Goal: Task Accomplishment & Management: Complete application form

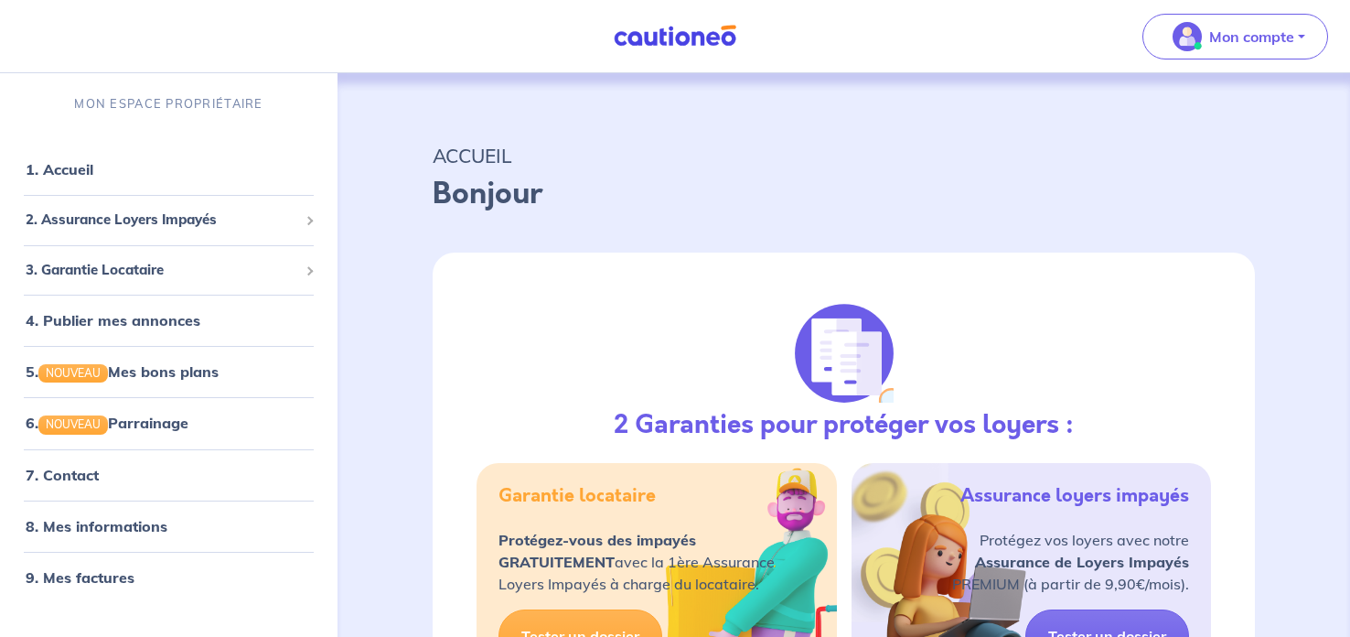
select select "FR"
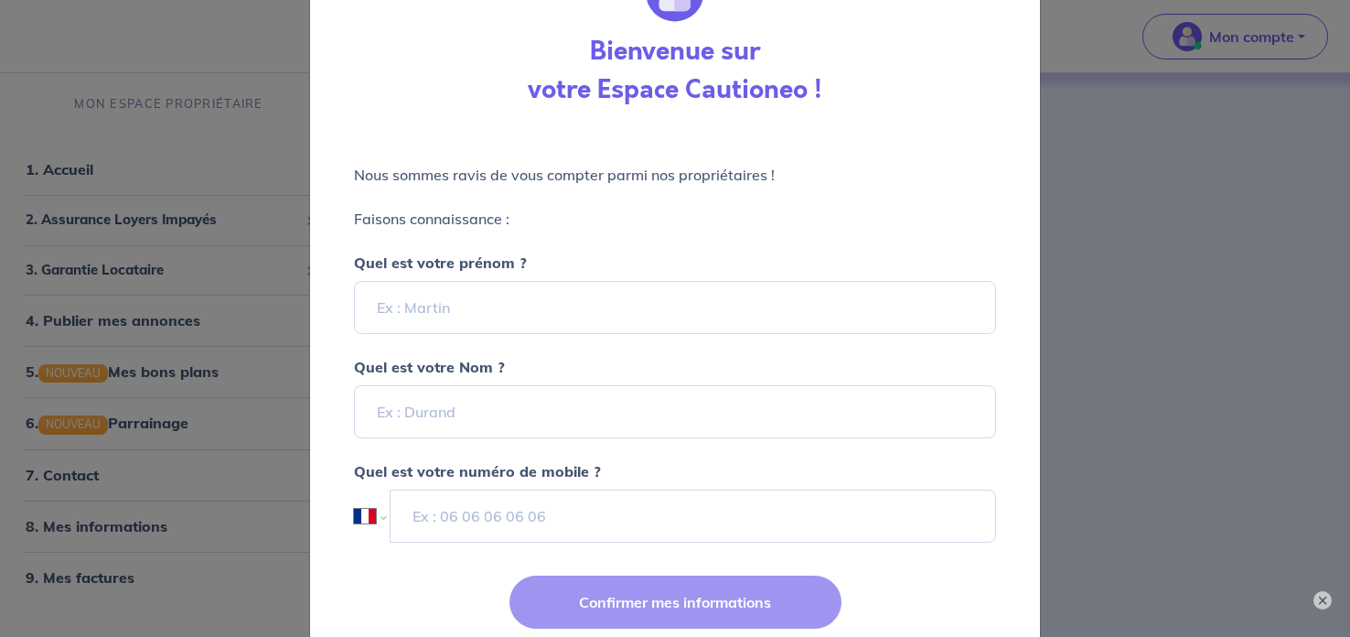
scroll to position [116, 0]
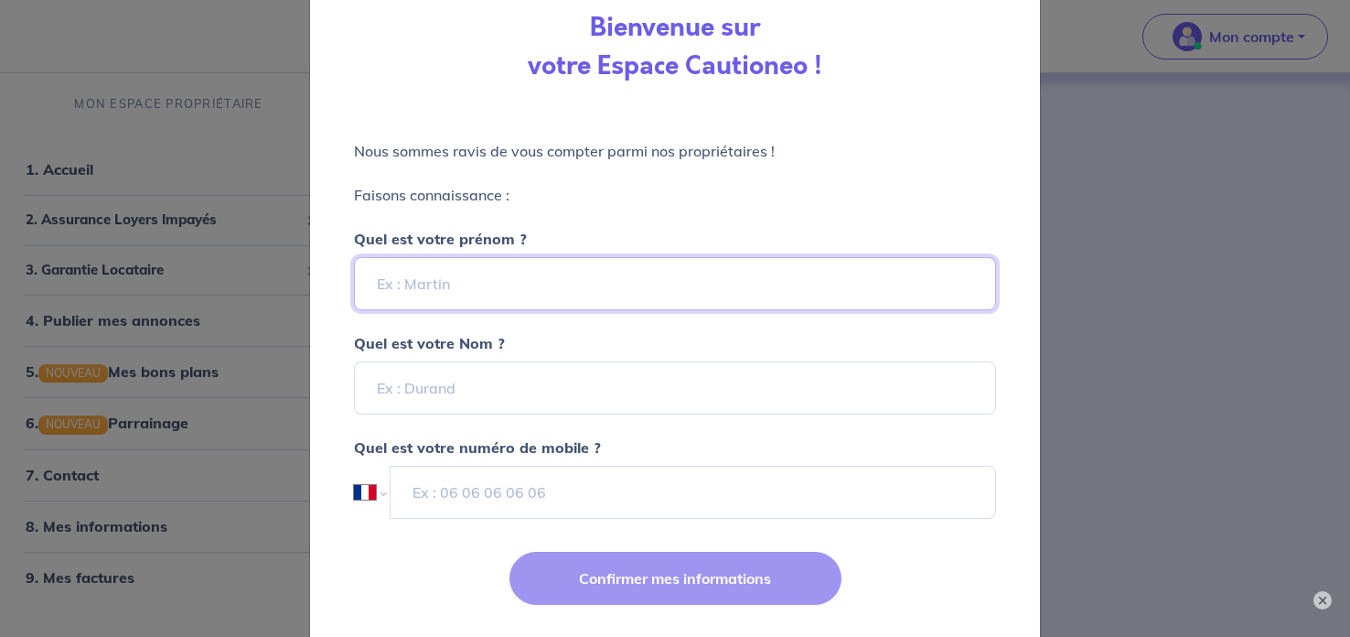
click at [765, 307] on input "Quel est votre prénom ?" at bounding box center [675, 283] width 642 height 53
type input "a"
type input "Manon"
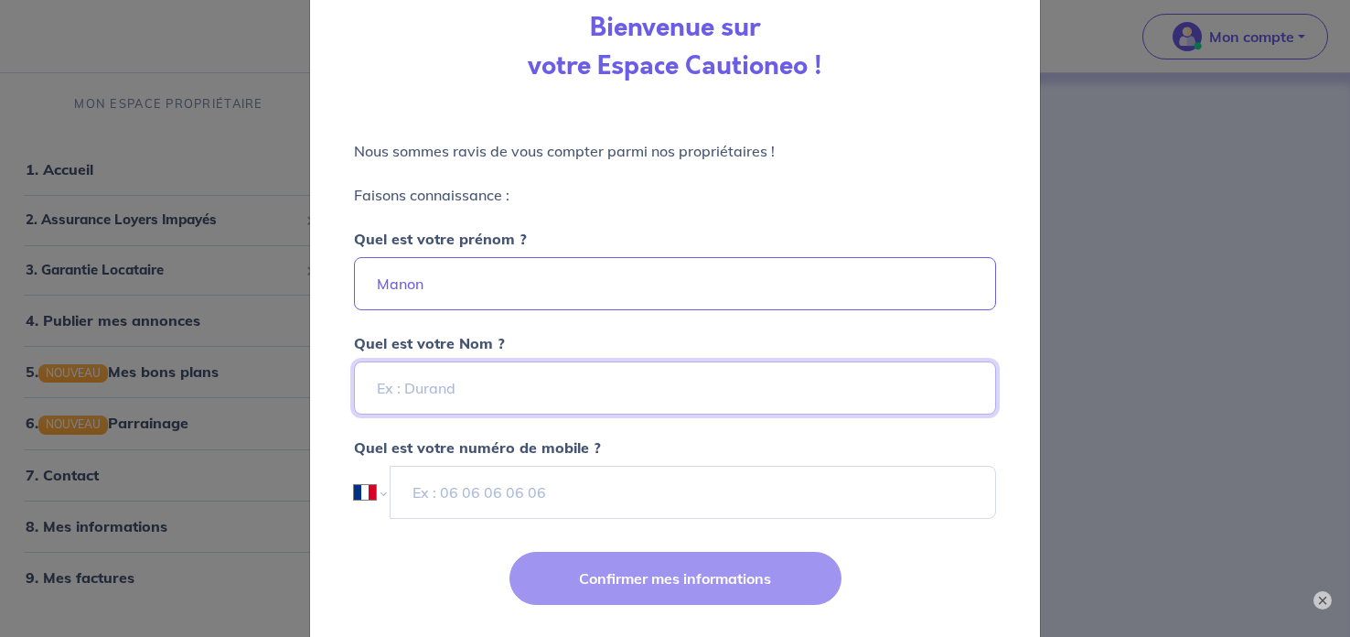
click at [773, 404] on input "Quel est votre Nom ?" at bounding box center [675, 387] width 642 height 53
type input "Beaumont"
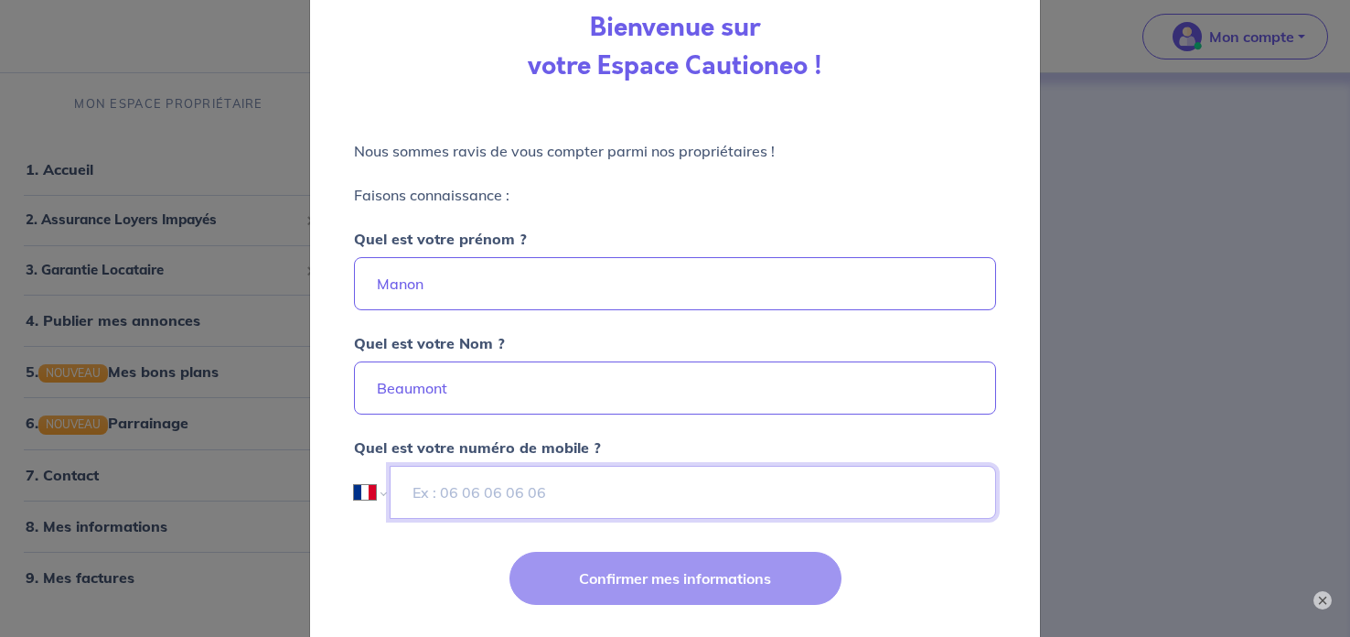
click at [780, 500] on input "tel" at bounding box center [693, 492] width 607 height 53
type input "06 40 35 71 51"
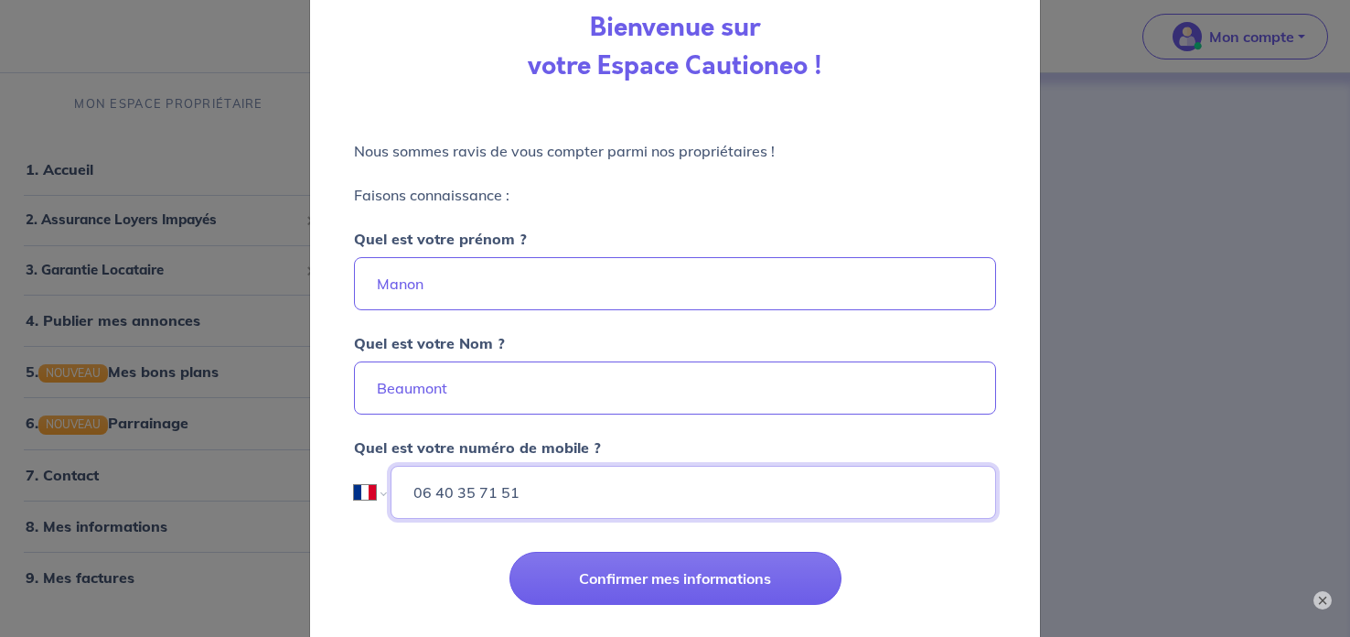
scroll to position [156, 0]
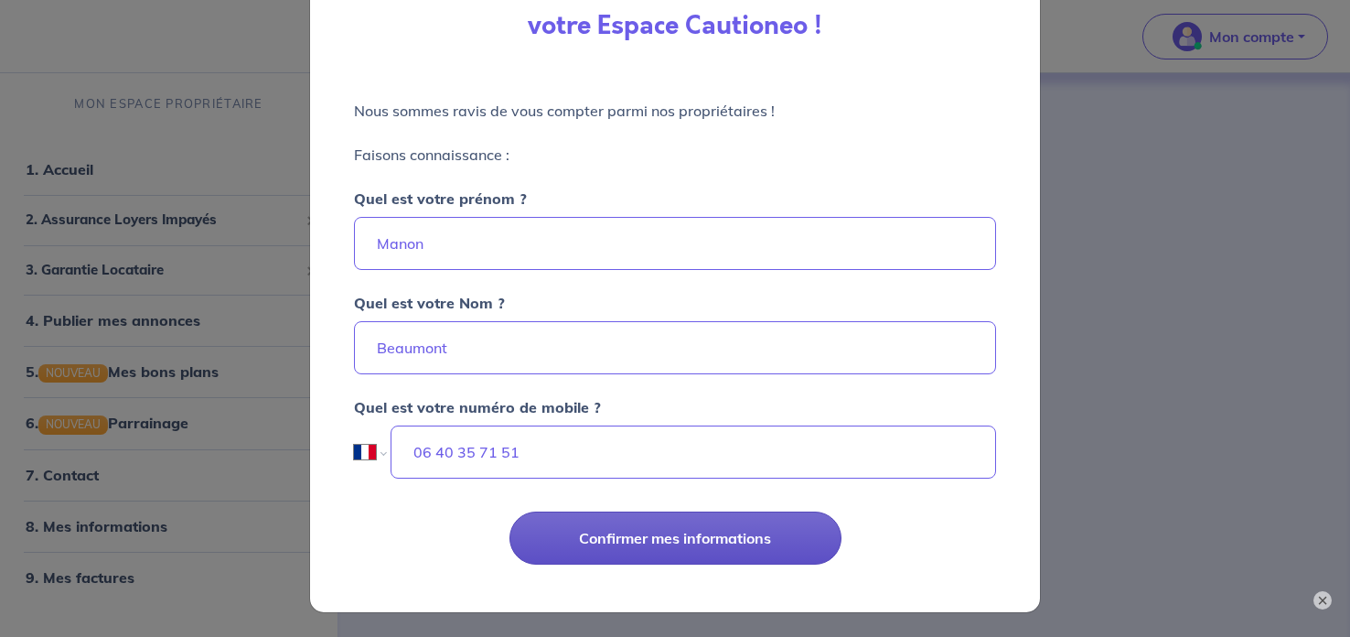
click at [747, 531] on button "Confirmer mes informations" at bounding box center [676, 537] width 332 height 53
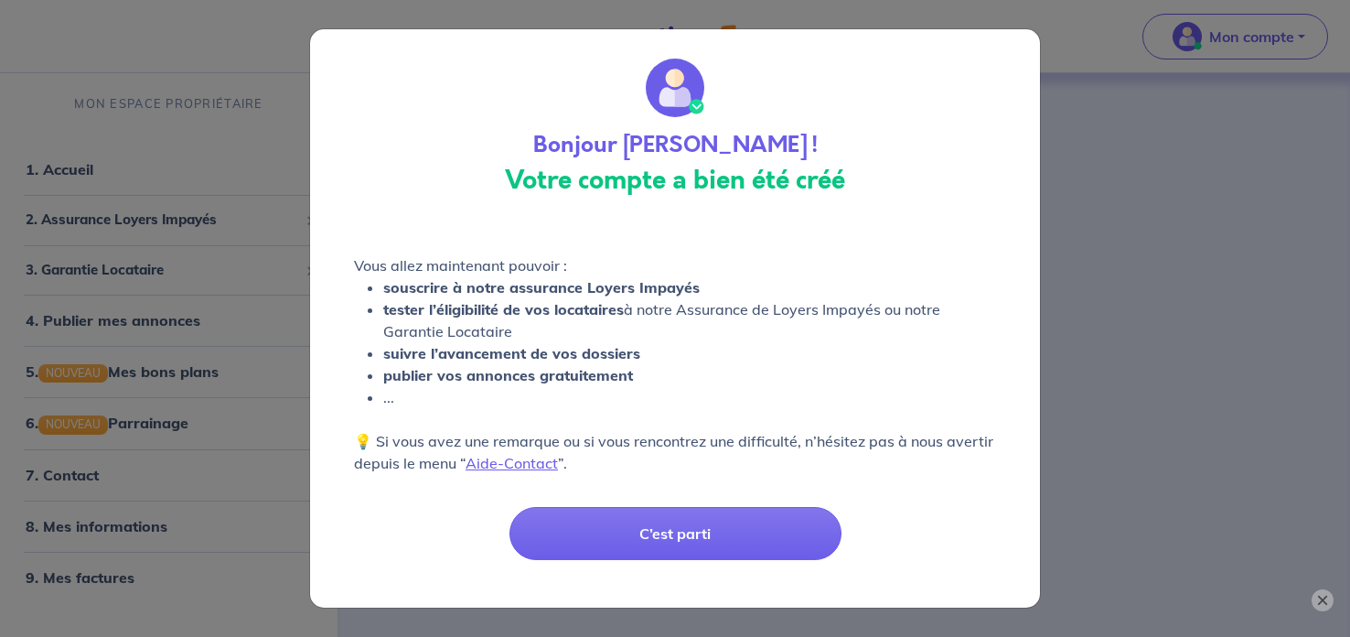
click at [1327, 601] on button "×" at bounding box center [1323, 600] width 22 height 22
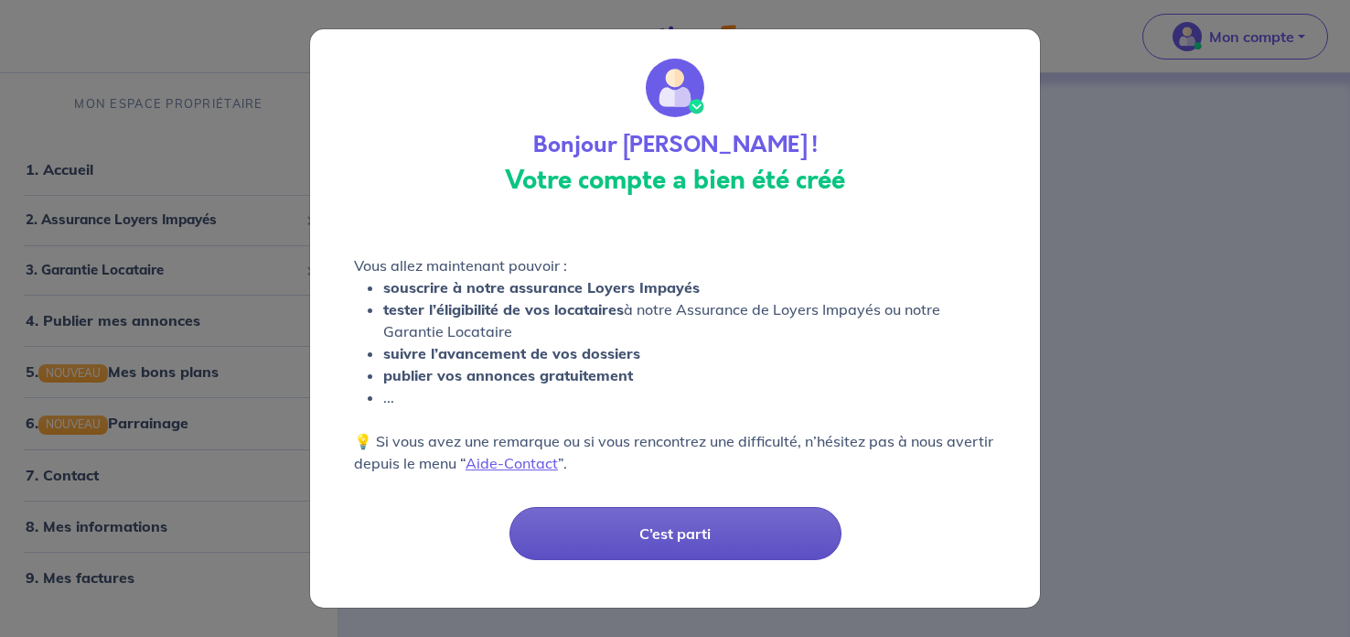
click at [717, 517] on button "C’est parti" at bounding box center [676, 533] width 332 height 53
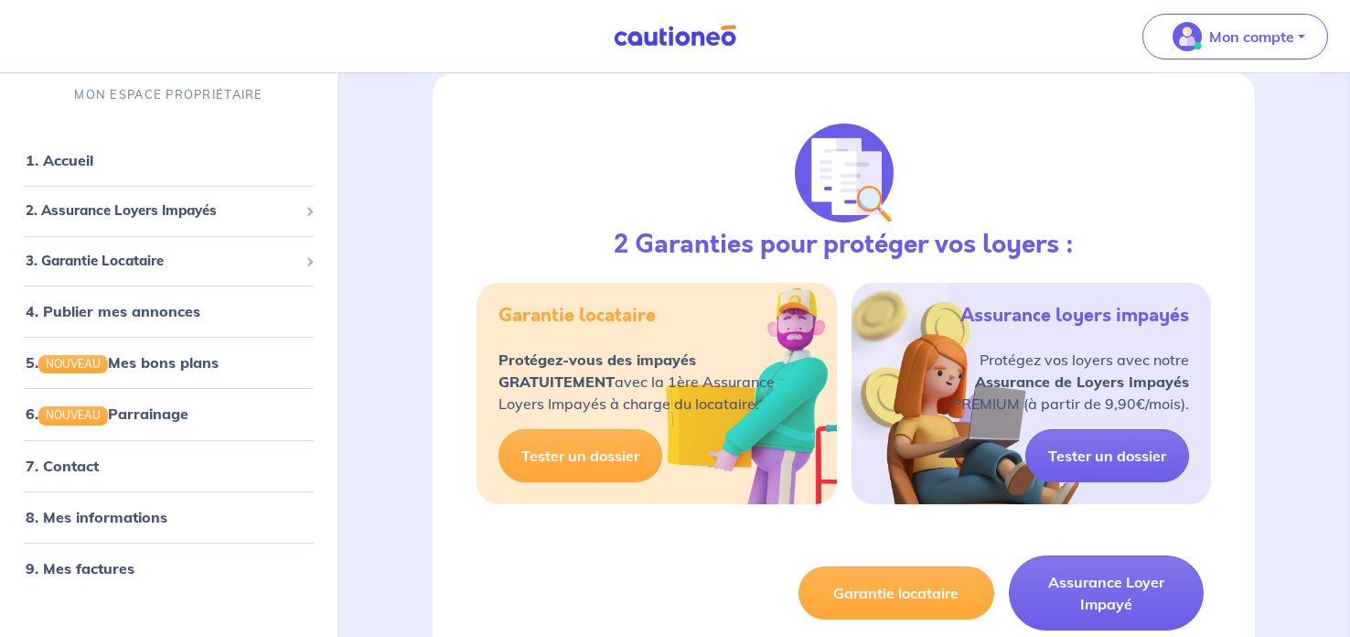
scroll to position [198, 0]
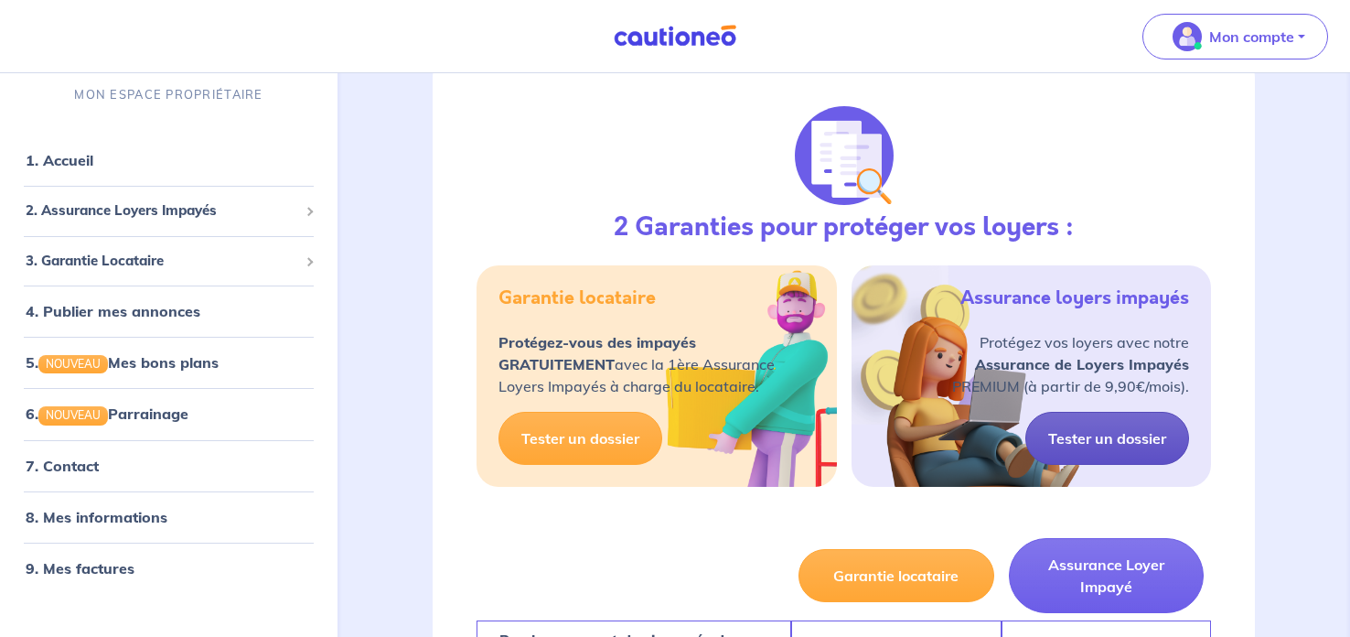
click at [1053, 424] on link "Tester un dossier" at bounding box center [1108, 438] width 164 height 53
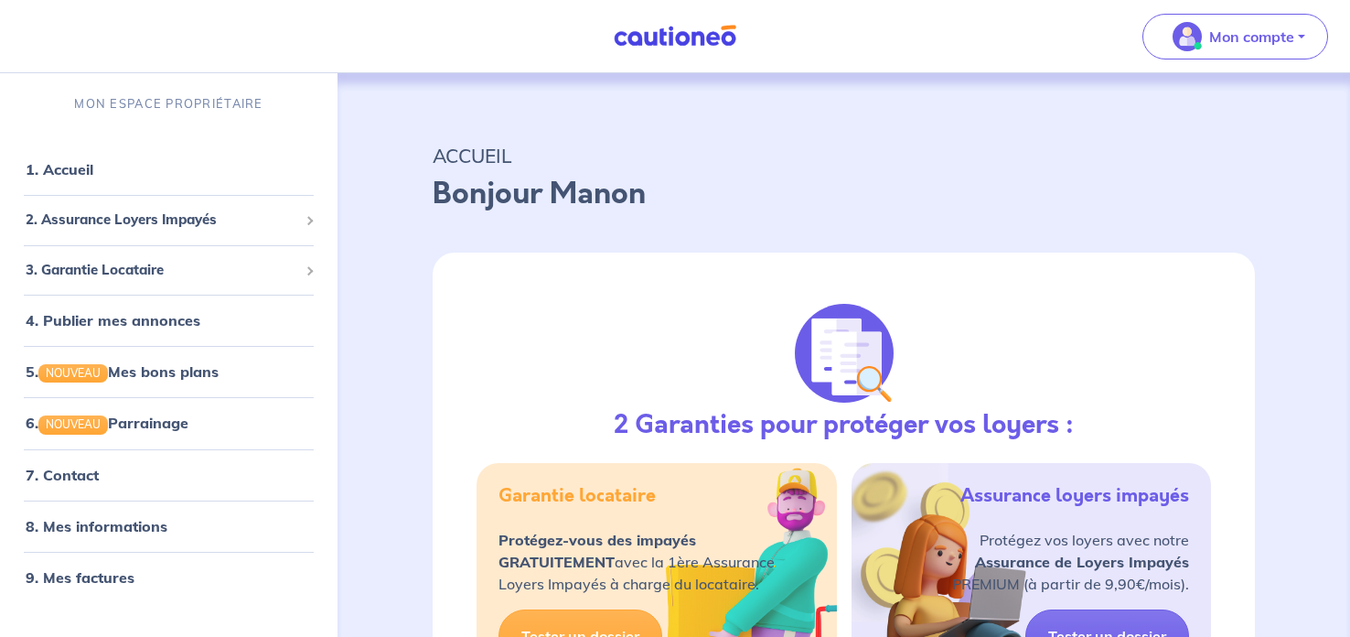
scroll to position [95, 0]
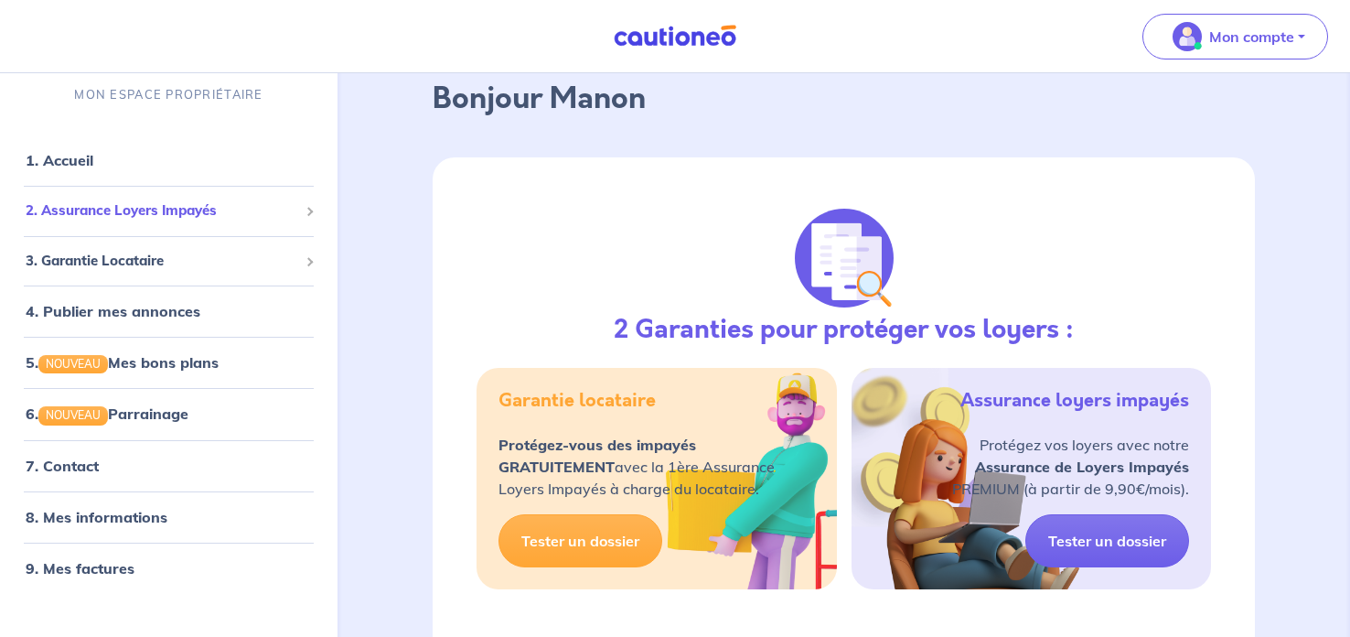
click at [199, 199] on div "2. Assurance Loyers Impayés" at bounding box center [168, 211] width 323 height 36
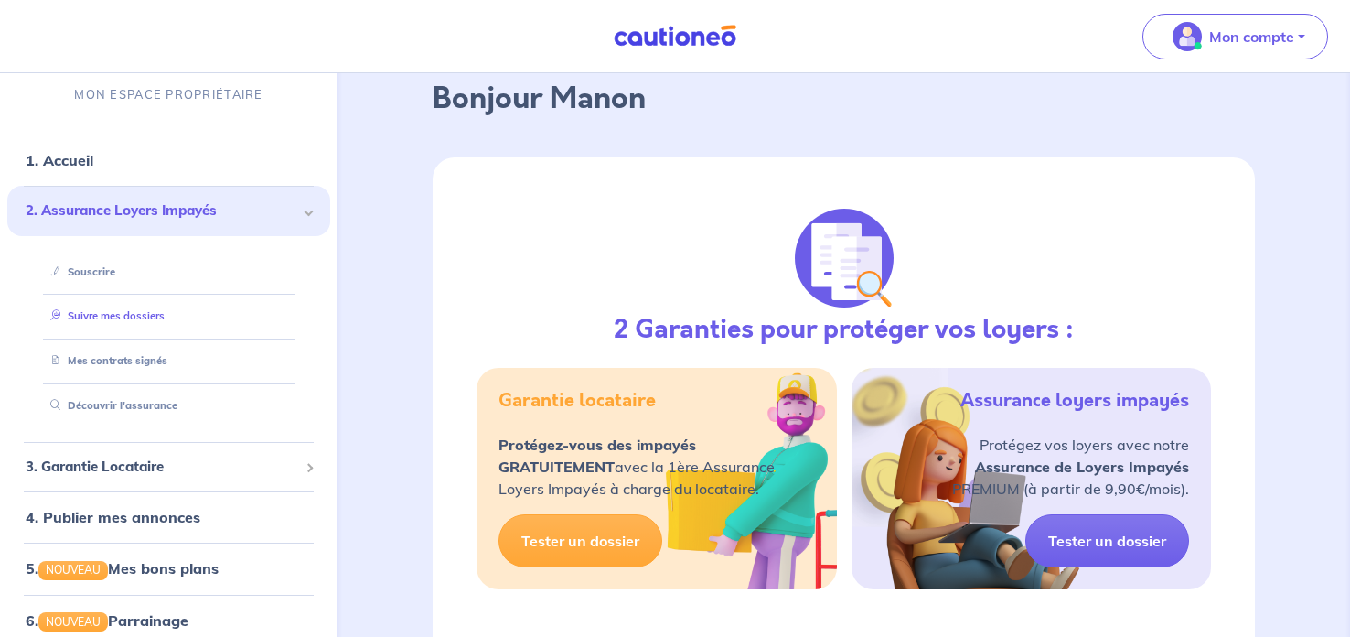
click at [124, 309] on link "Suivre mes dossiers" at bounding box center [104, 315] width 122 height 13
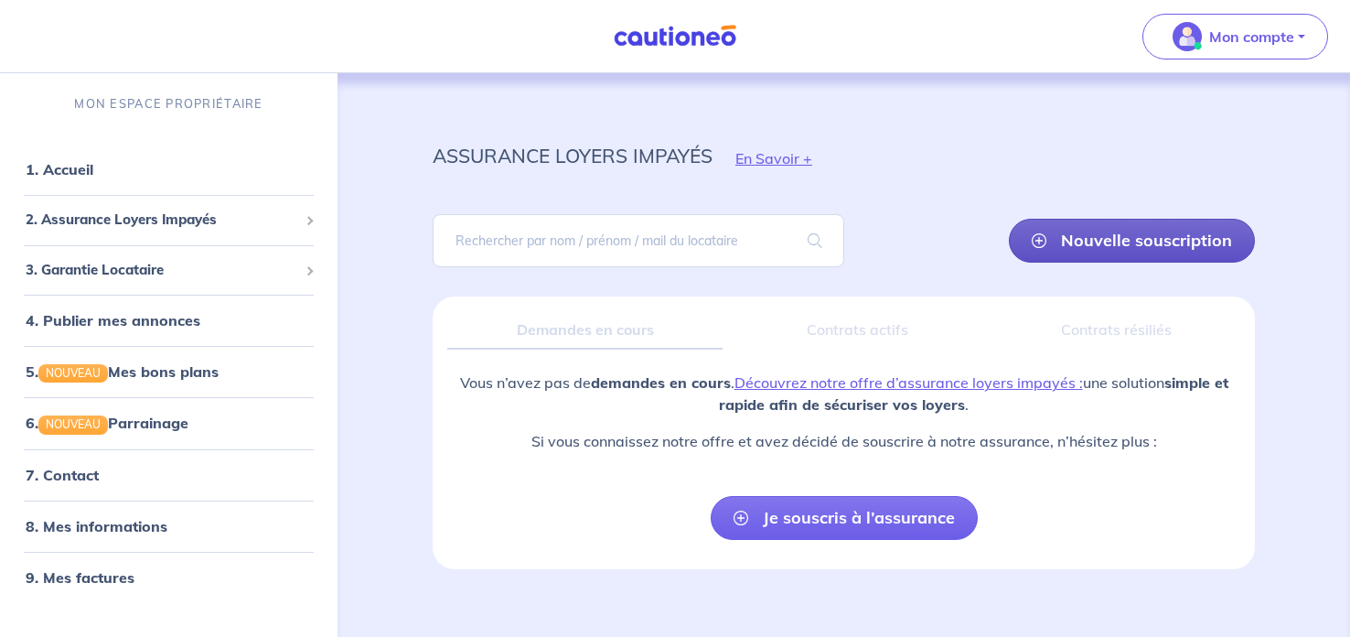
click at [1076, 236] on link "Nouvelle souscription" at bounding box center [1132, 241] width 246 height 44
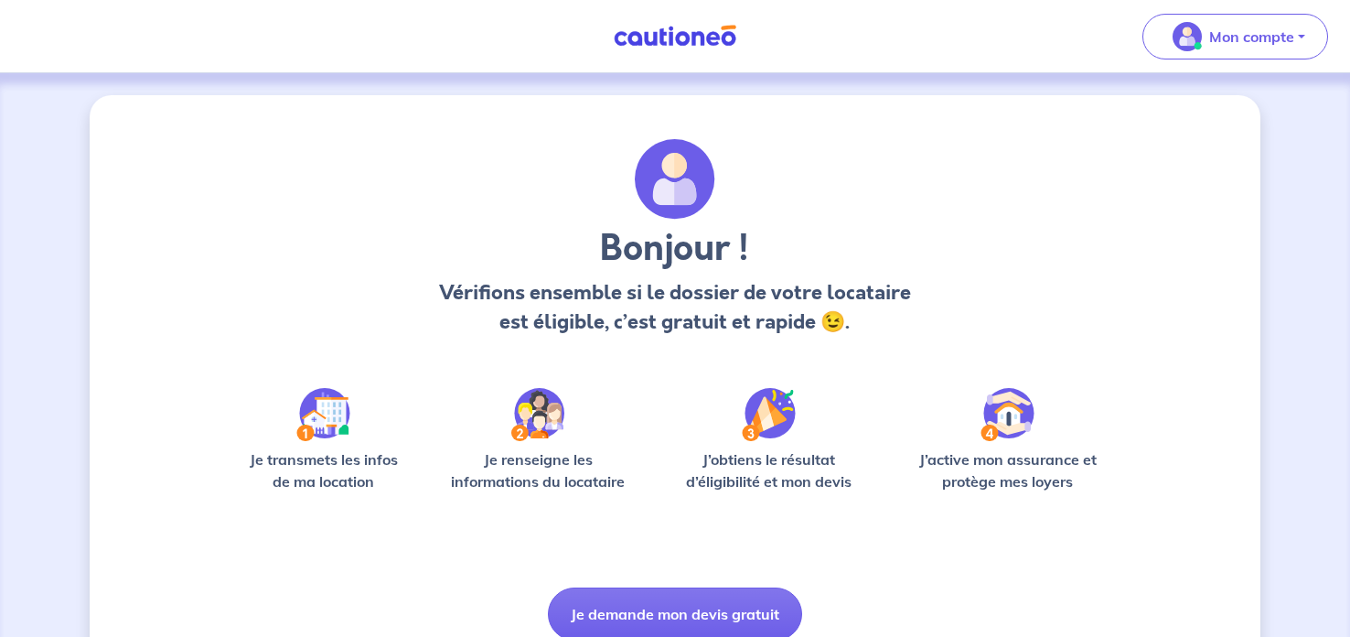
scroll to position [76, 0]
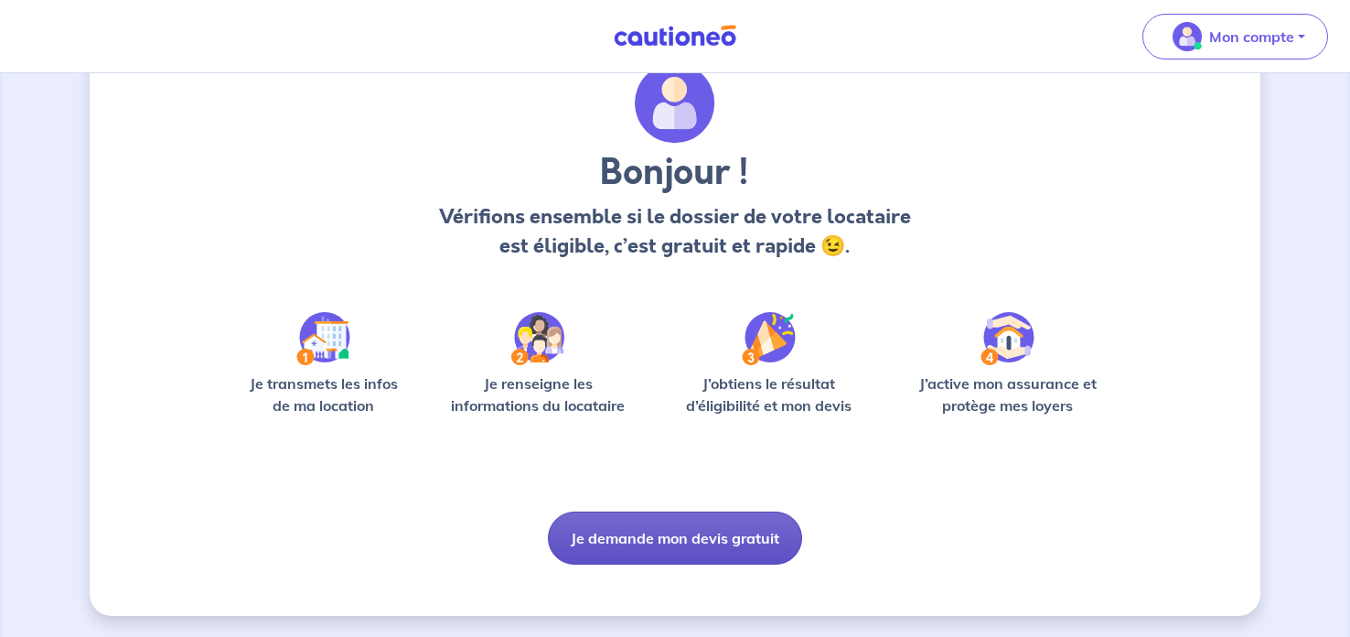
click at [737, 534] on button "Je demande mon devis gratuit" at bounding box center [675, 537] width 254 height 53
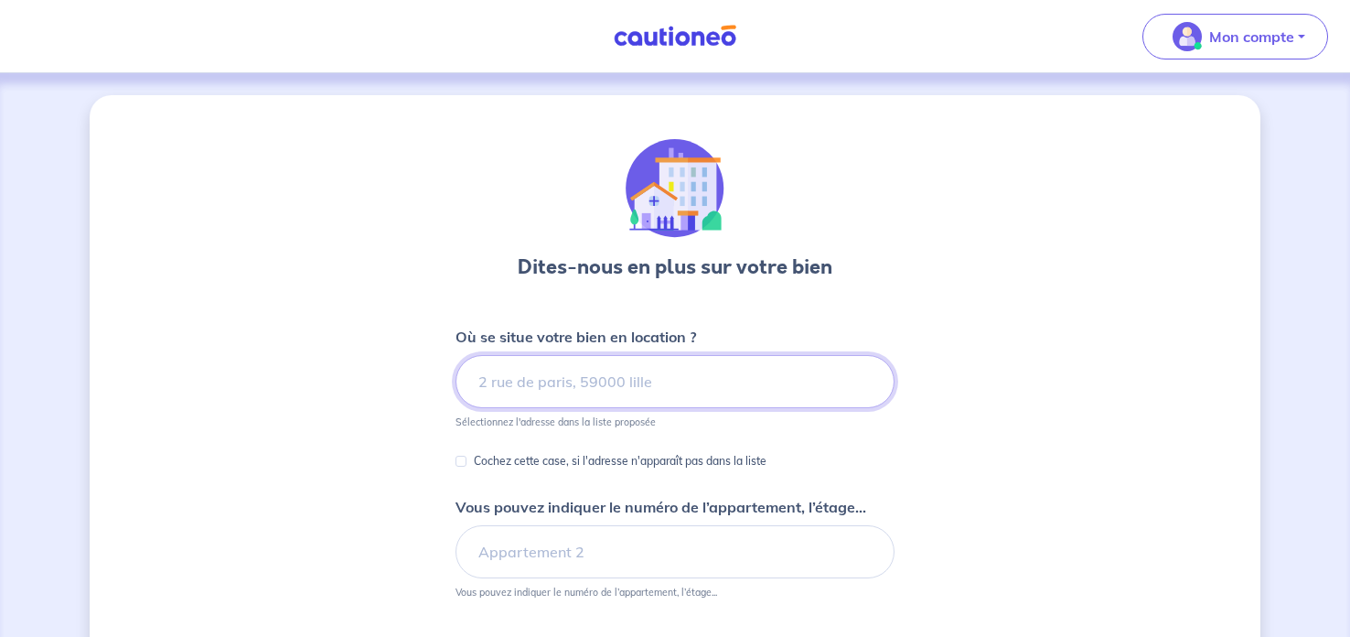
click at [760, 390] on input at bounding box center [675, 381] width 439 height 53
type input "9"
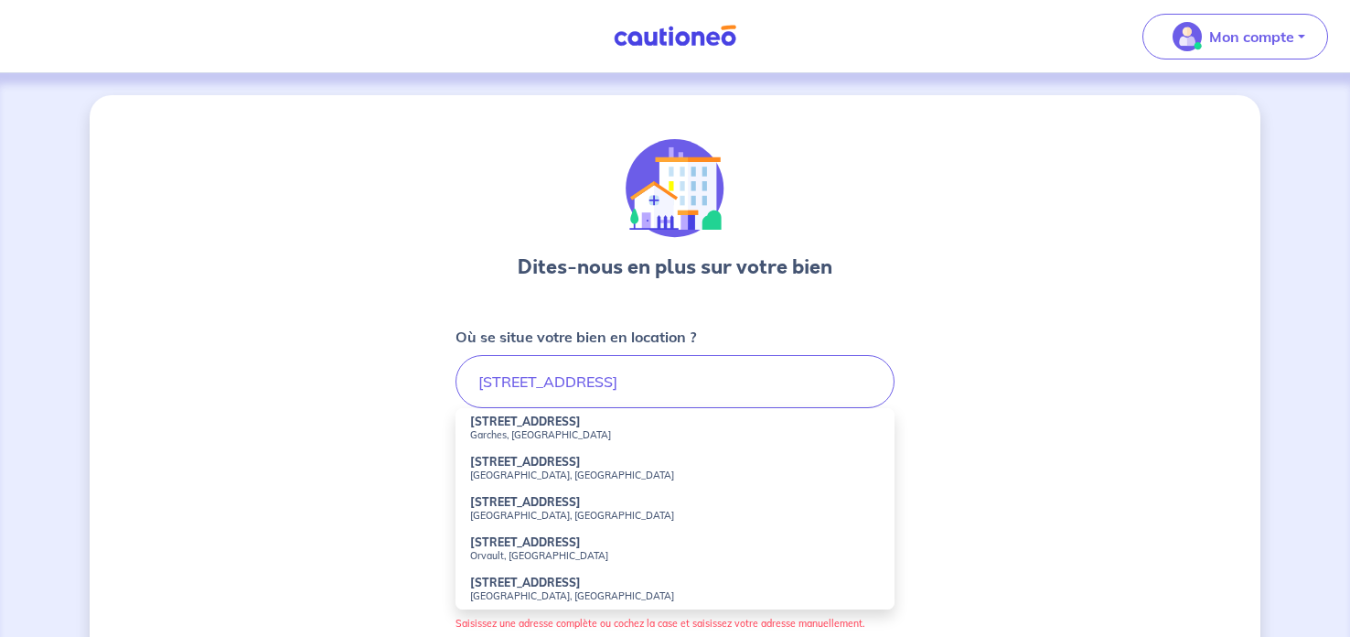
click at [497, 462] on strong "12 Rue de Suresnes" at bounding box center [525, 462] width 111 height 14
type input "12 Rue de Suresnes, Nanterre, France"
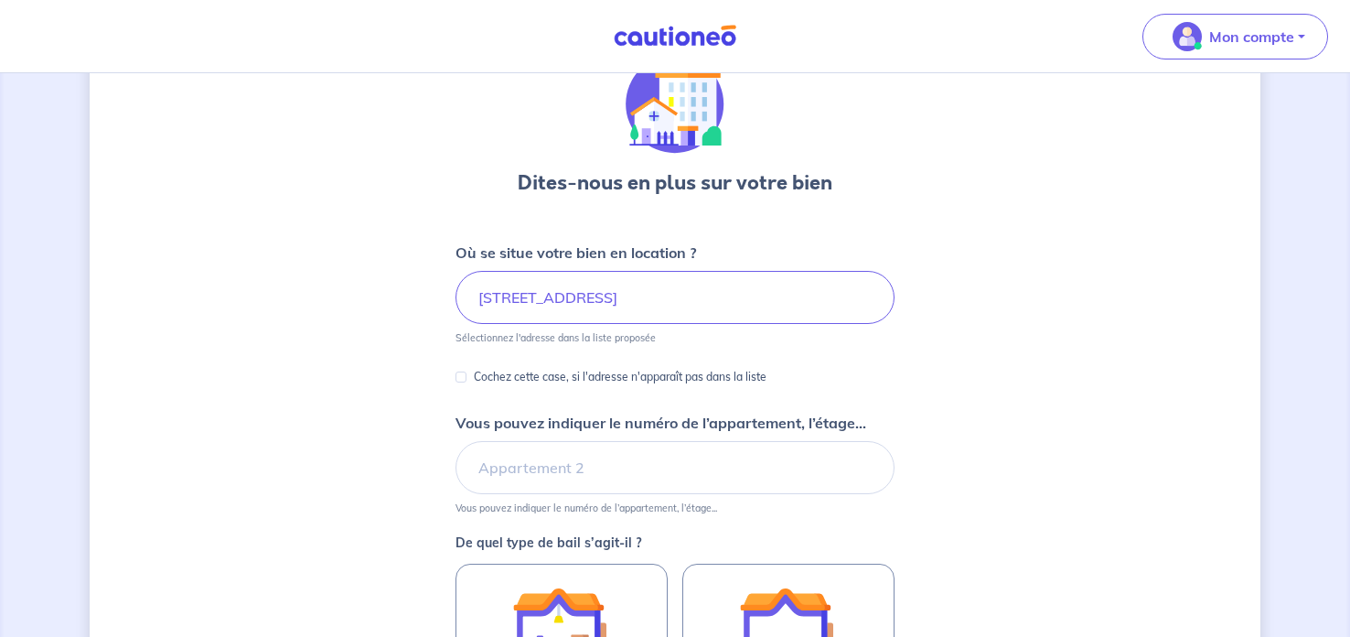
scroll to position [88, 0]
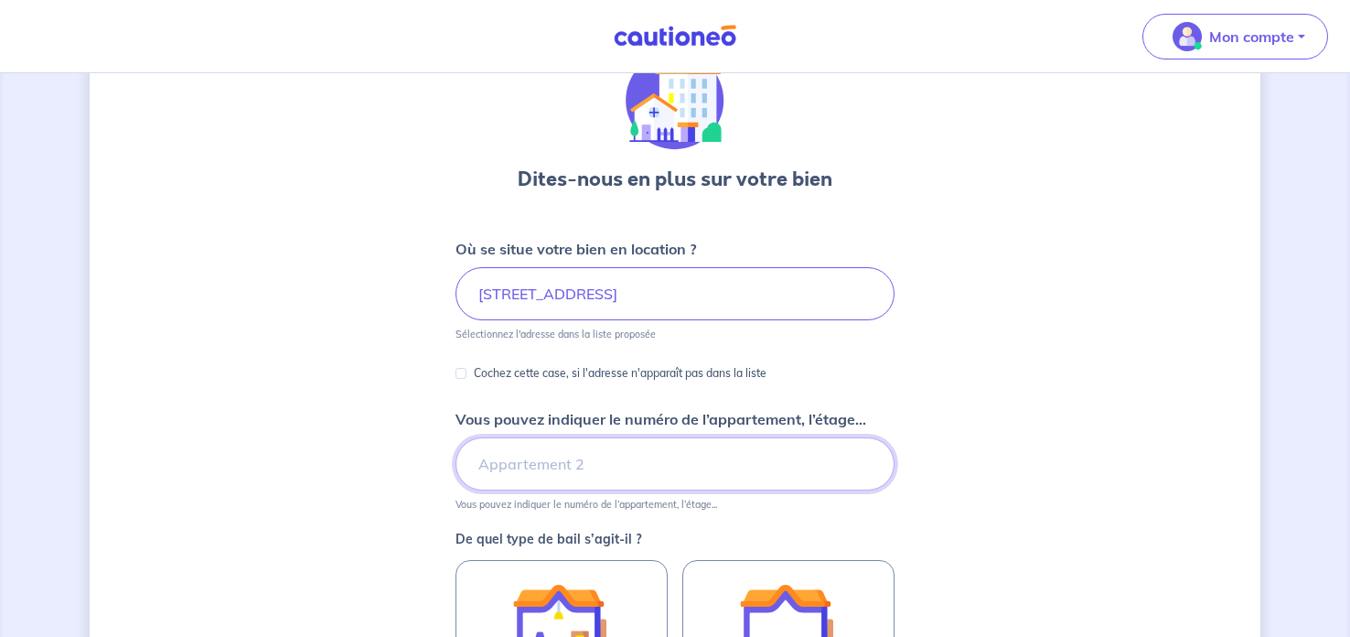
click at [725, 458] on input "Vous pouvez indiquer le numéro de l’appartement, l’étage..." at bounding box center [675, 463] width 439 height 53
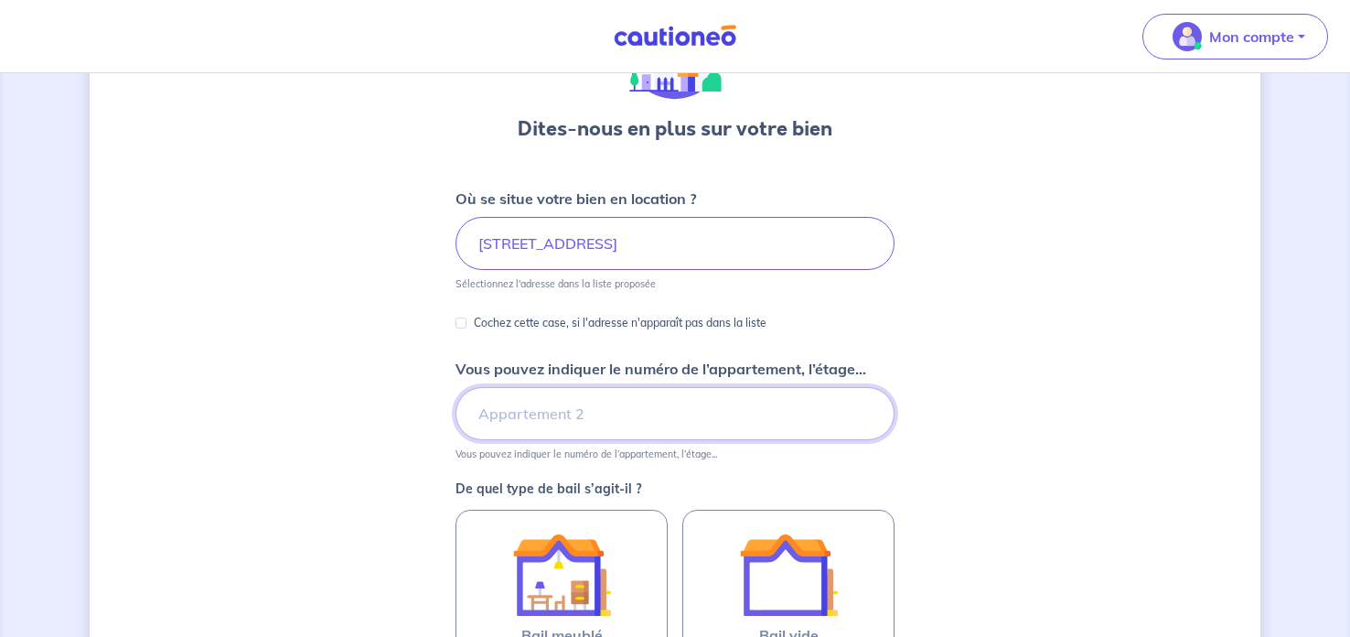
scroll to position [137, 0]
type input "rez de chaussee"
click at [1159, 407] on div "Dites-nous en plus sur votre bien Où se situe votre bien en location ? 12 Rue d…" at bounding box center [675, 437] width 1171 height 959
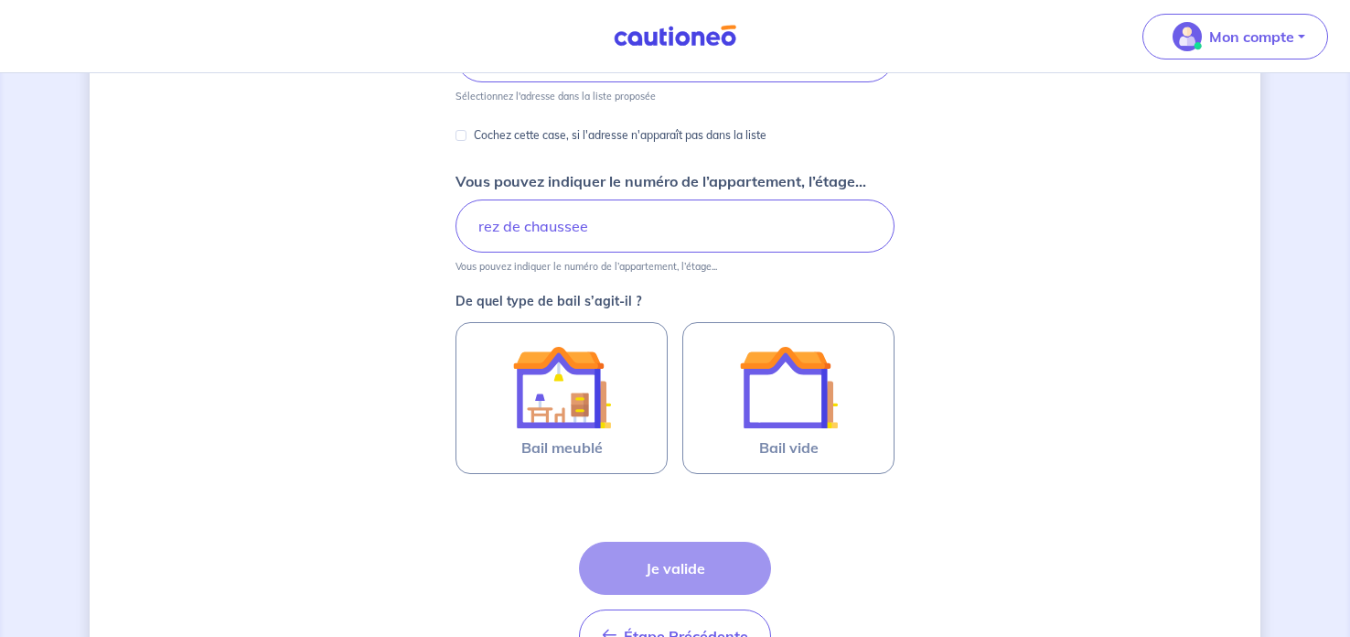
scroll to position [329, 0]
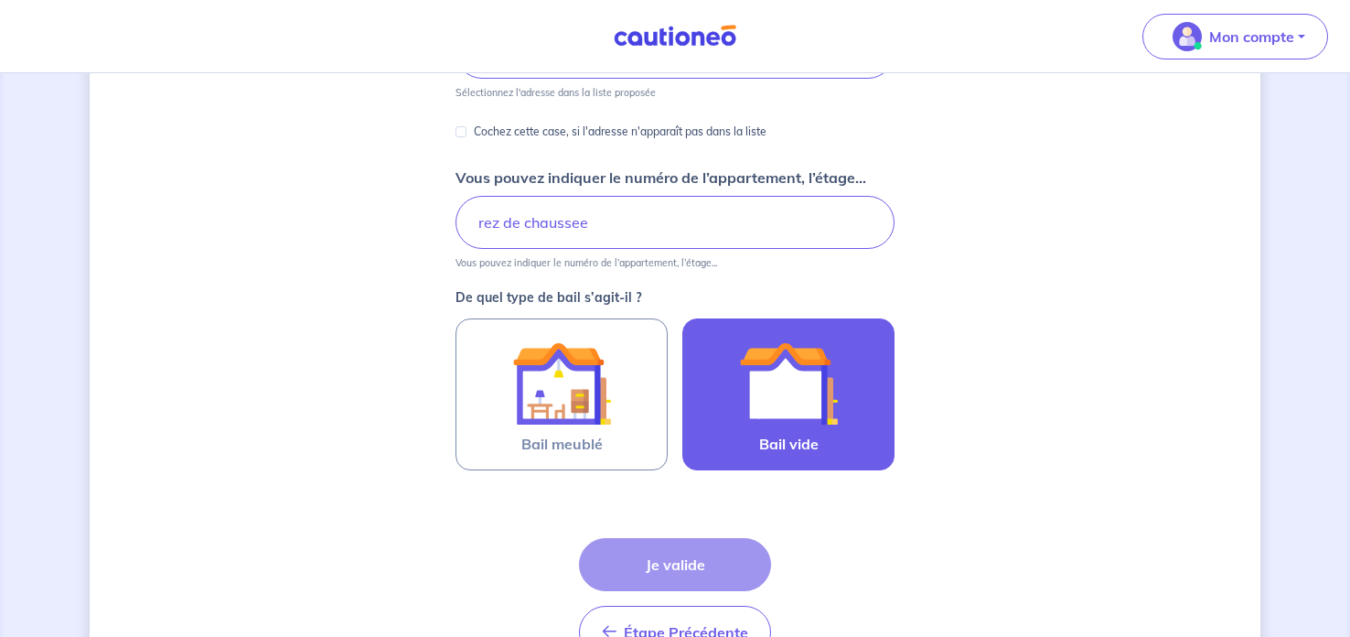
click at [791, 386] on img at bounding box center [788, 383] width 99 height 99
click at [0, 0] on input "Bail vide" at bounding box center [0, 0] width 0 height 0
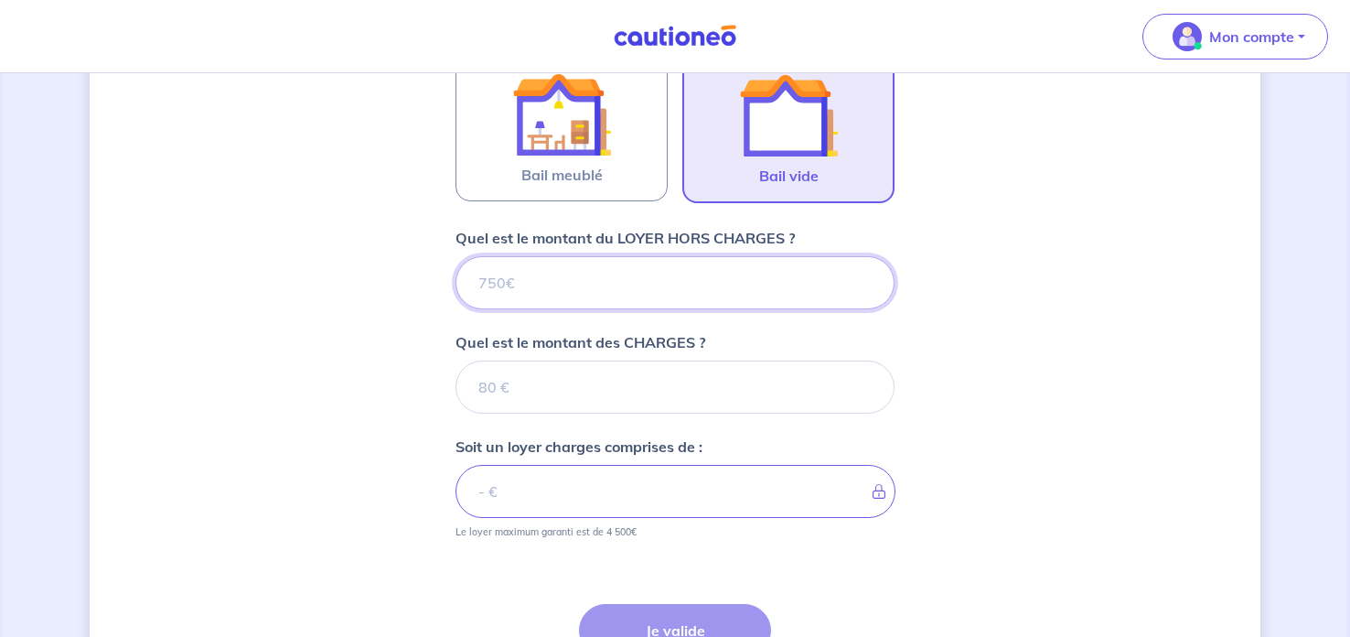
scroll to position [598, 0]
click at [829, 287] on input "Quel est le montant du LOYER HORS CHARGES ?" at bounding box center [675, 282] width 439 height 53
type input "1"
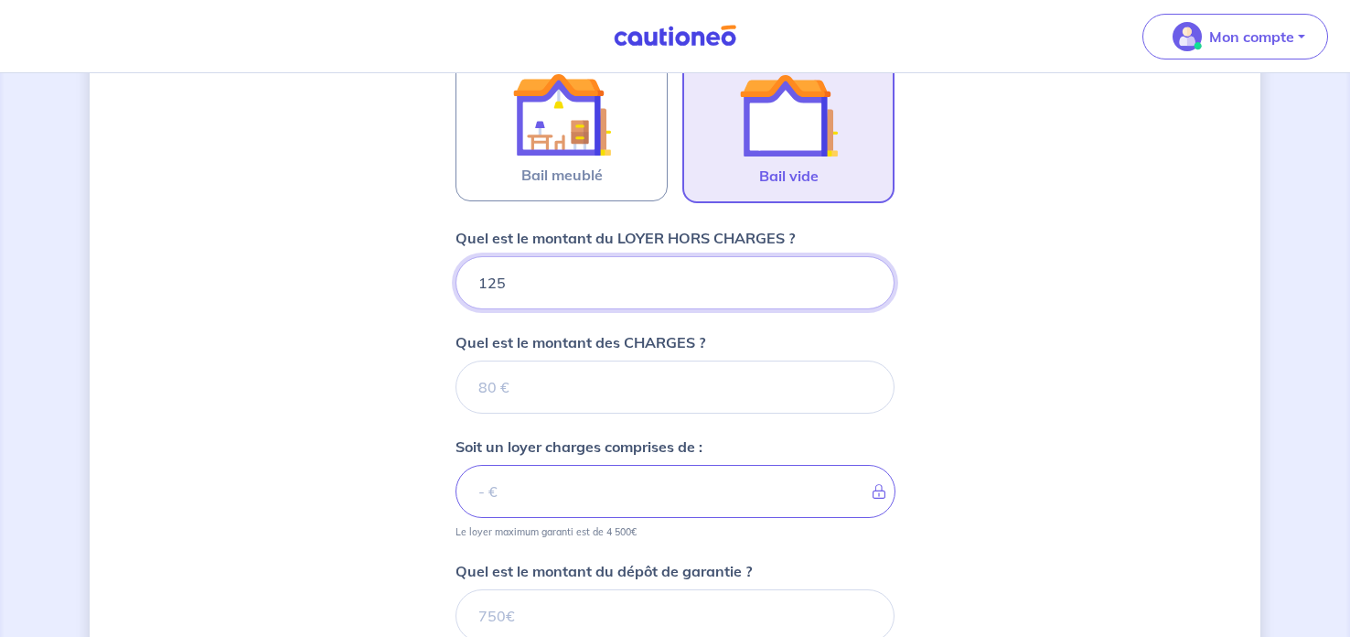
type input "1250"
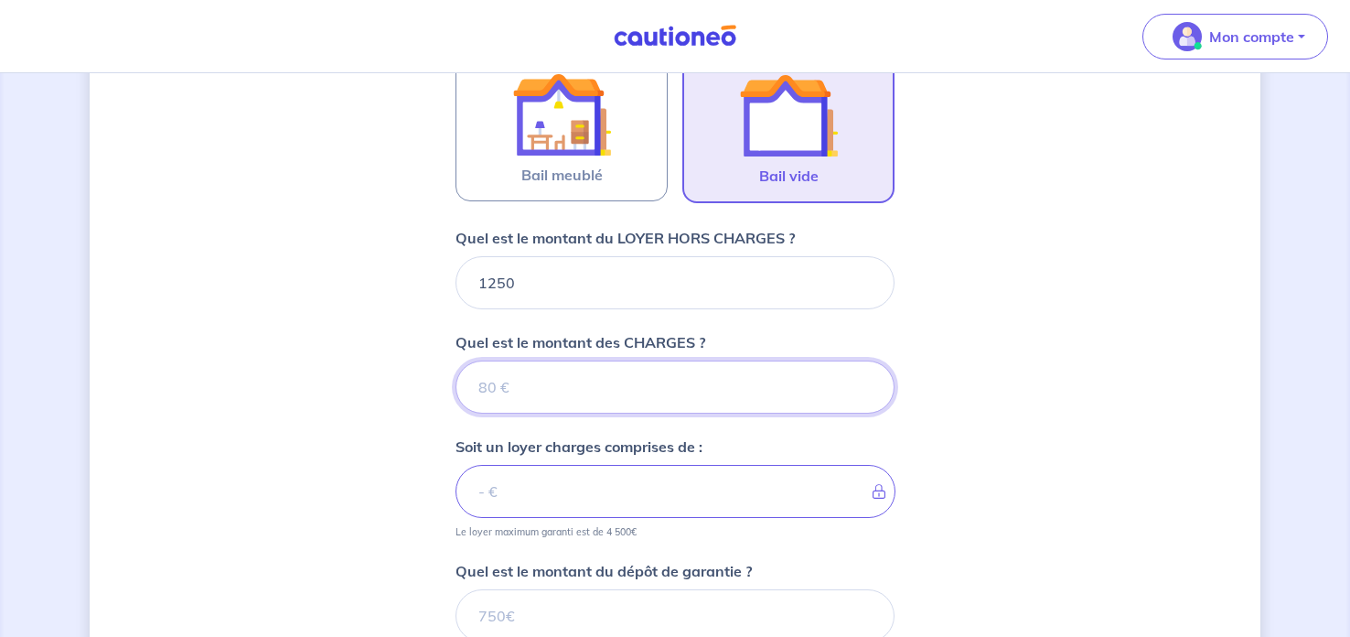
click at [683, 402] on input "Quel est le montant des CHARGES ?" at bounding box center [675, 386] width 439 height 53
type input "100"
type input "1350"
type input "100"
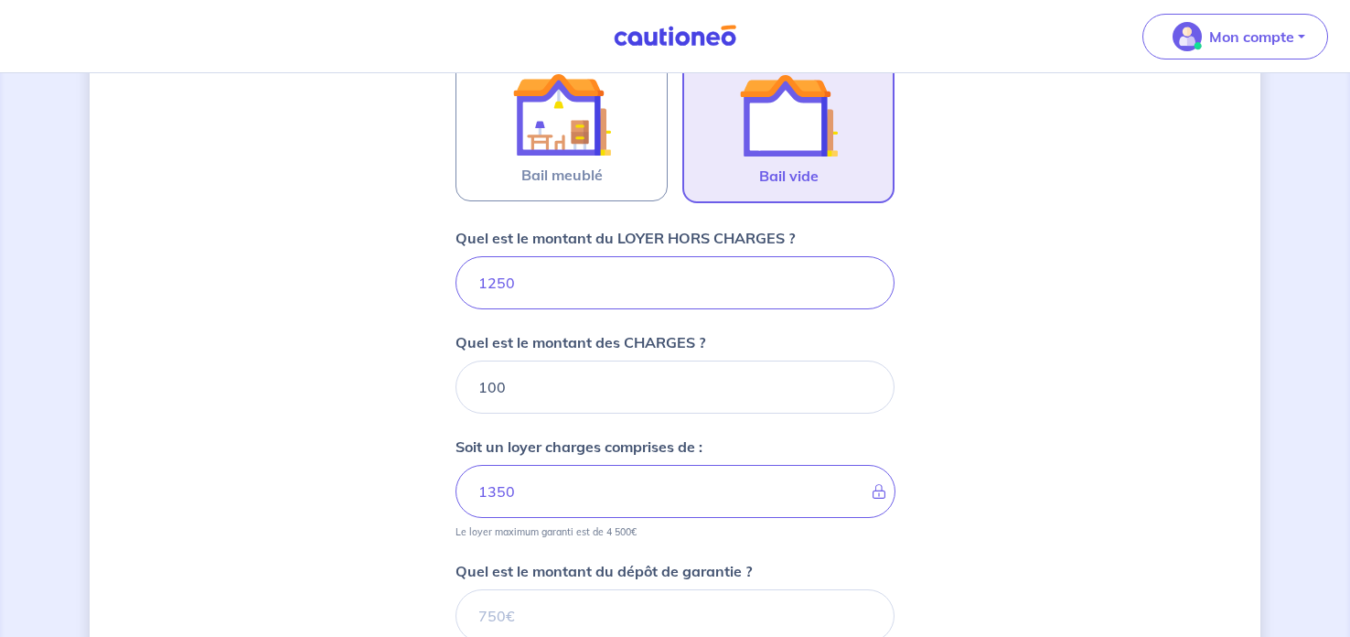
click at [1038, 464] on div "Dites-nous en plus sur votre bien Où se situe votre bien en location ? 12 Rue d…" at bounding box center [675, 206] width 1171 height 1418
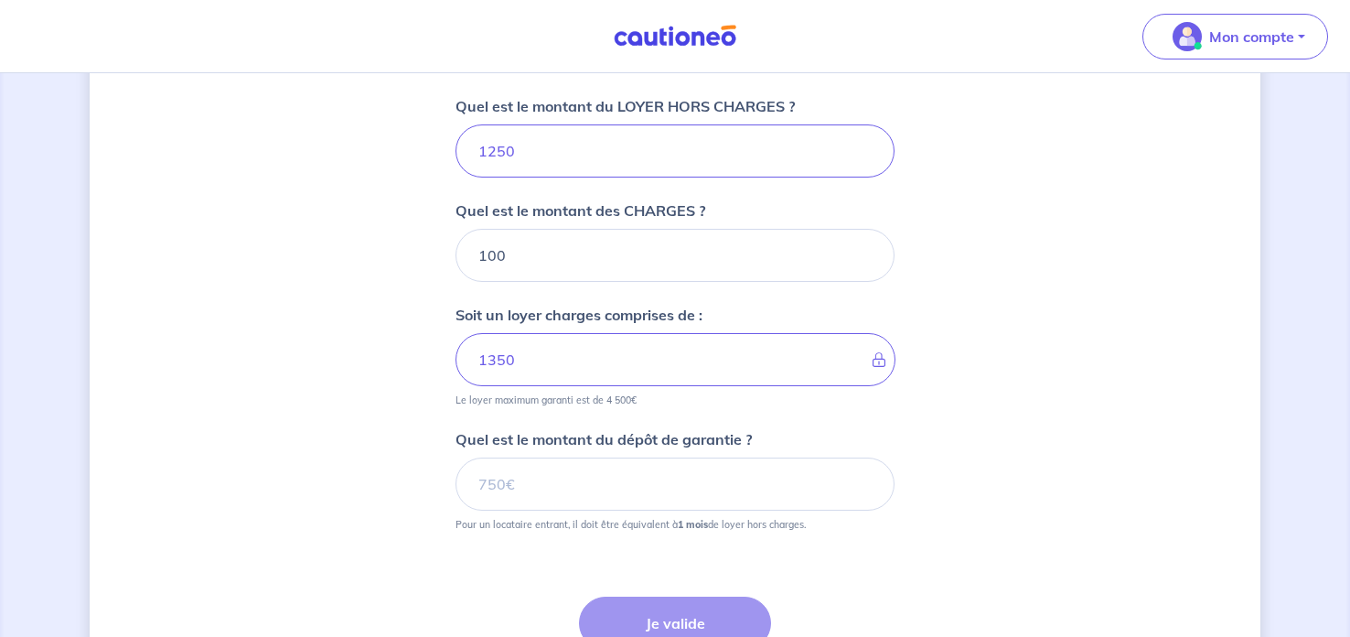
scroll to position [733, 0]
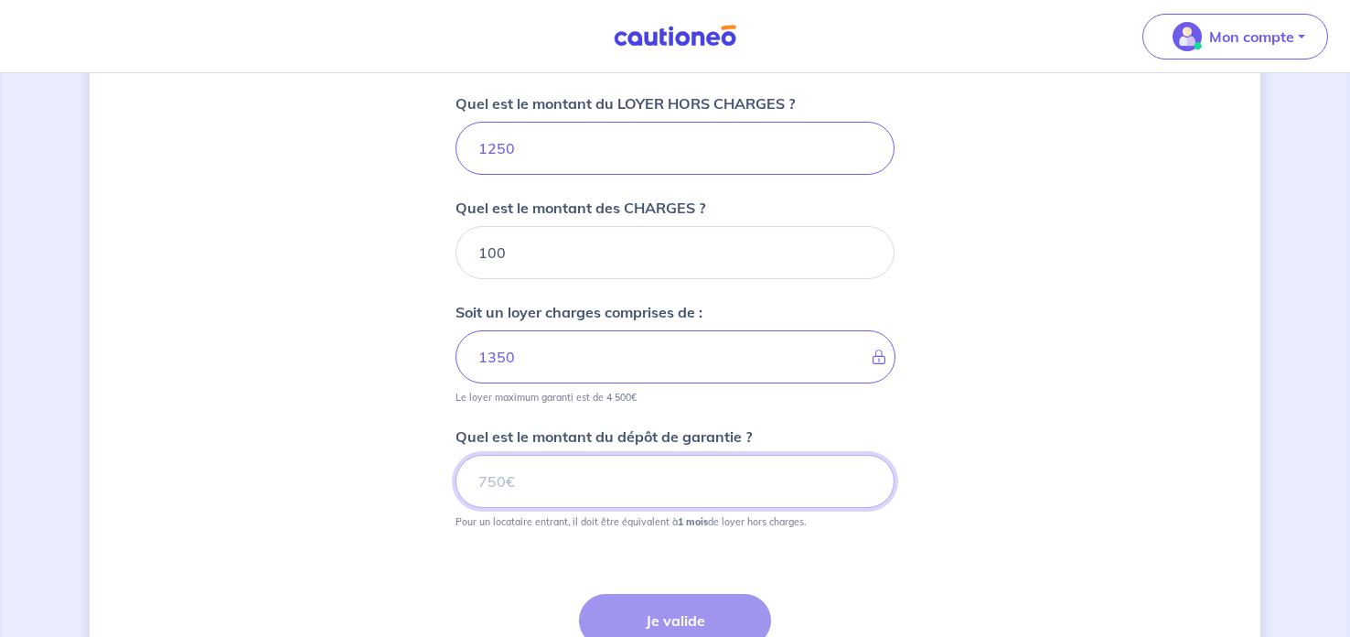
click at [787, 469] on input "Quel est le montant du dépôt de garantie ?" at bounding box center [675, 481] width 439 height 53
type input "1250"
click at [633, 586] on div "Étape Précédente Précédent Je valide Je valide" at bounding box center [675, 632] width 439 height 165
click at [712, 610] on button "Je valide" at bounding box center [675, 620] width 192 height 53
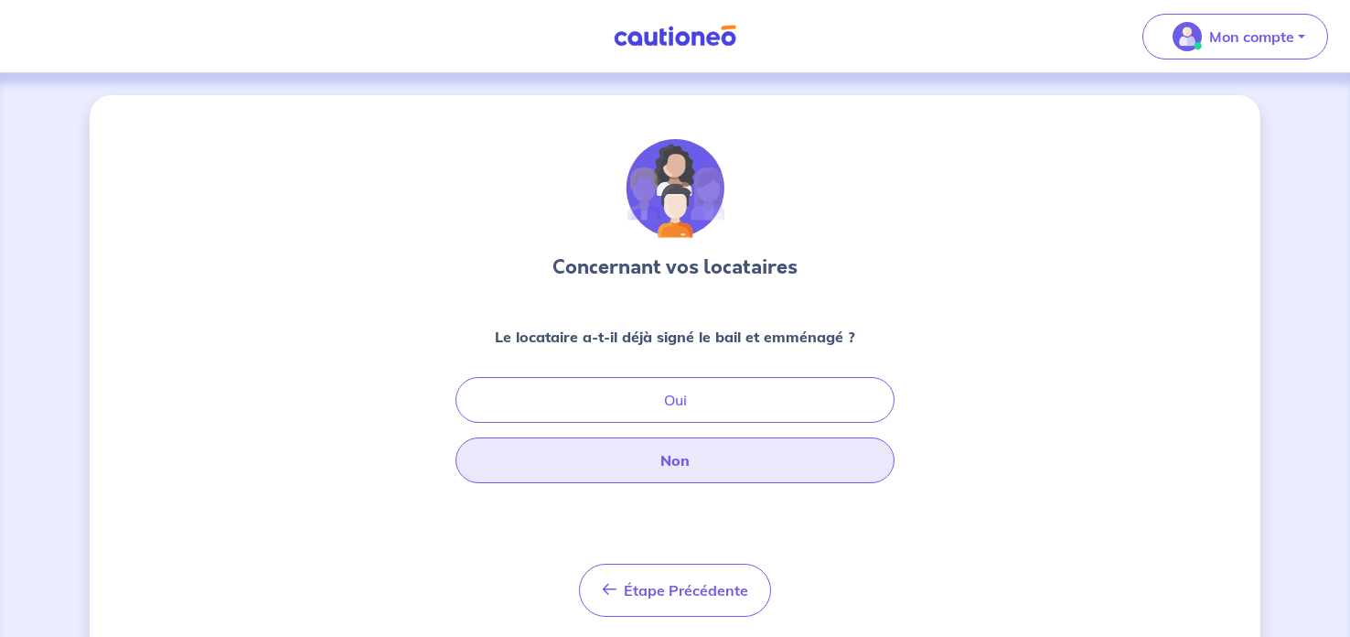
click at [791, 455] on button "Non" at bounding box center [675, 460] width 439 height 46
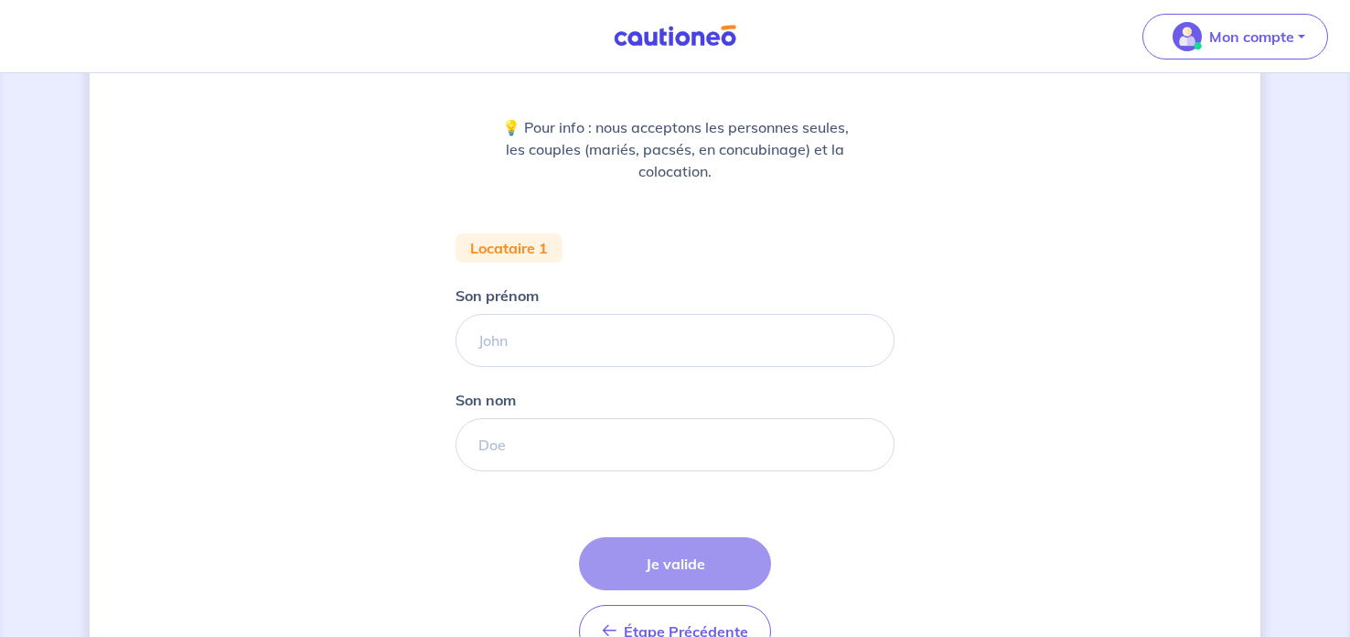
scroll to position [211, 0]
click at [756, 337] on input "Son prénom" at bounding box center [675, 338] width 439 height 53
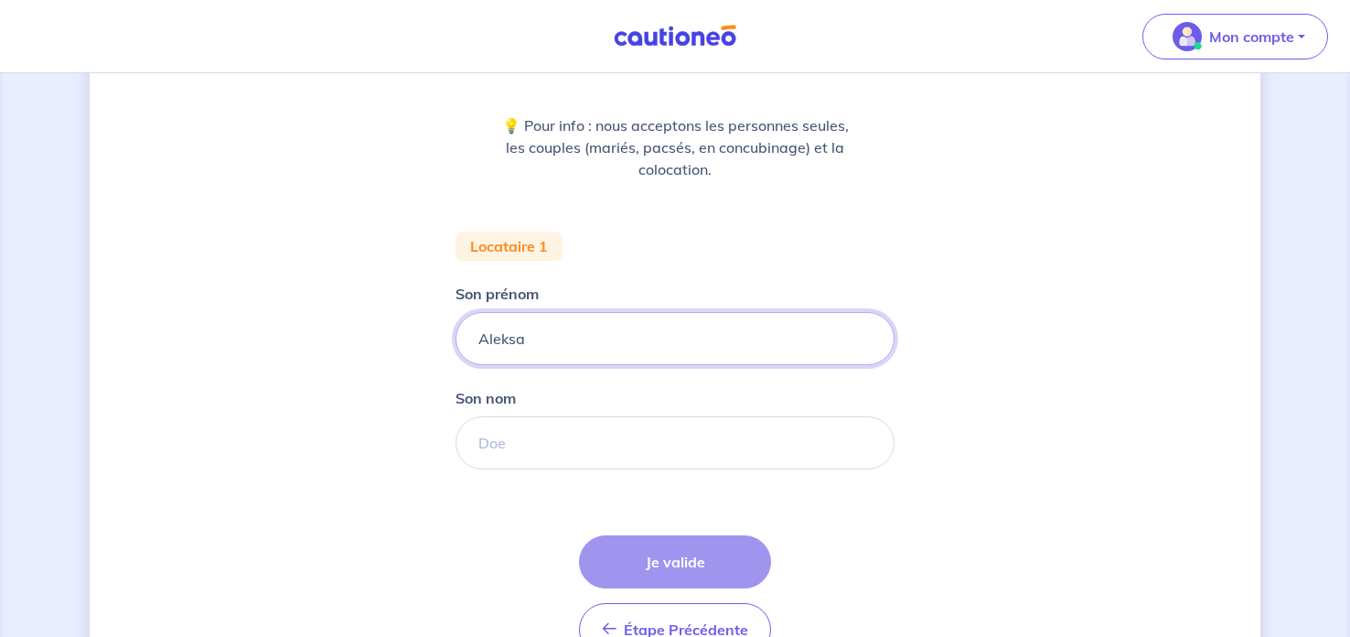
type input "Aleksa"
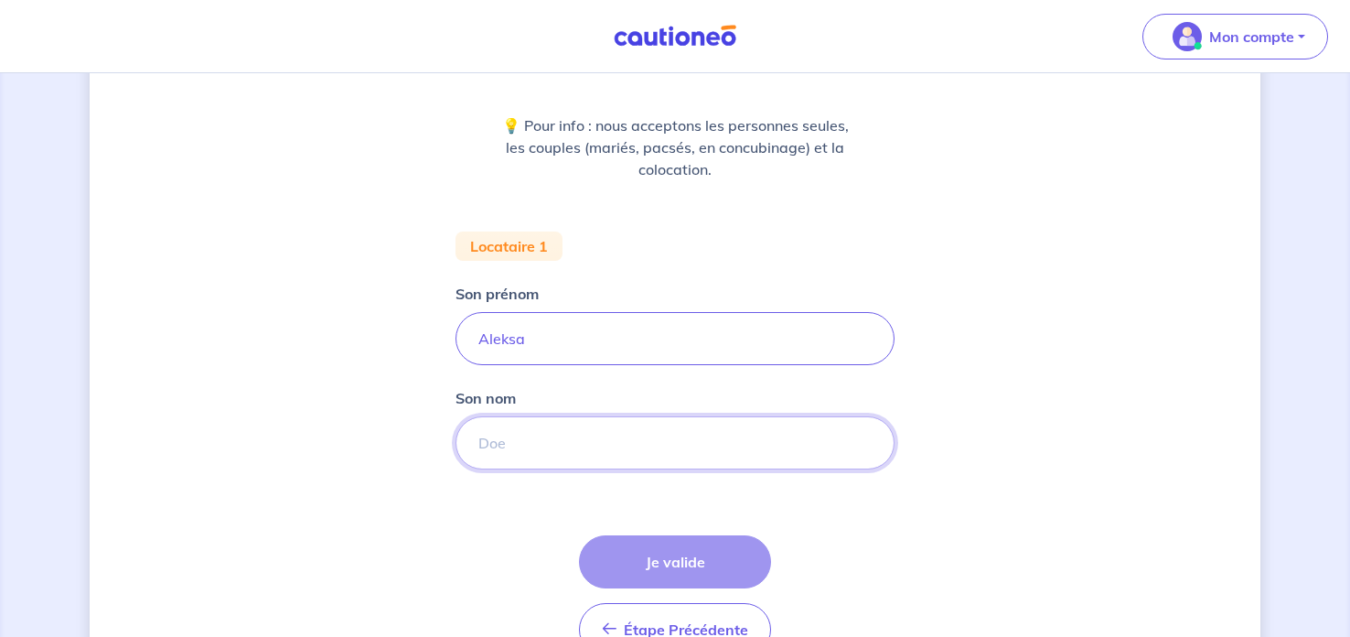
click at [704, 429] on input "Son nom" at bounding box center [675, 442] width 439 height 53
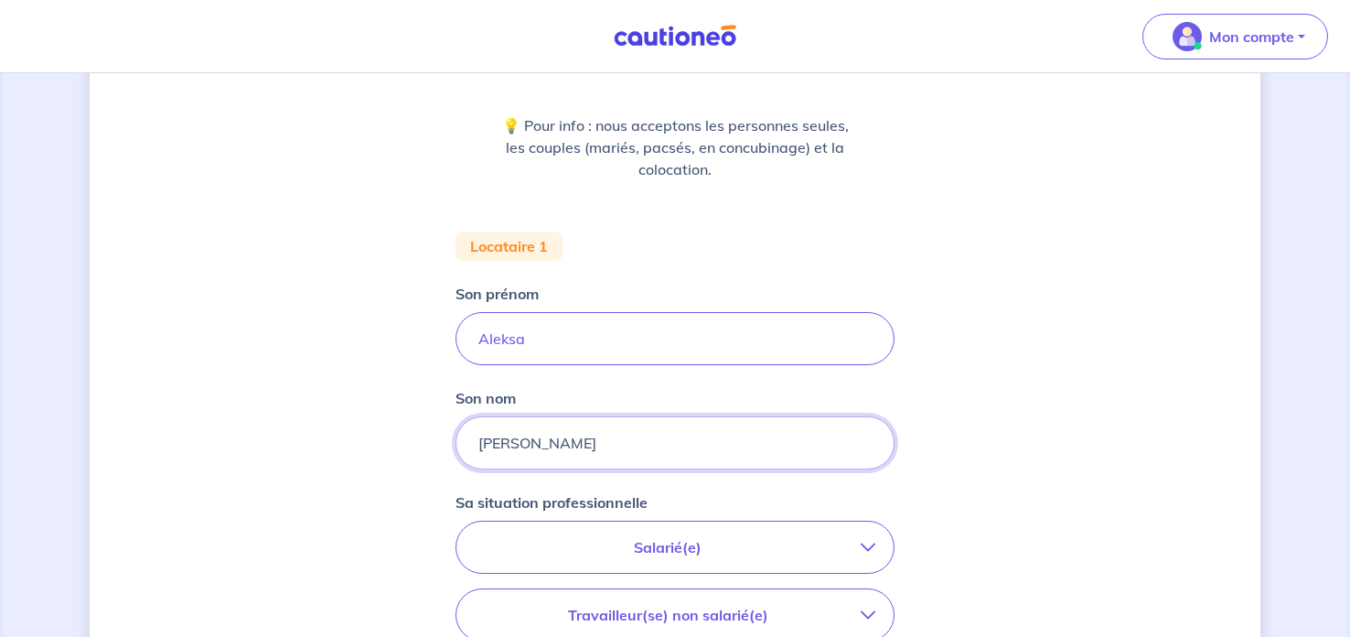
type input "Haluszczak"
click at [683, 543] on p "Salarié(e)" at bounding box center [668, 547] width 386 height 22
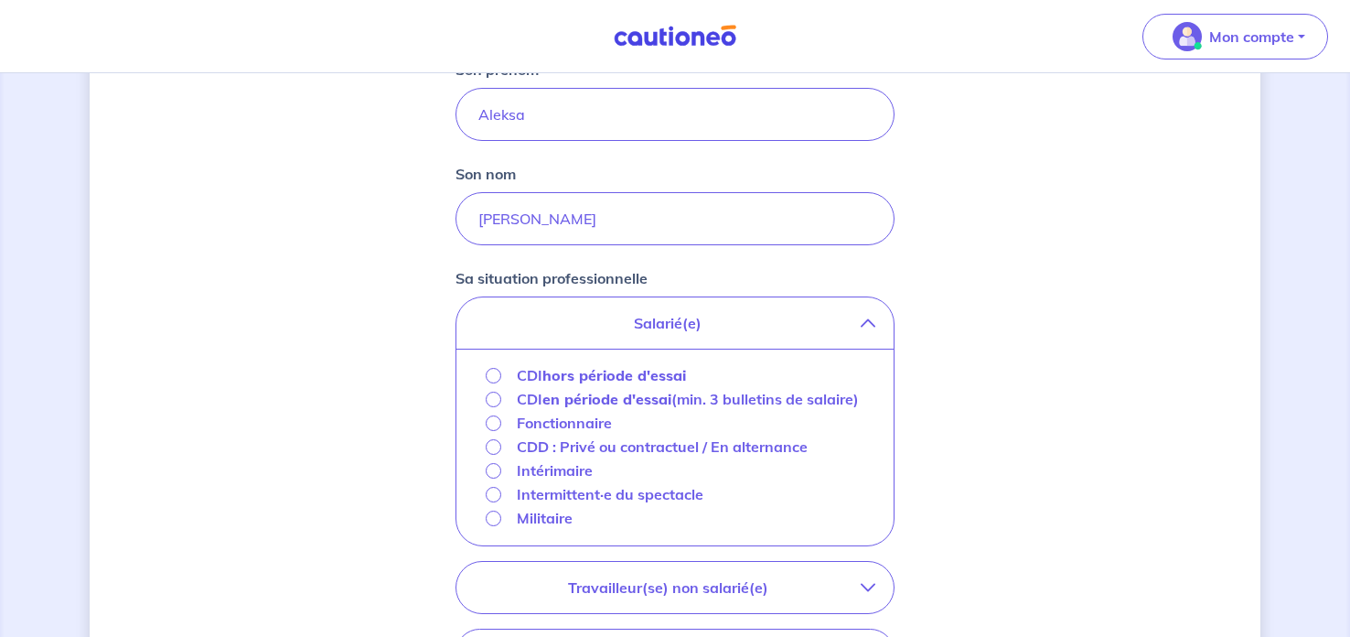
scroll to position [439, 0]
click at [1071, 396] on div "Concernant vos locataires 💡 Pour info : nous acceptons les personnes seules, le…" at bounding box center [675, 332] width 1171 height 1352
click at [1013, 384] on div "Concernant vos locataires 💡 Pour info : nous acceptons les personnes seules, le…" at bounding box center [675, 332] width 1171 height 1352
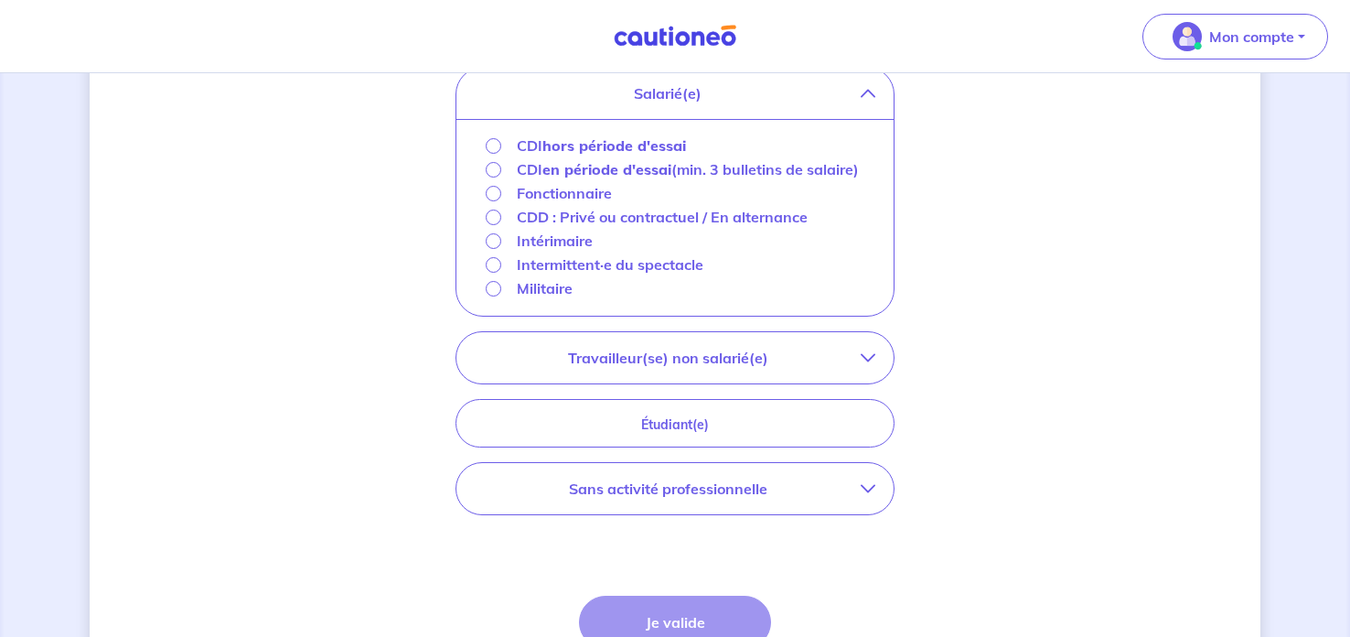
scroll to position [687, 0]
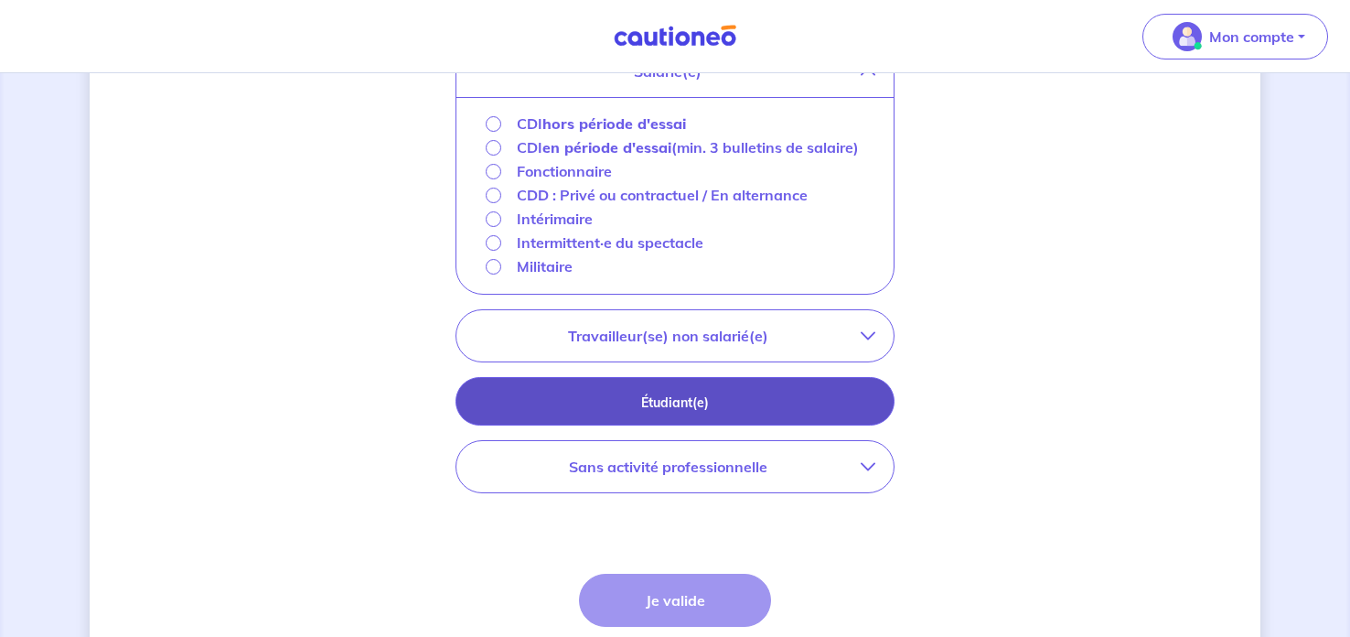
click at [837, 392] on p "Étudiant(e)" at bounding box center [675, 402] width 393 height 20
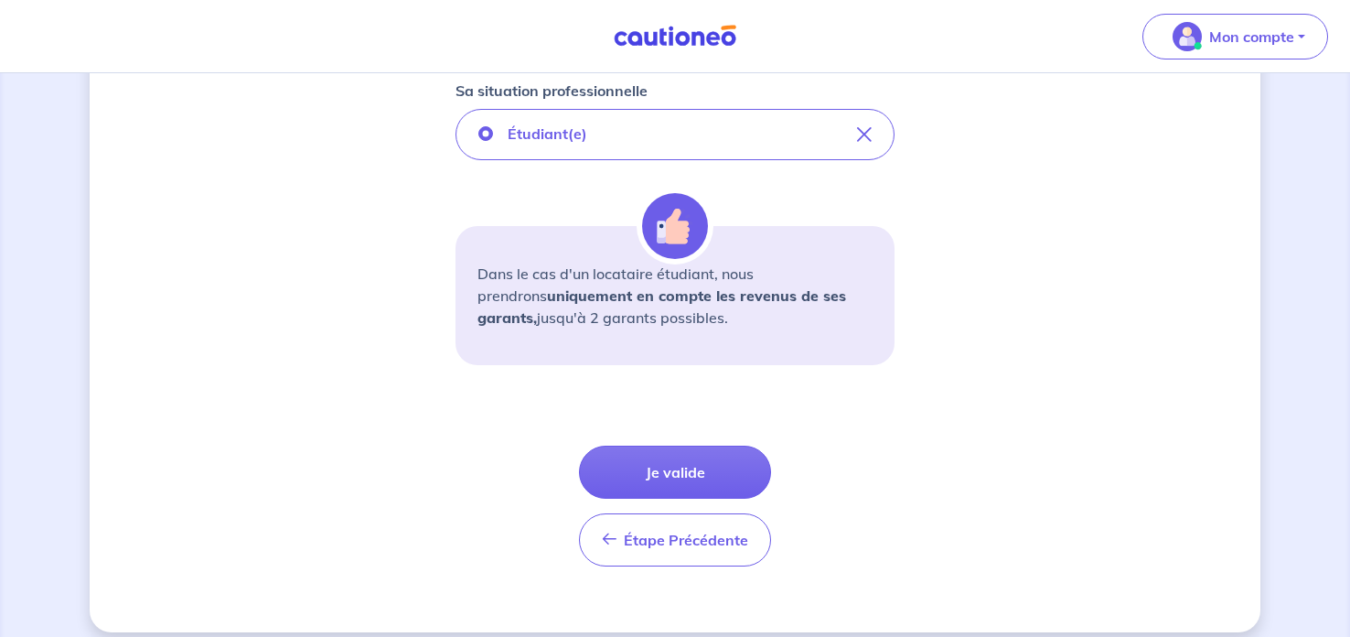
scroll to position [639, 0]
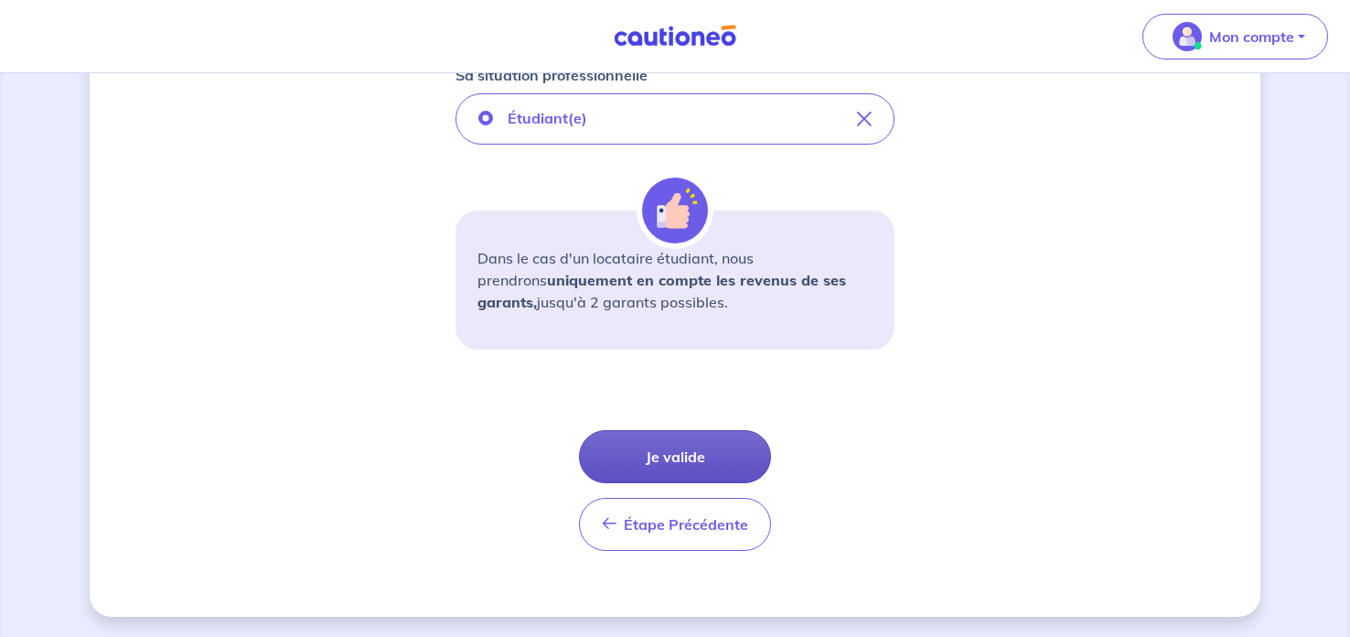
click at [724, 444] on button "Je valide" at bounding box center [675, 456] width 192 height 53
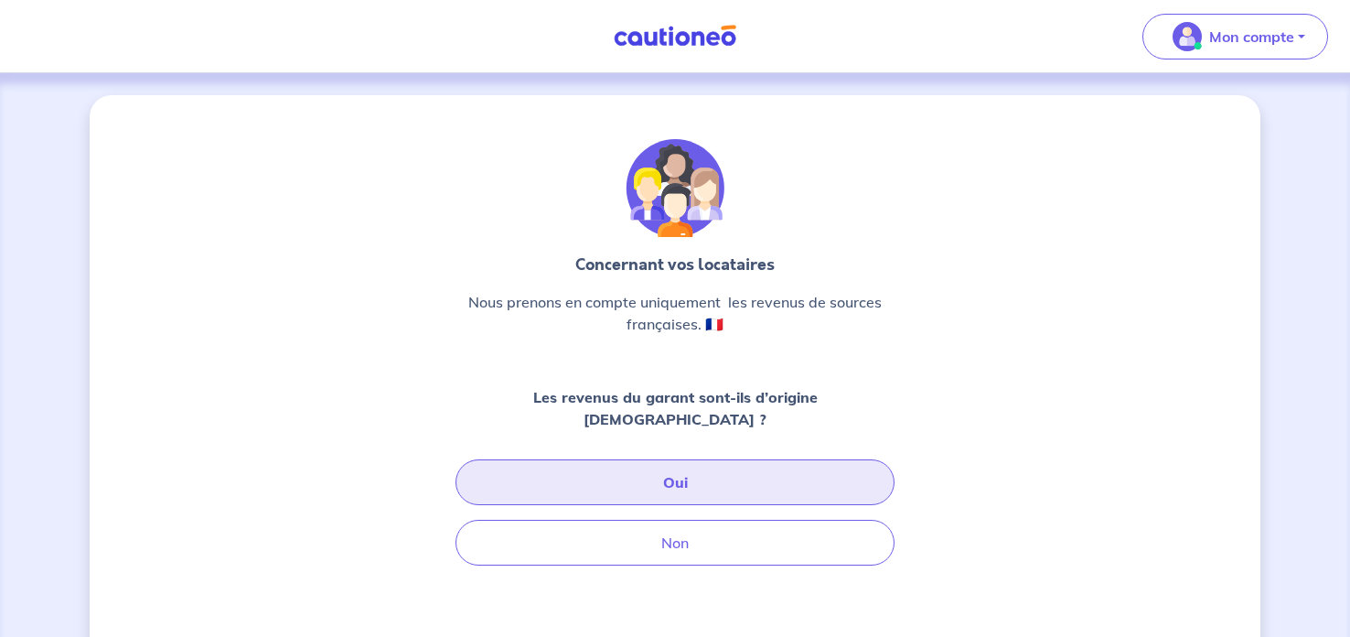
click at [724, 459] on button "Oui" at bounding box center [675, 482] width 439 height 46
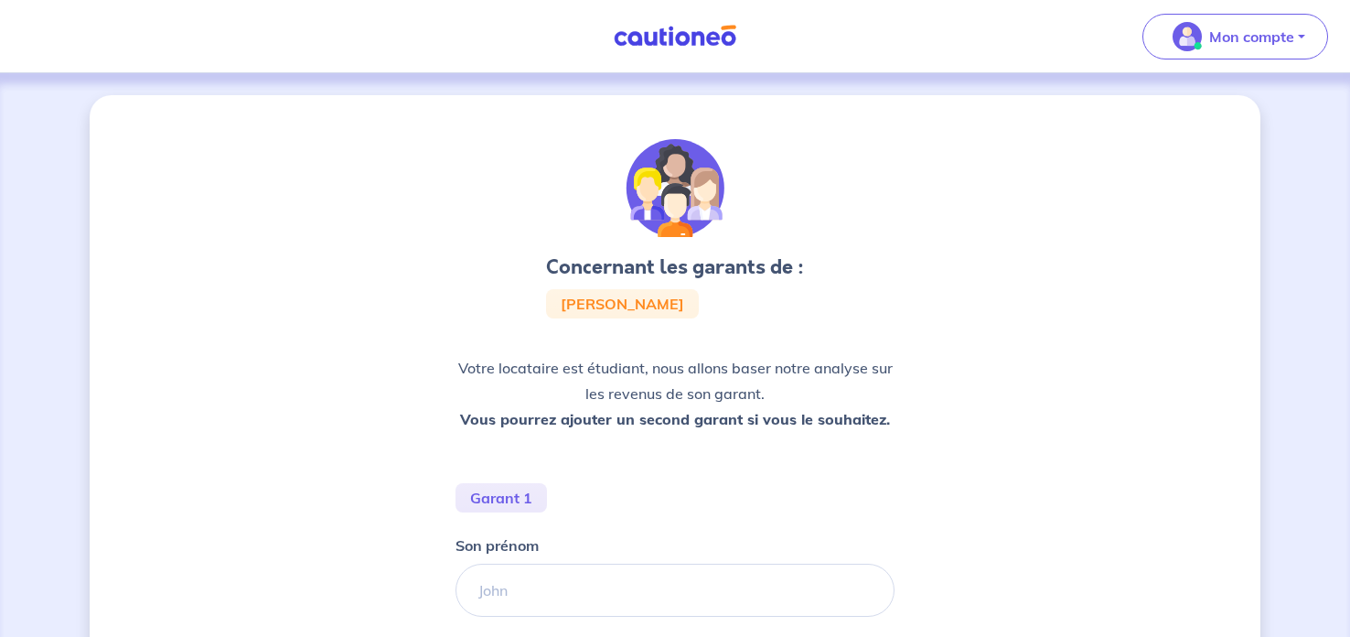
scroll to position [105, 0]
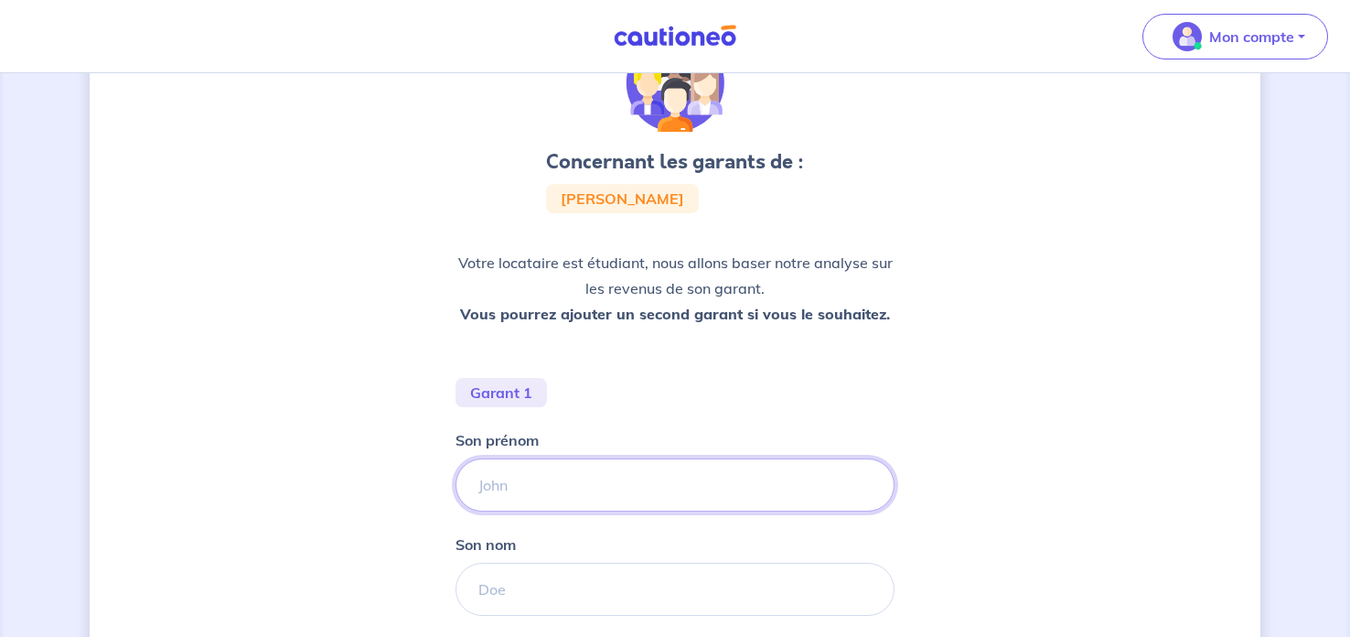
click at [749, 467] on input "Son prénom" at bounding box center [675, 484] width 439 height 53
type input "Bogdan"
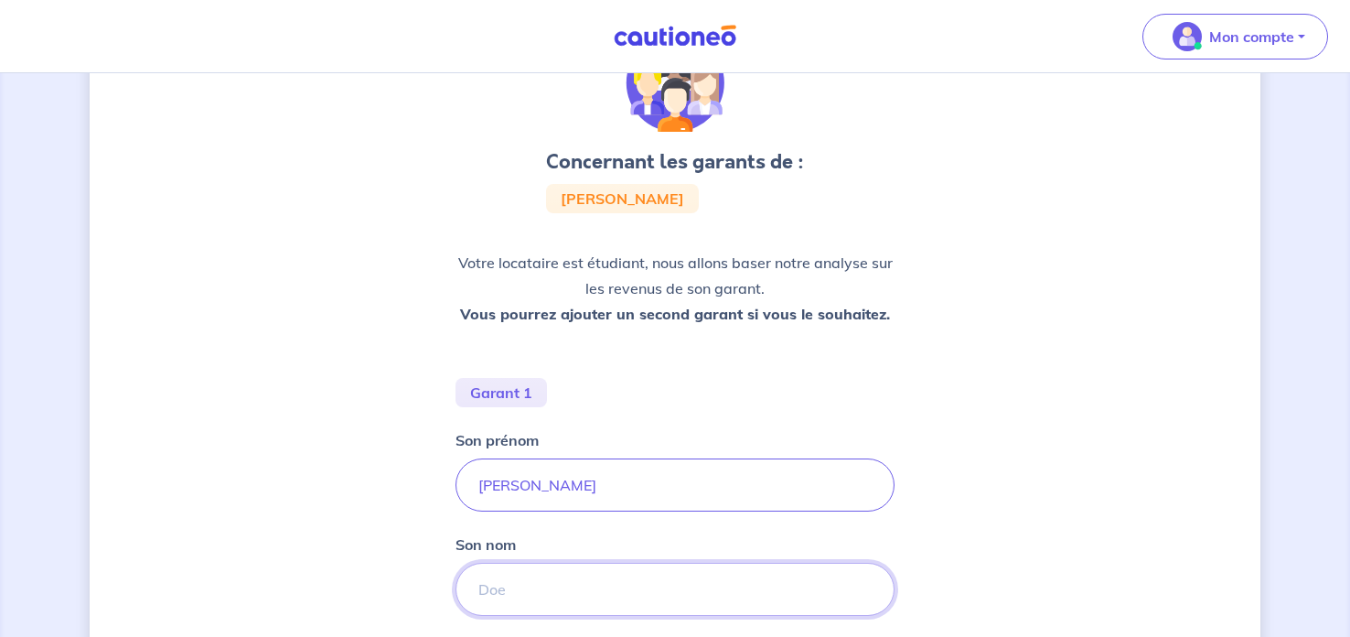
click at [743, 567] on input "Son nom" at bounding box center [675, 589] width 439 height 53
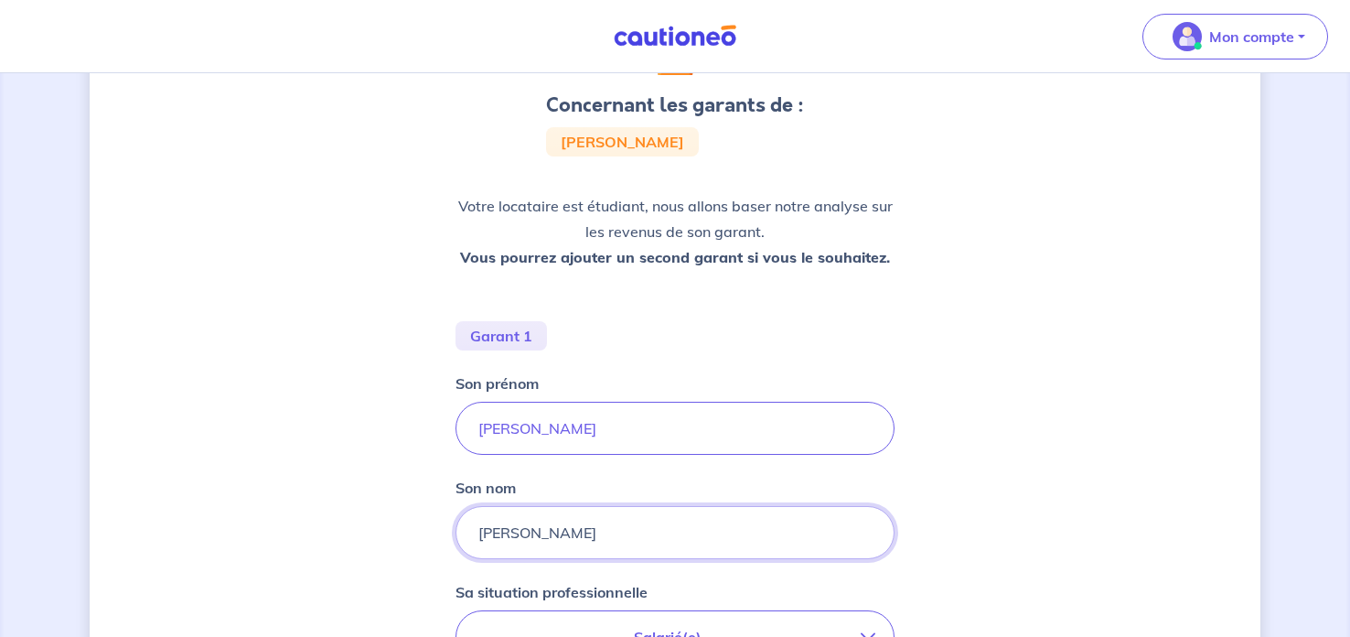
scroll to position [165, 0]
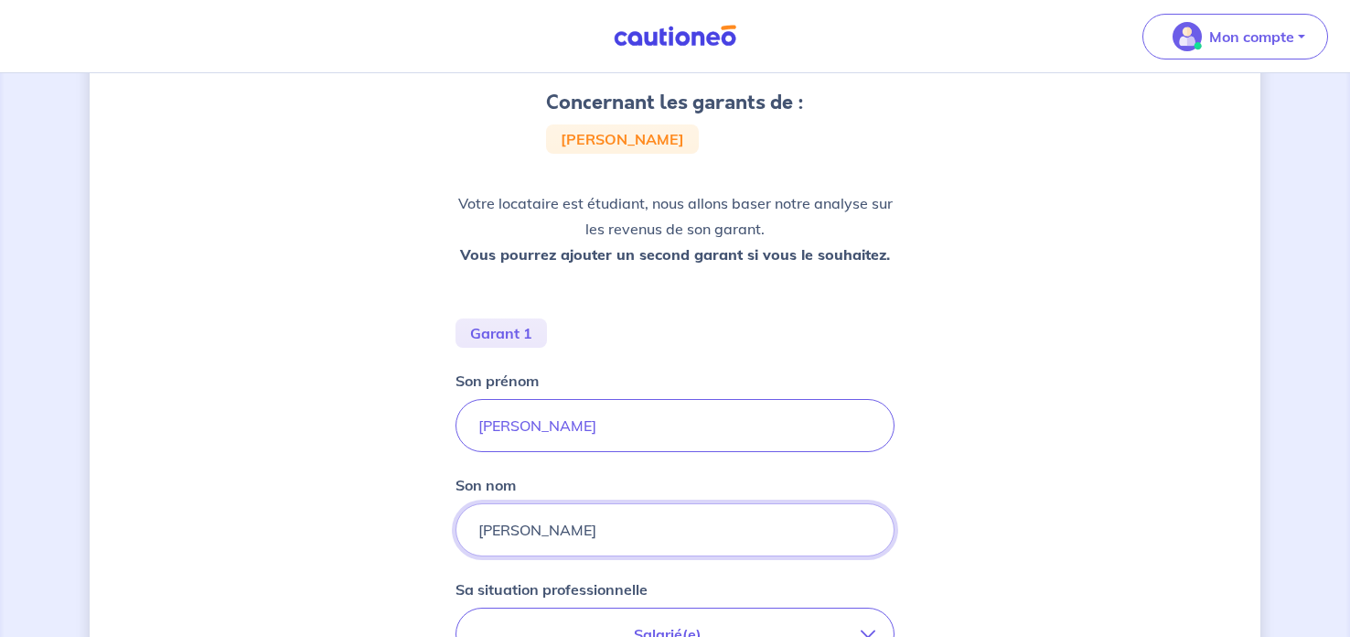
type input "Haluszczak"
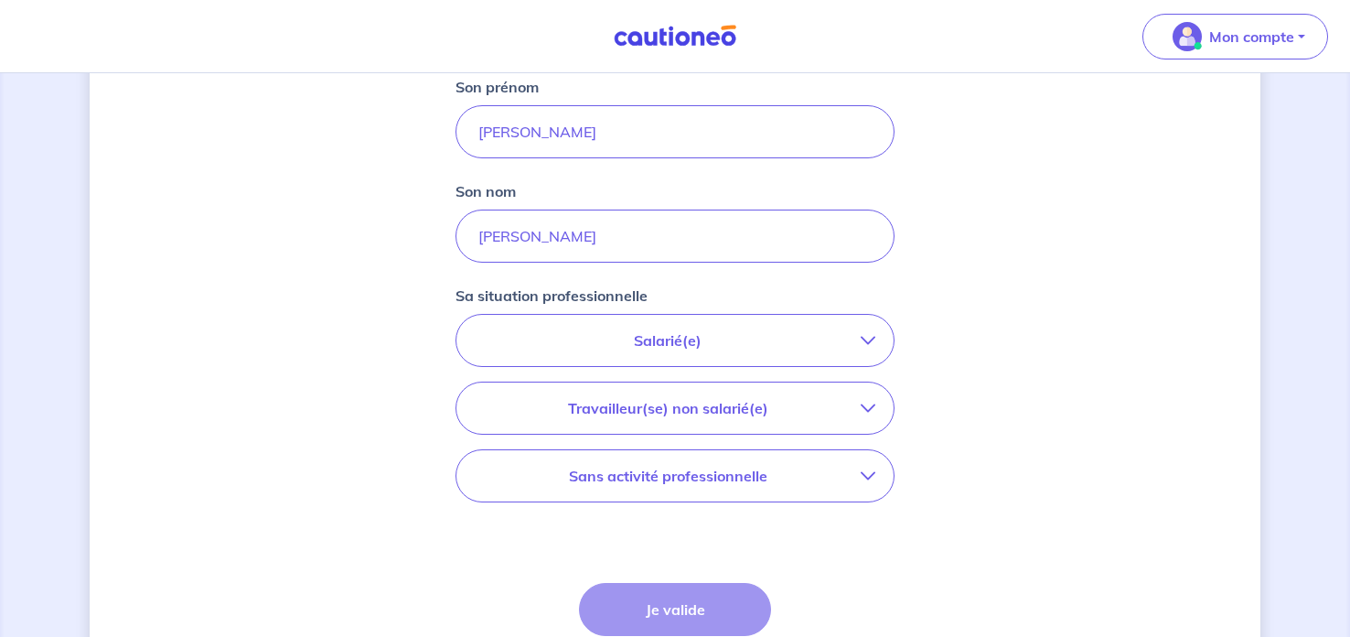
scroll to position [460, 0]
click at [855, 411] on p "Travailleur(se) non salarié(e)" at bounding box center [668, 406] width 386 height 22
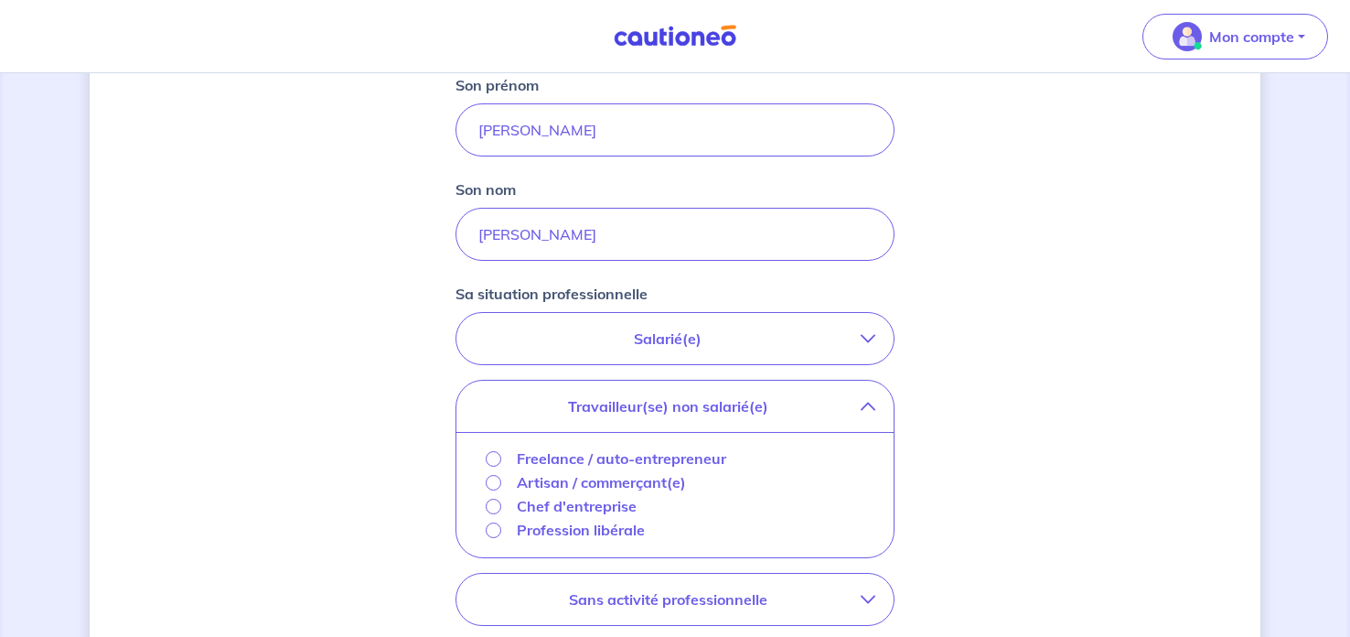
click at [856, 349] on button "Salarié(e)" at bounding box center [675, 338] width 437 height 51
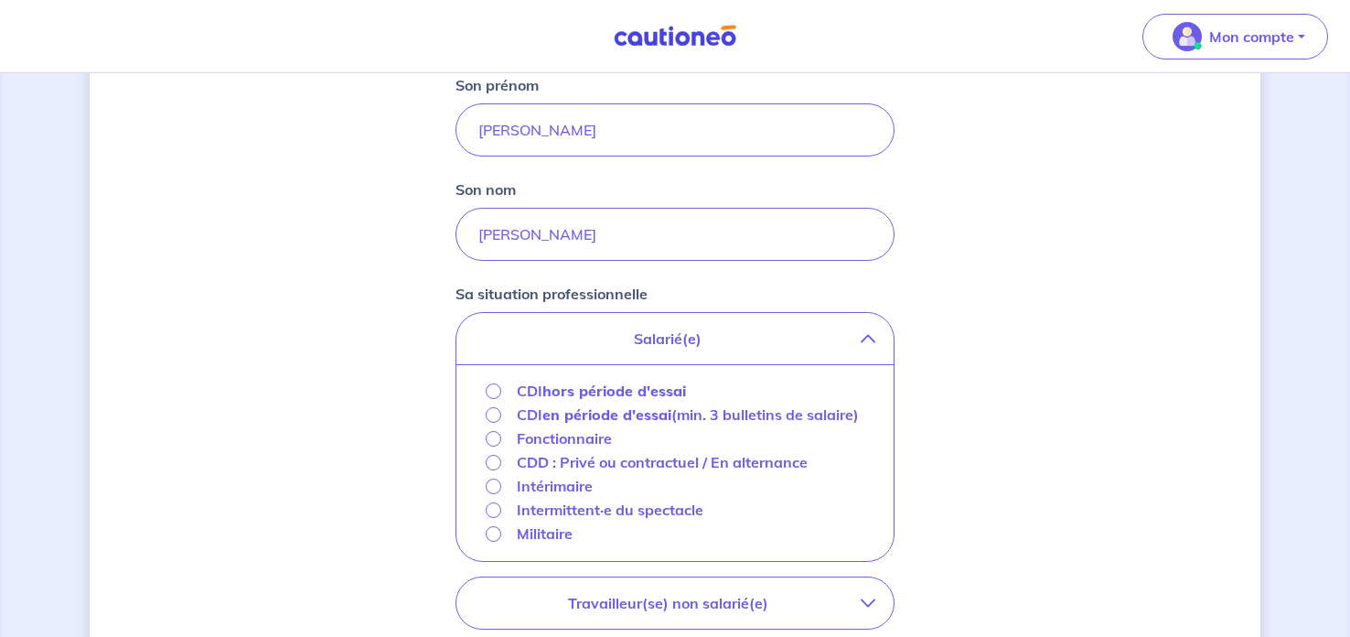
click at [851, 338] on p "Salarié(e)" at bounding box center [668, 339] width 386 height 22
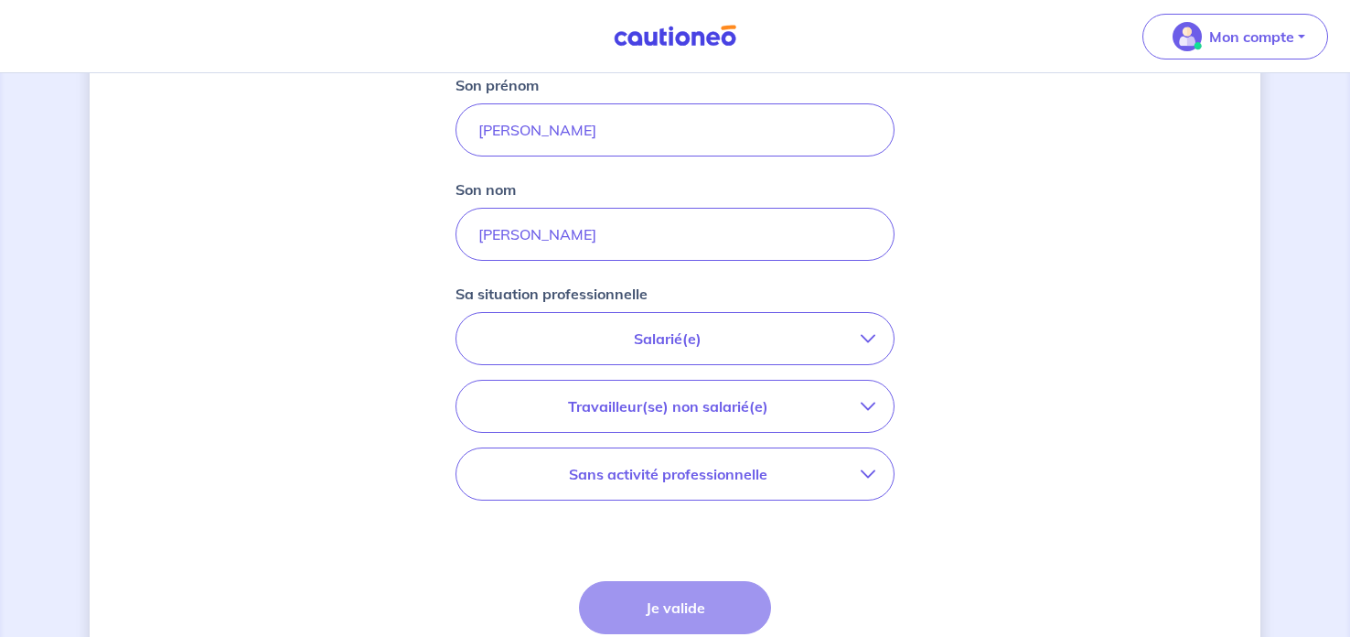
click at [845, 470] on p "Sans activité professionnelle" at bounding box center [668, 474] width 386 height 22
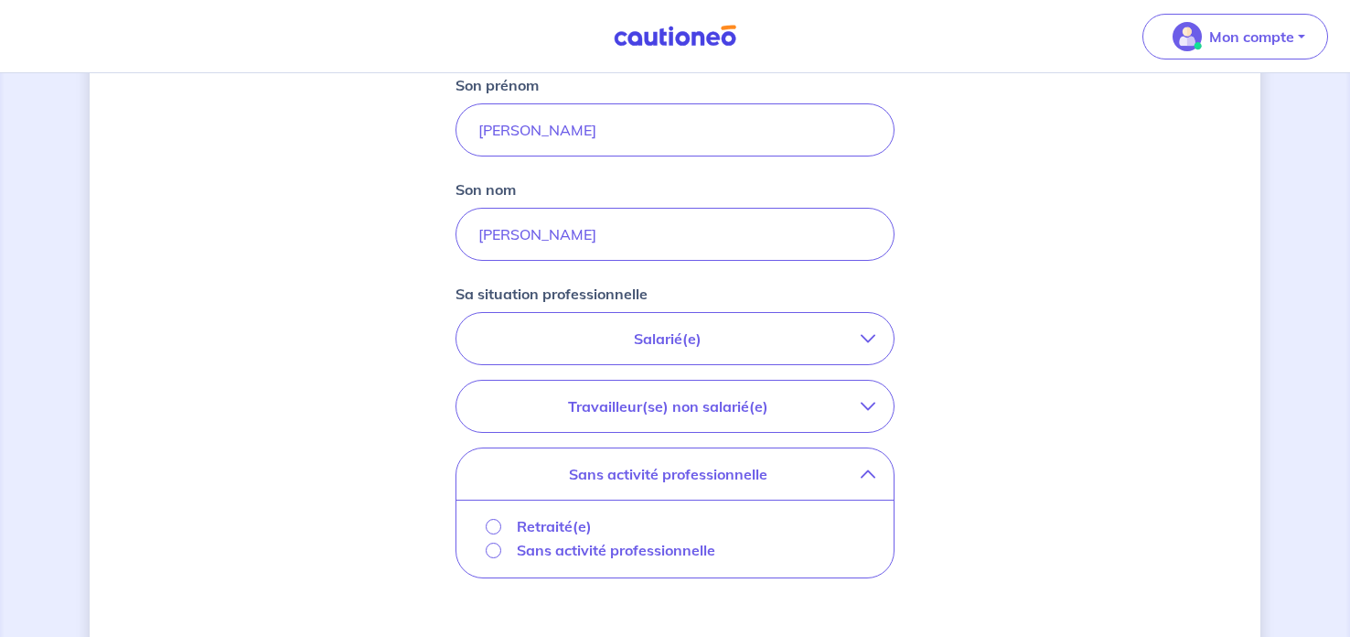
click at [546, 517] on p "Retraité(e)" at bounding box center [554, 526] width 75 height 22
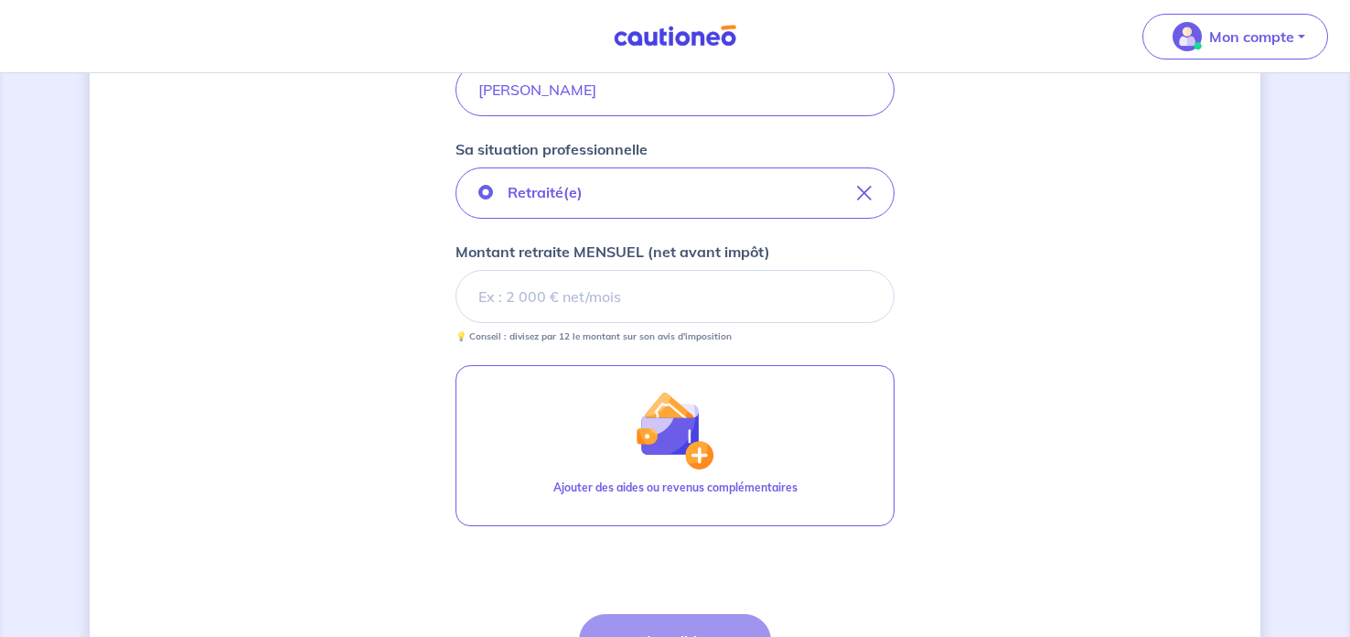
scroll to position [608, 0]
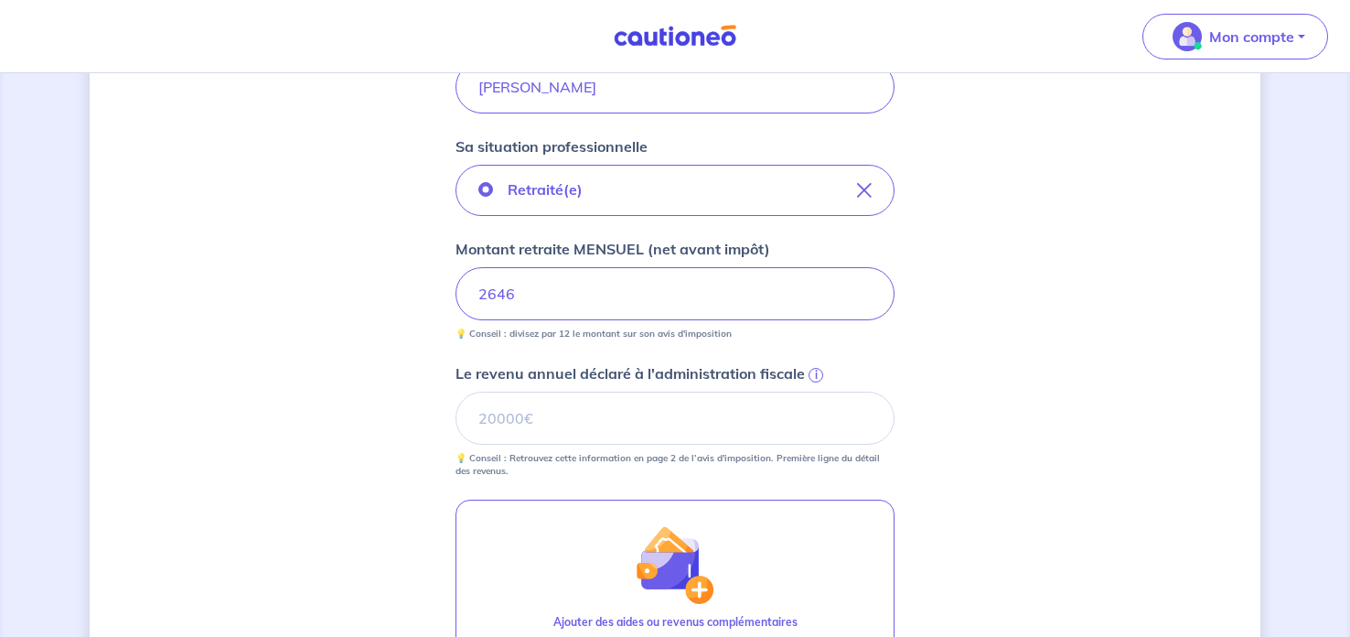
type input "2646.0"
click at [1113, 440] on div "Concernant les garants de : Aleksa Haluszczak Votre locataire est étudiant, nou…" at bounding box center [675, 211] width 1171 height 1447
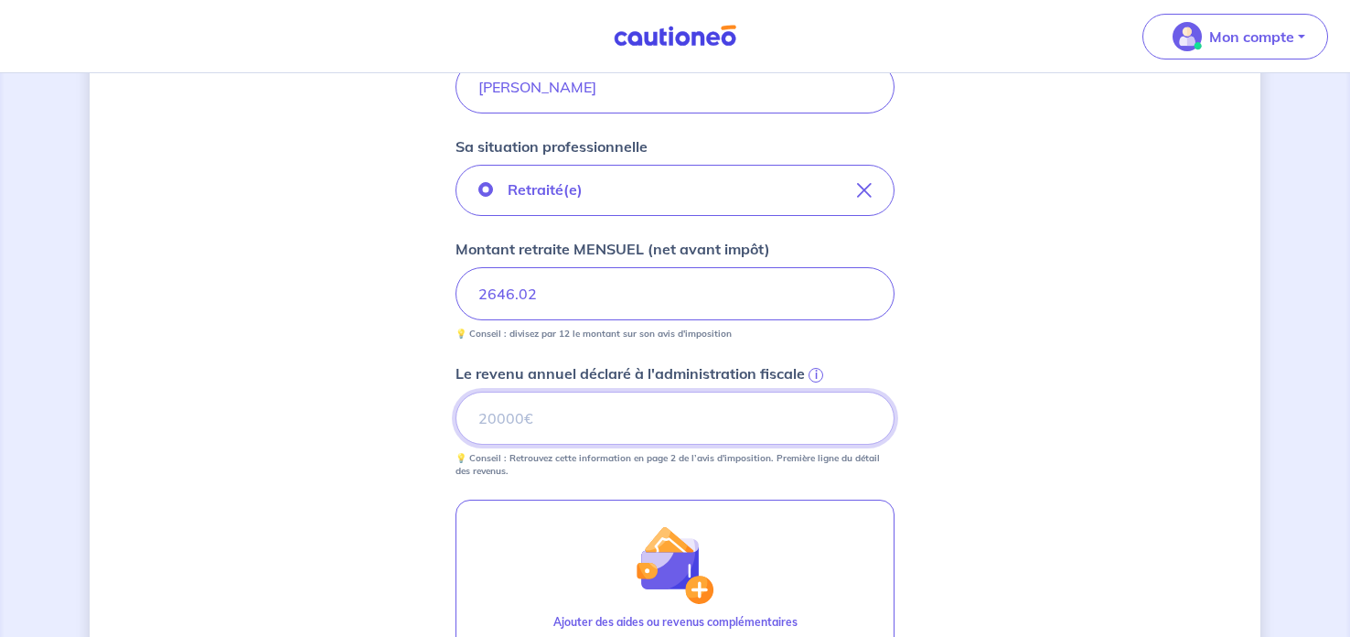
click at [730, 426] on input "Le revenu annuel déclaré à l'administration fiscale i" at bounding box center [675, 418] width 439 height 53
type input "0"
type input "26805"
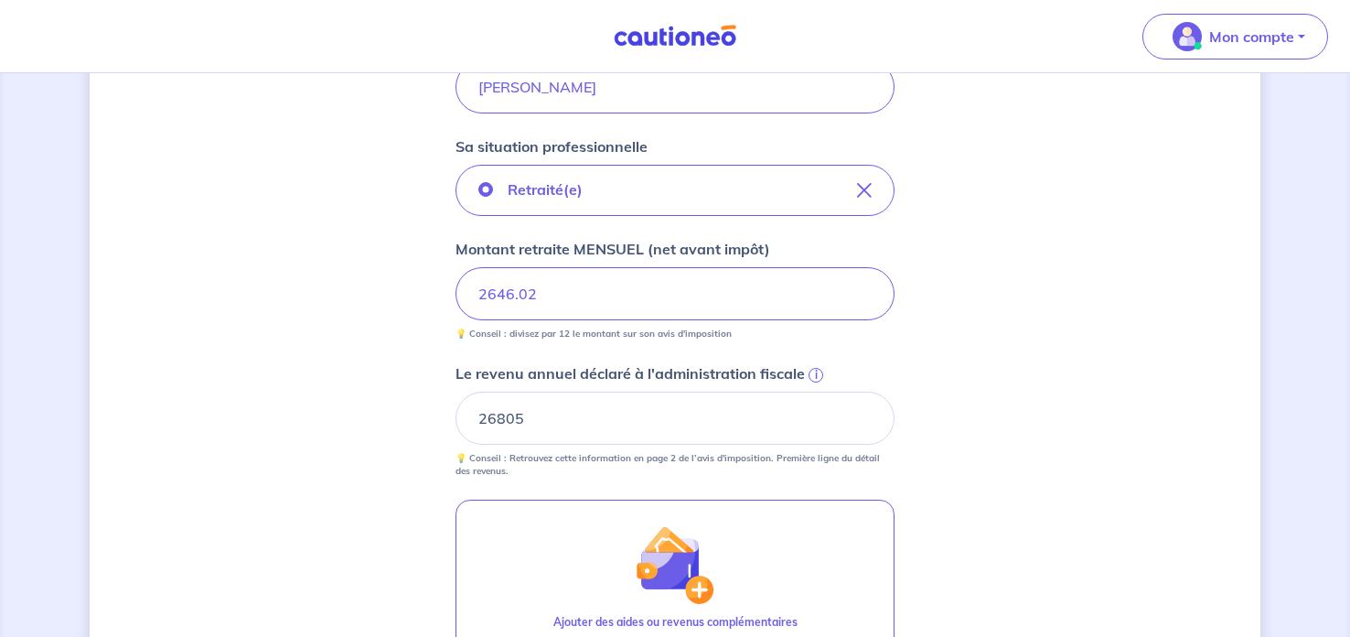
click at [976, 483] on div "Concernant les garants de : Aleksa Haluszczak Votre locataire est étudiant, nou…" at bounding box center [675, 211] width 1171 height 1447
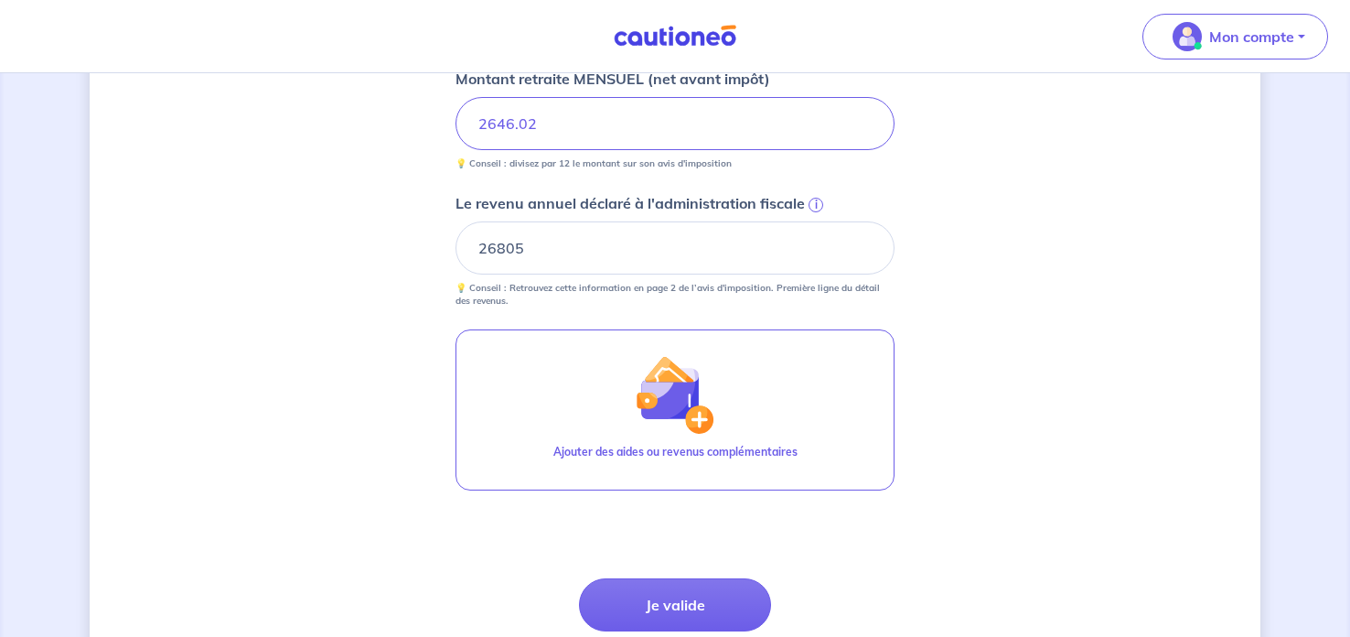
scroll to position [780, 0]
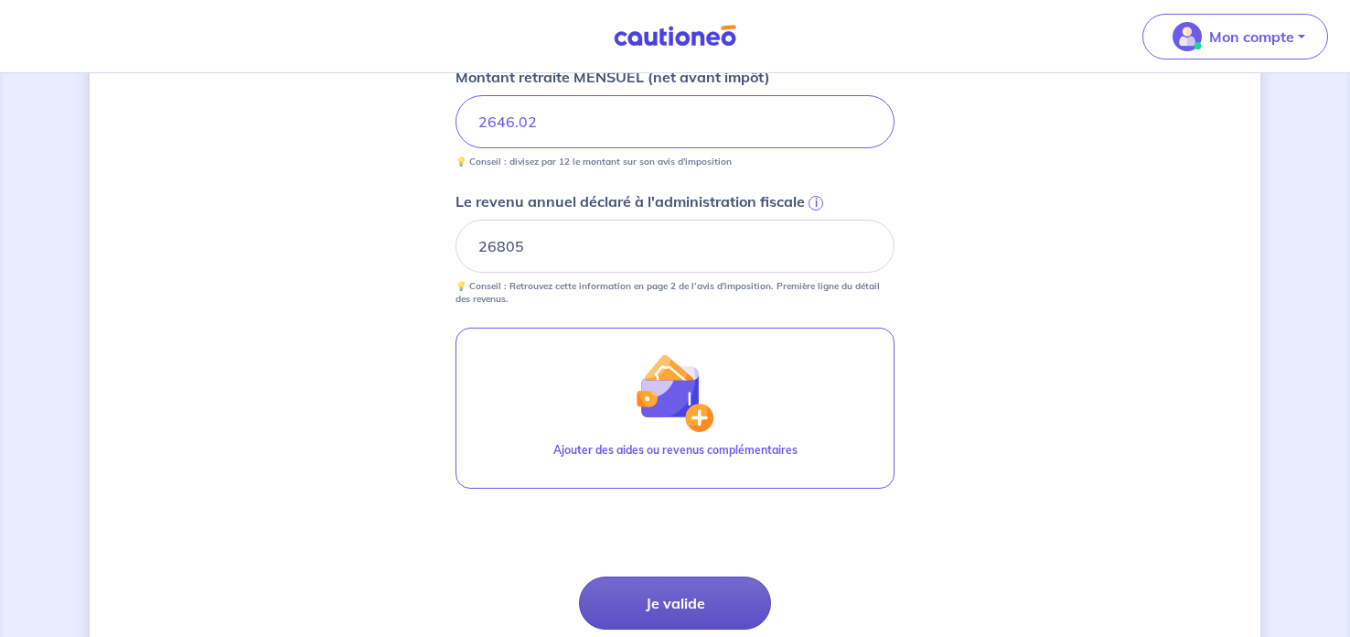
click at [699, 601] on button "Je valide" at bounding box center [675, 602] width 192 height 53
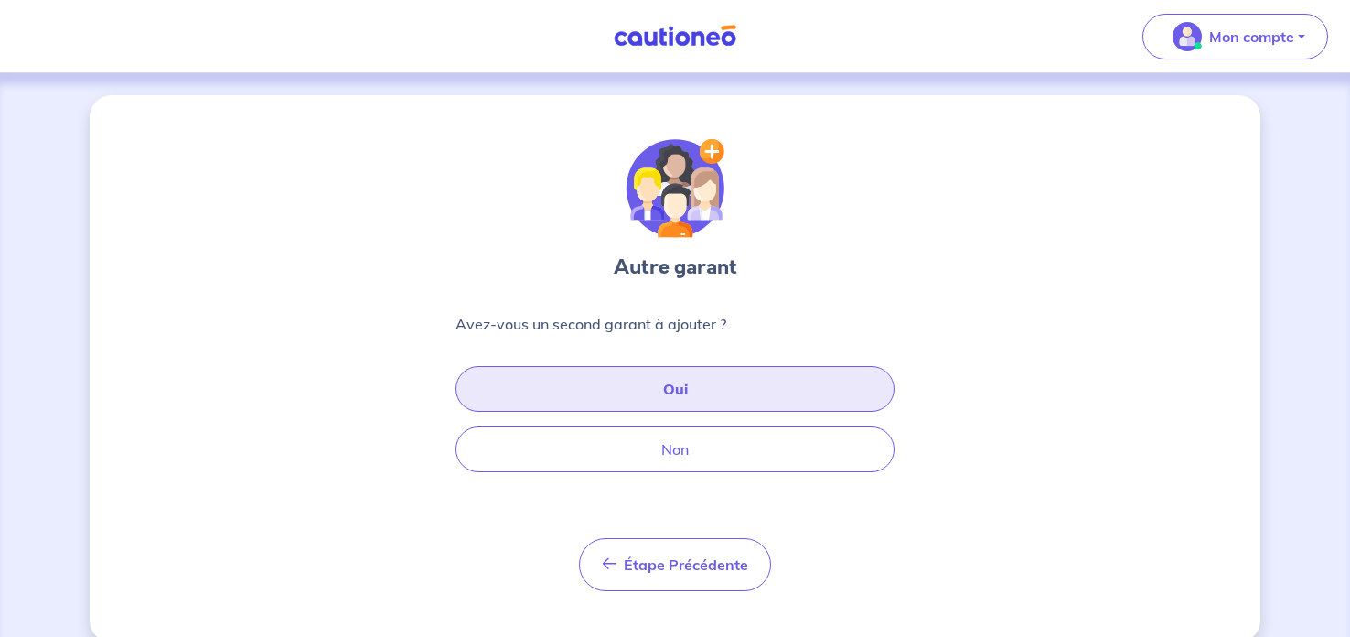
click at [816, 387] on button "Oui" at bounding box center [675, 389] width 439 height 46
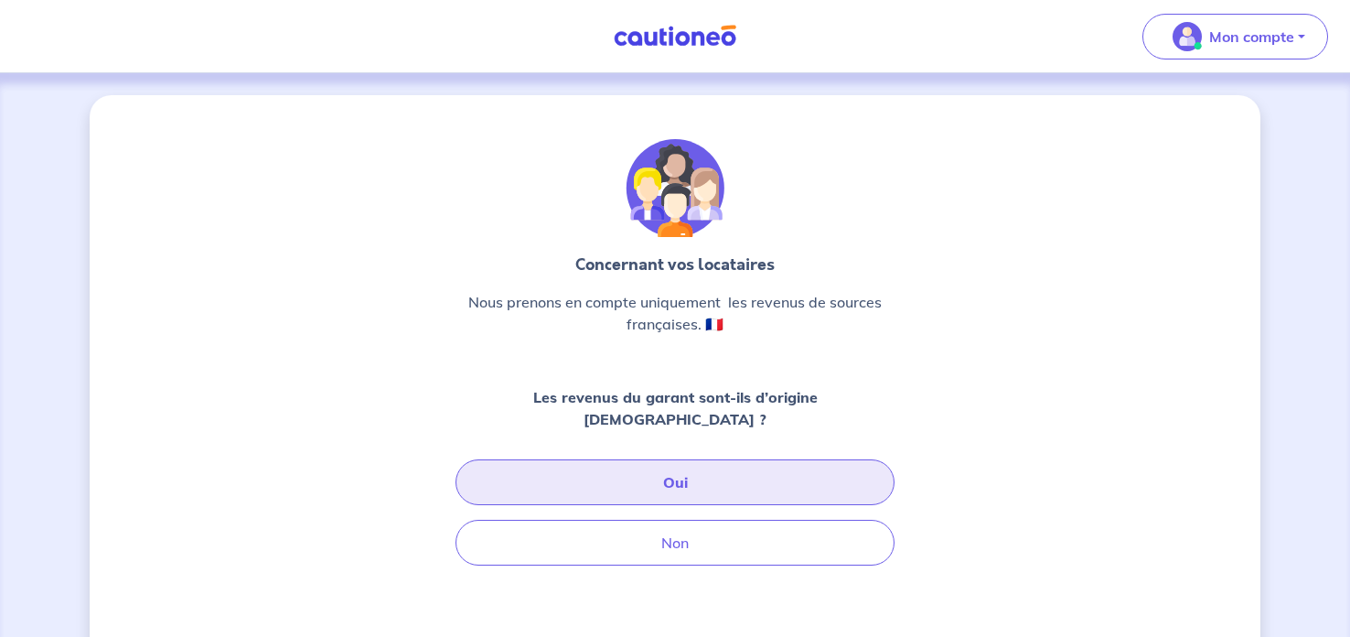
click at [812, 477] on button "Oui" at bounding box center [675, 482] width 439 height 46
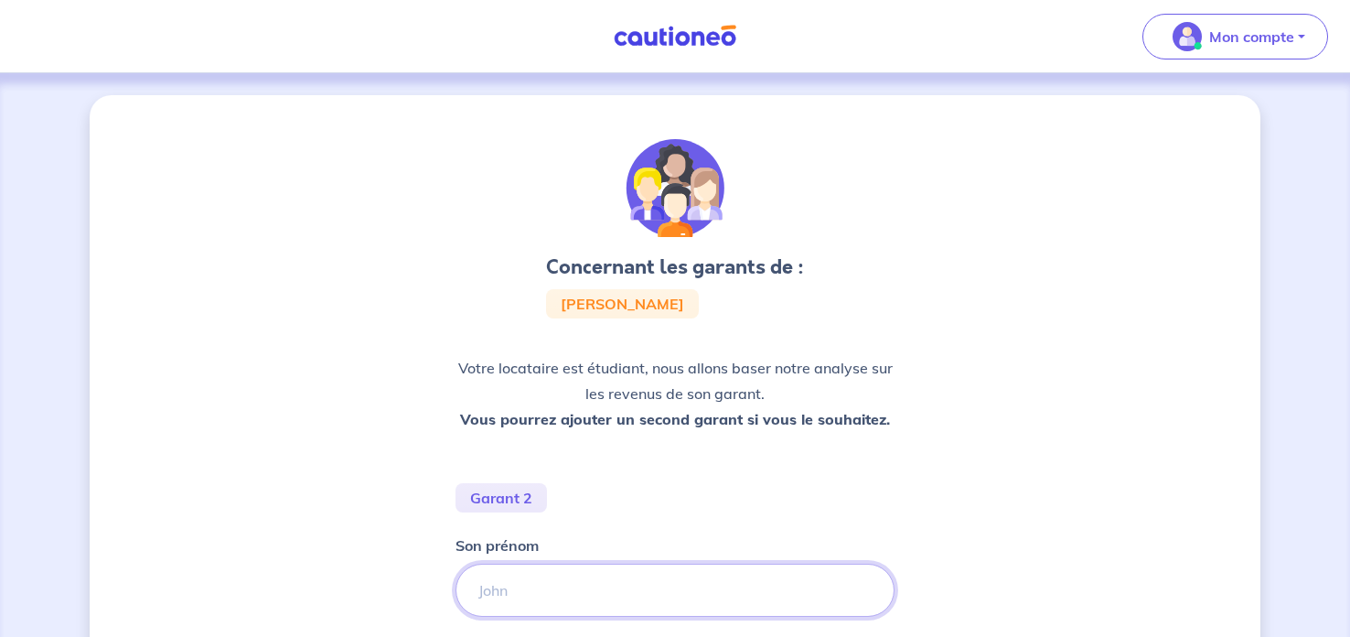
click at [724, 567] on input "Son prénom" at bounding box center [675, 590] width 439 height 53
type input "Evelyne"
click at [931, 507] on div "Concernant les garants de : Aleksa Haluszczak Votre locataire est étudiant, nou…" at bounding box center [675, 534] width 1171 height 878
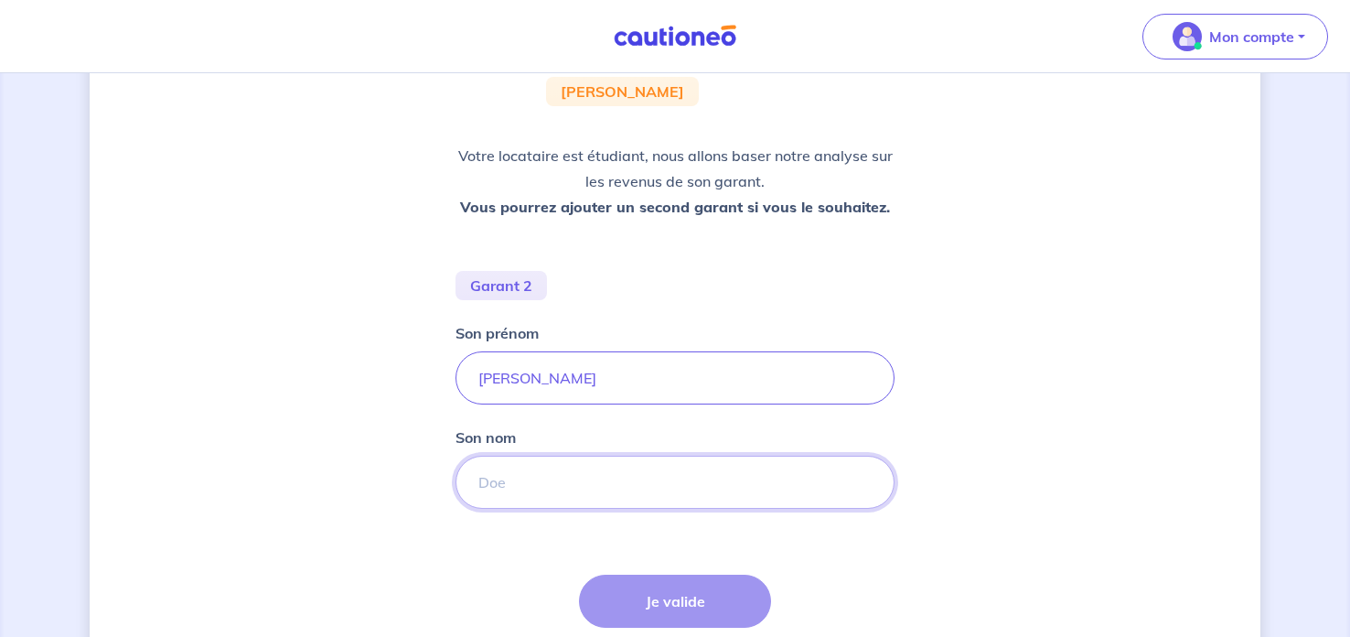
click at [844, 472] on input "Son nom" at bounding box center [675, 482] width 439 height 53
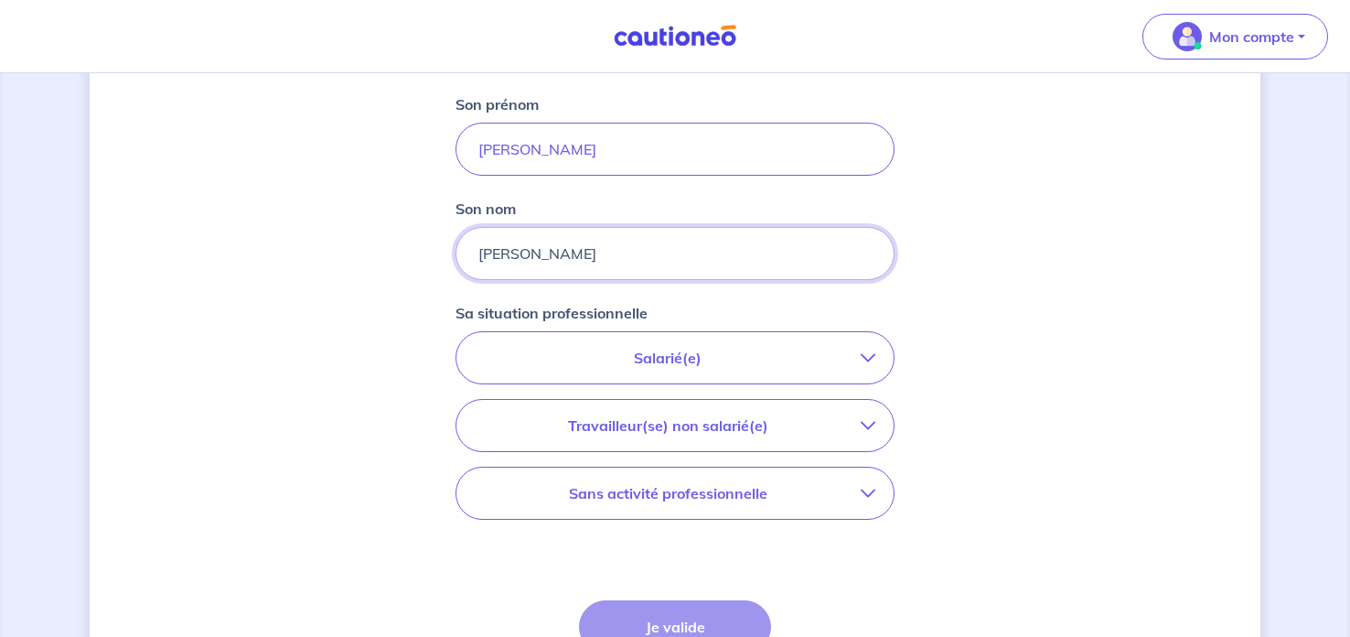
scroll to position [474, 0]
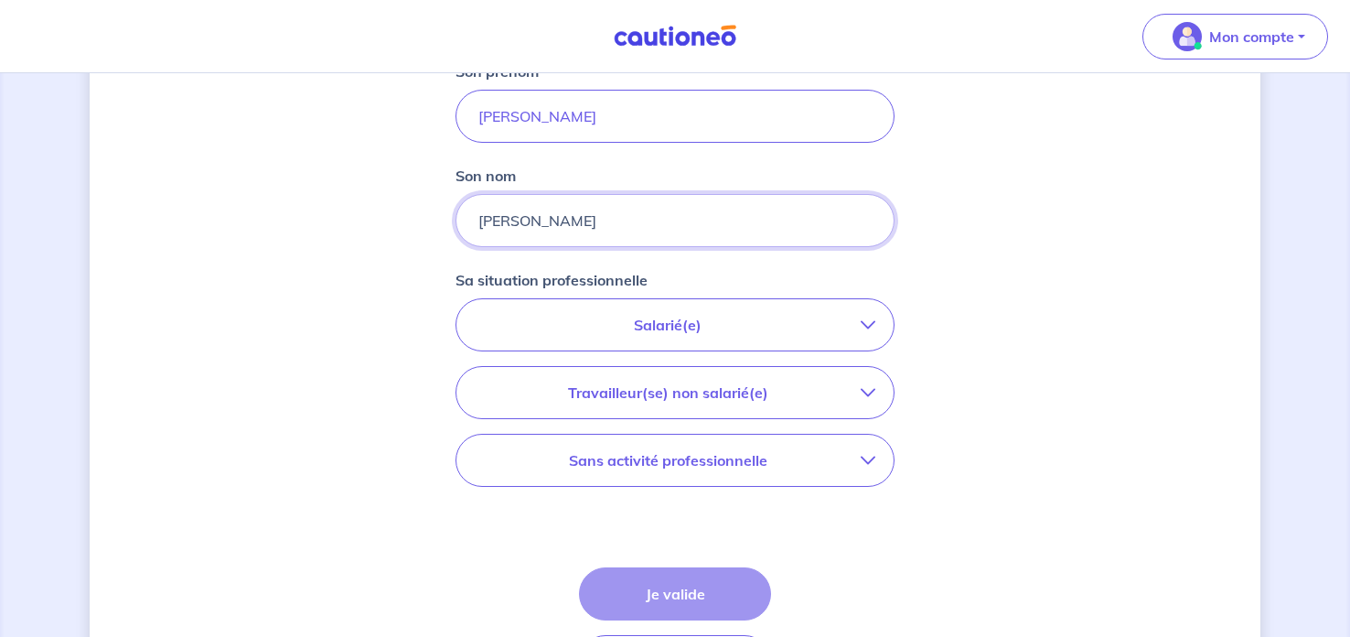
type input "Lambert"
click at [759, 468] on p "Sans activité professionnelle" at bounding box center [668, 460] width 386 height 22
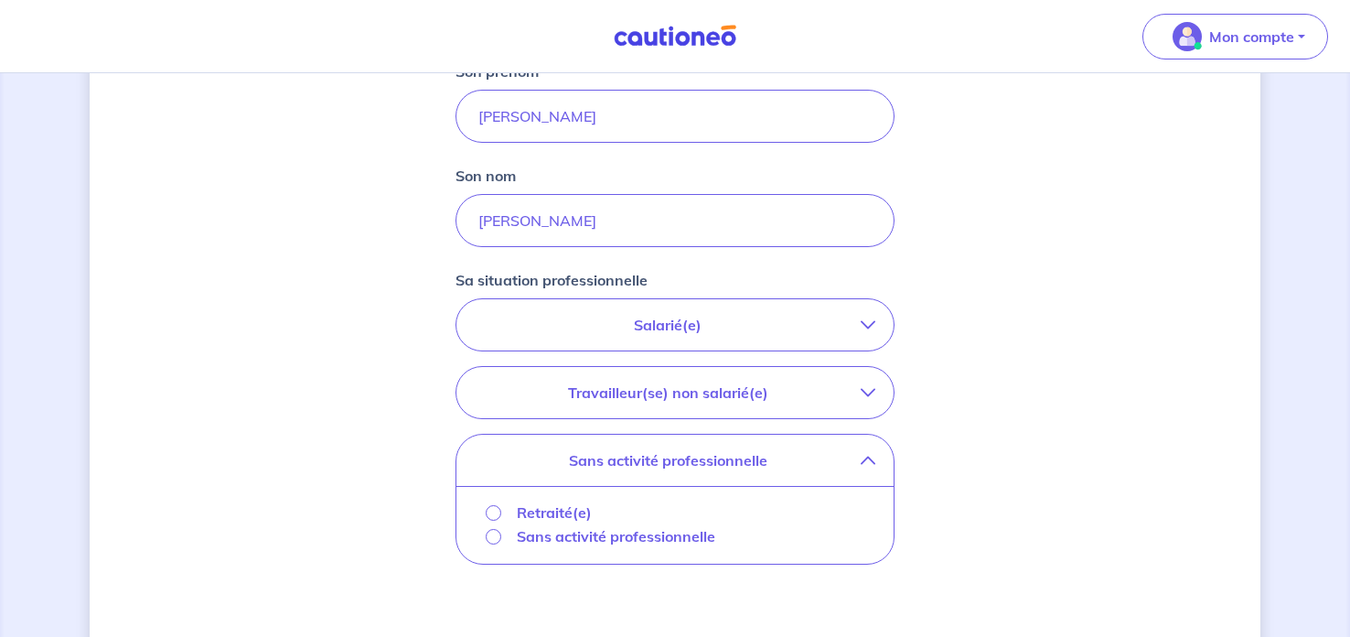
click at [538, 511] on p "Retraité(e)" at bounding box center [554, 512] width 75 height 22
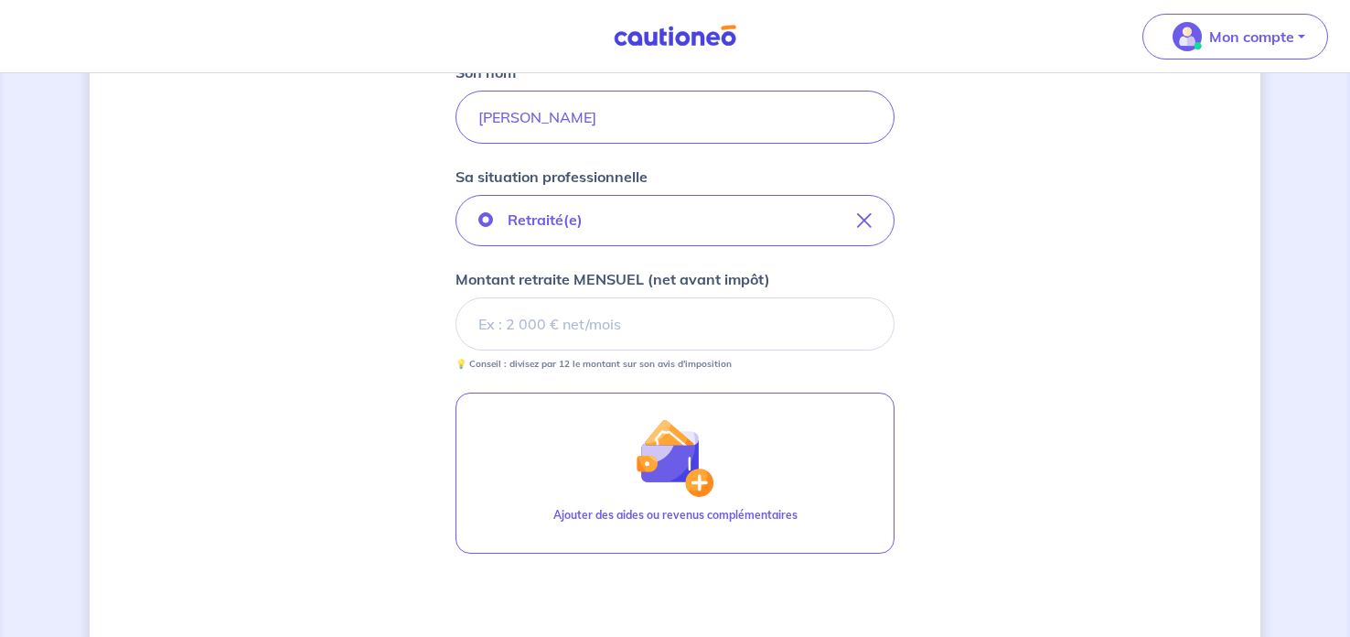
scroll to position [592, 0]
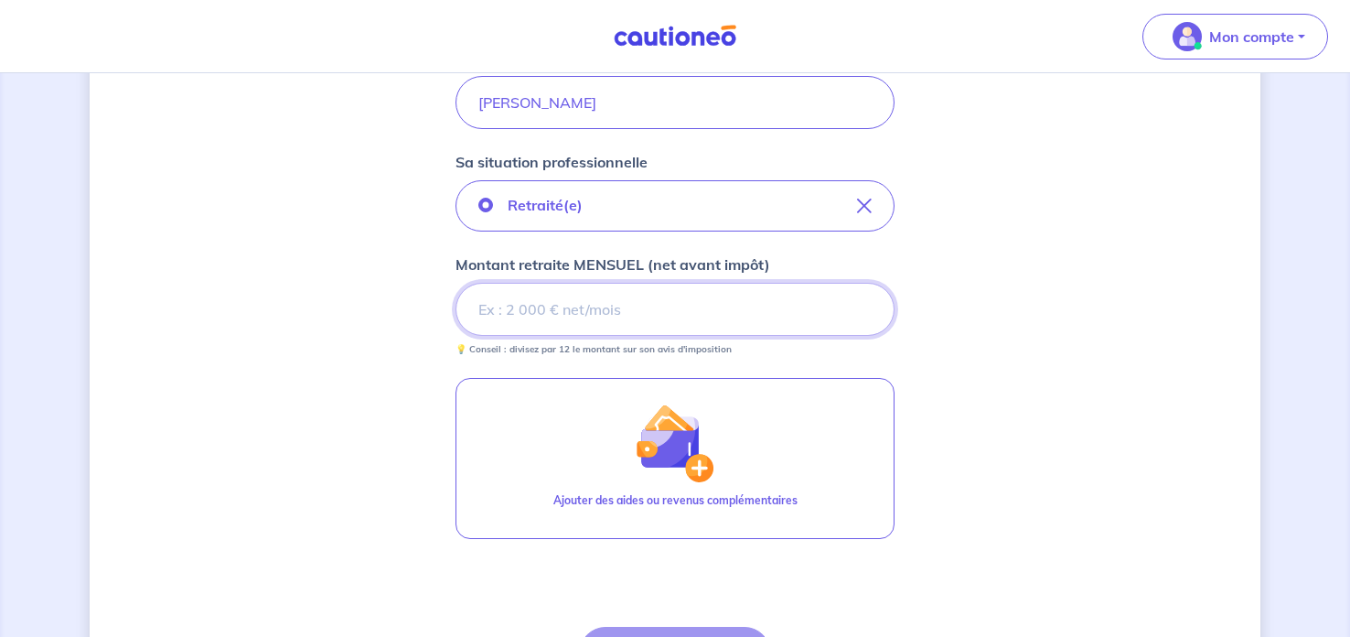
click at [811, 289] on input "Montant retraite MENSUEL (net avant impôt)" at bounding box center [675, 309] width 439 height 53
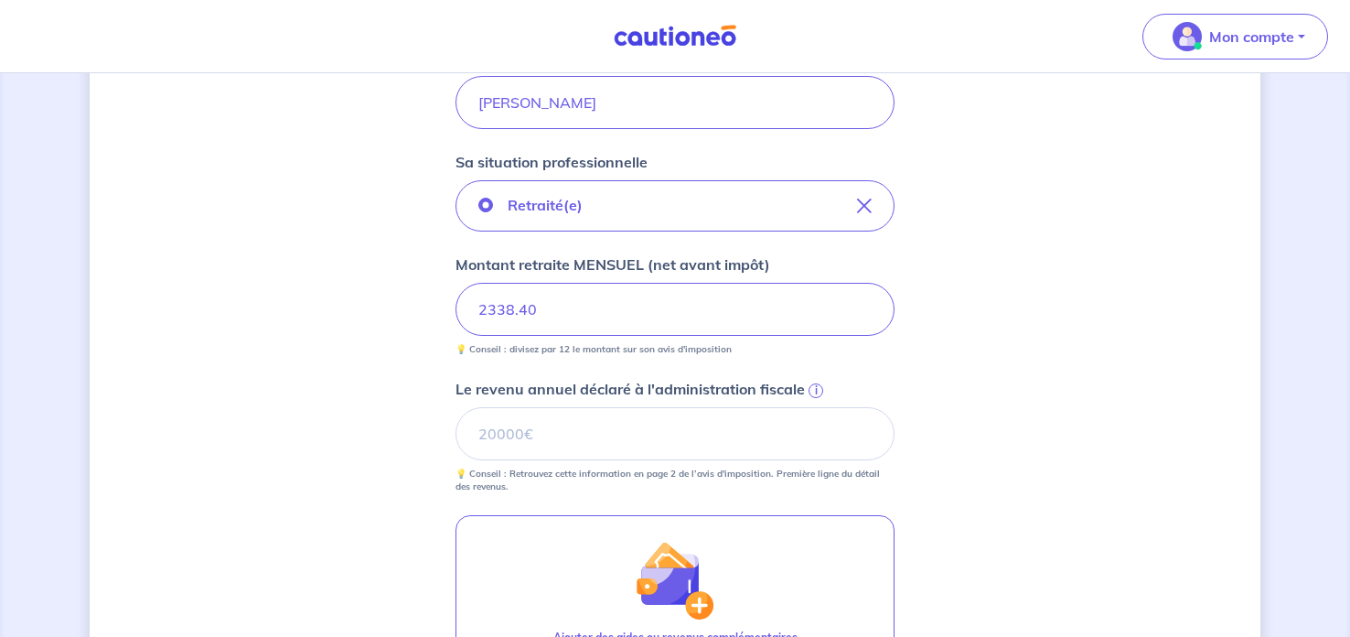
type input "2338.40"
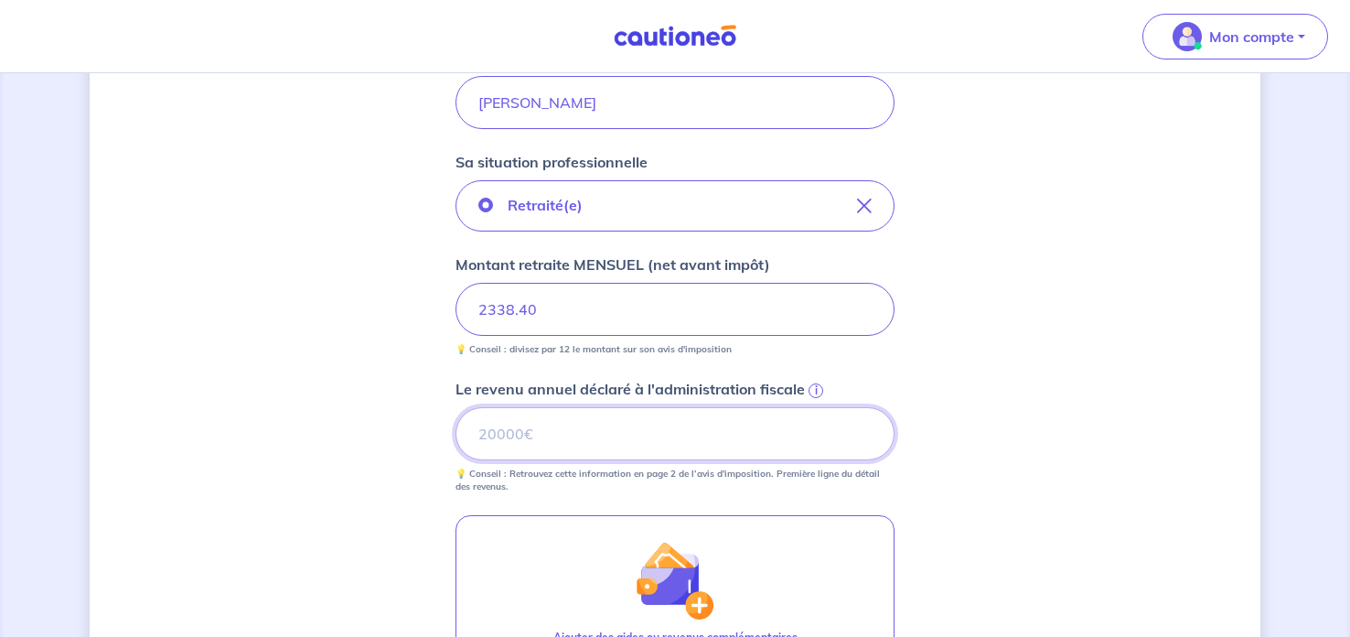
click at [800, 430] on input "Le revenu annuel déclaré à l'administration fiscale i" at bounding box center [675, 433] width 439 height 53
type input "26337"
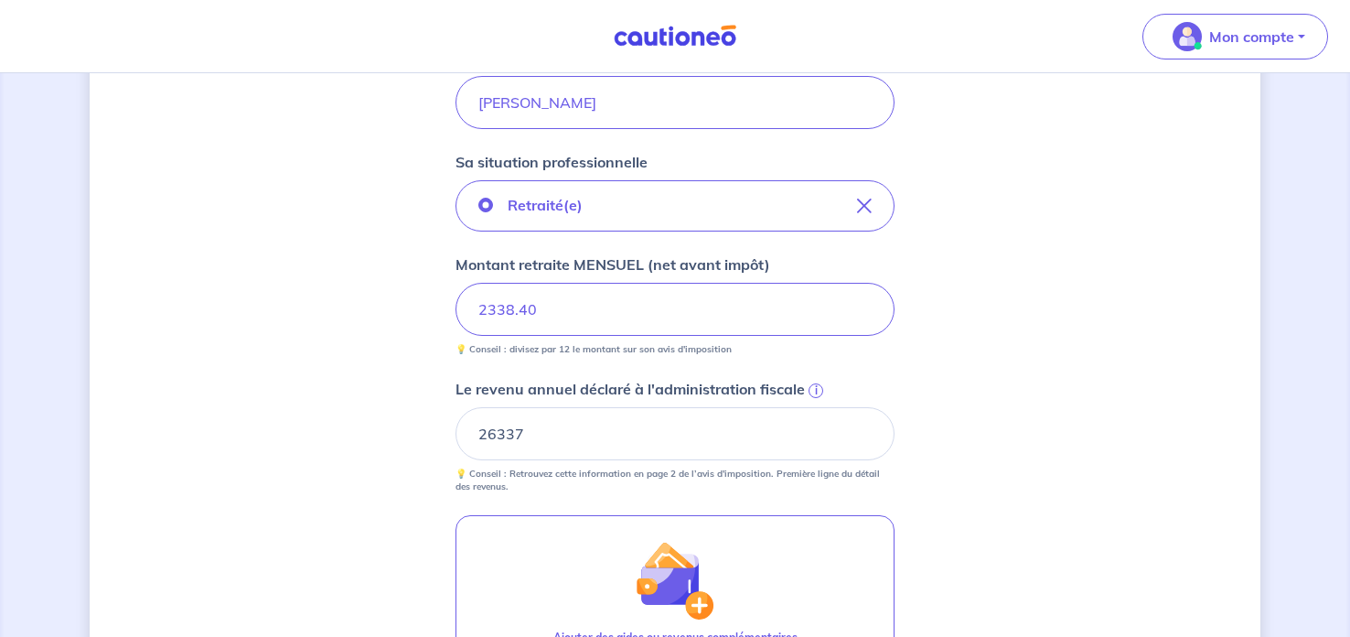
click at [987, 415] on div "Concernant les garants de : Aleksa Haluszczak Votre locataire est étudiant, nou…" at bounding box center [675, 226] width 1171 height 1447
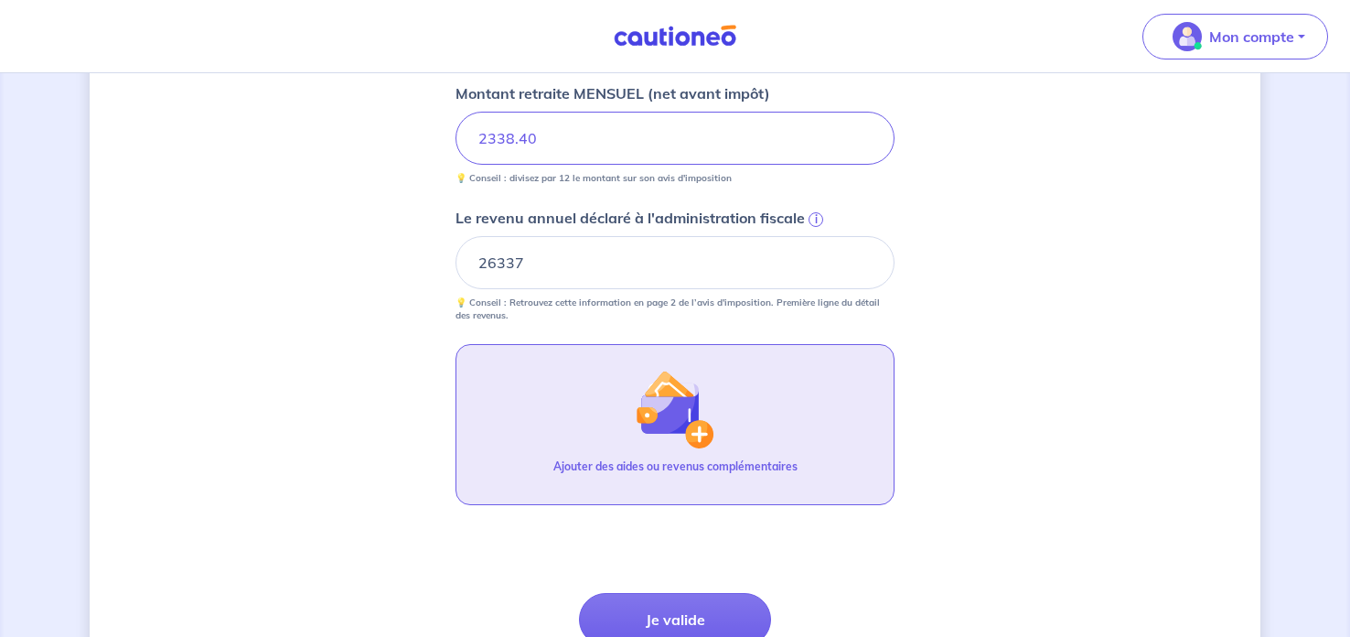
scroll to position [765, 0]
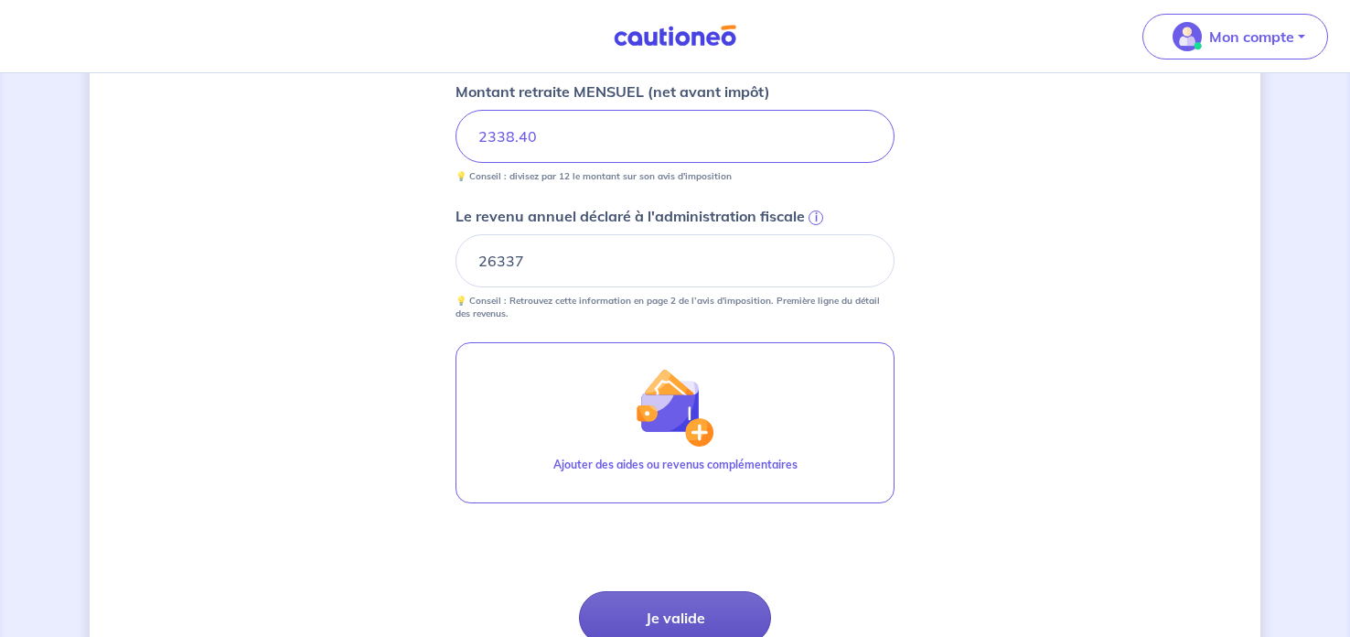
click at [698, 613] on button "Je valide" at bounding box center [675, 617] width 192 height 53
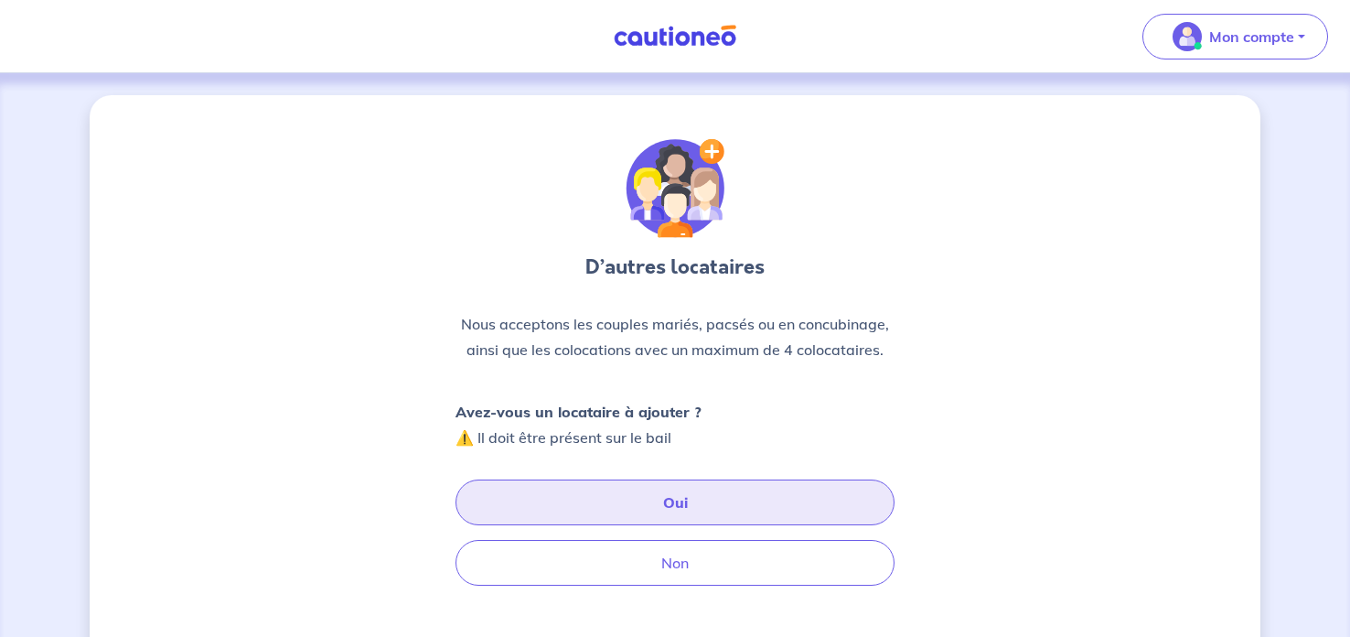
click at [712, 500] on button "Oui" at bounding box center [675, 502] width 439 height 46
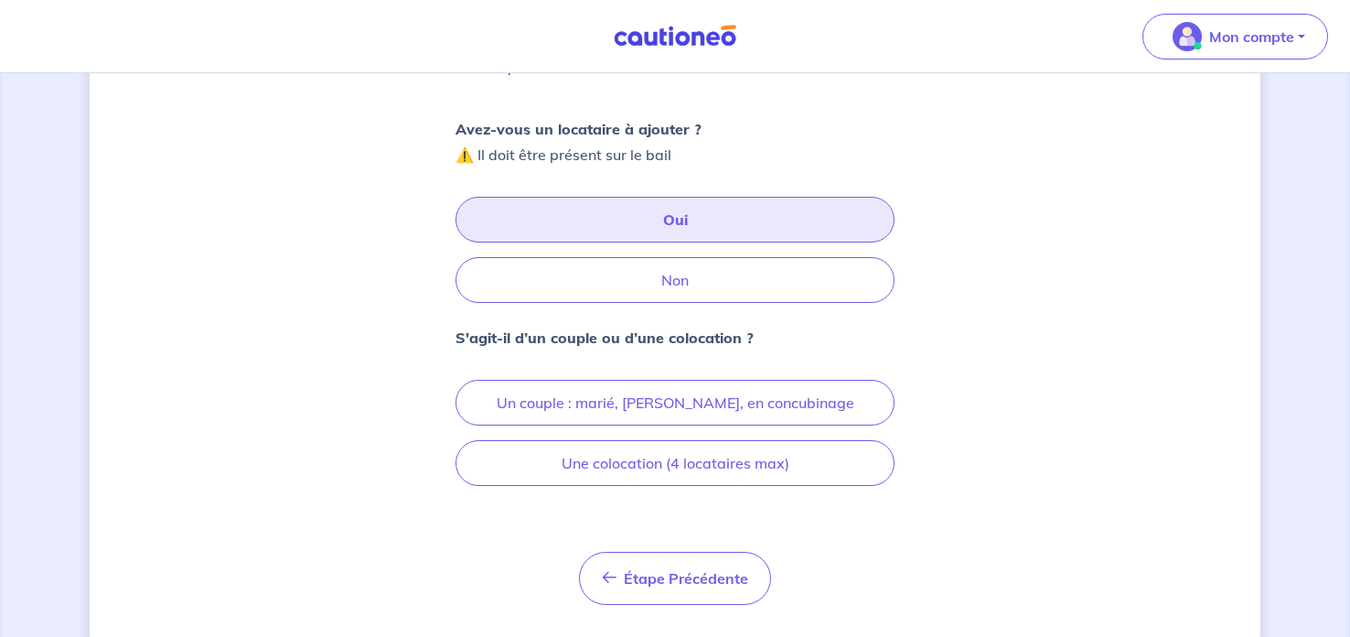
scroll to position [284, 0]
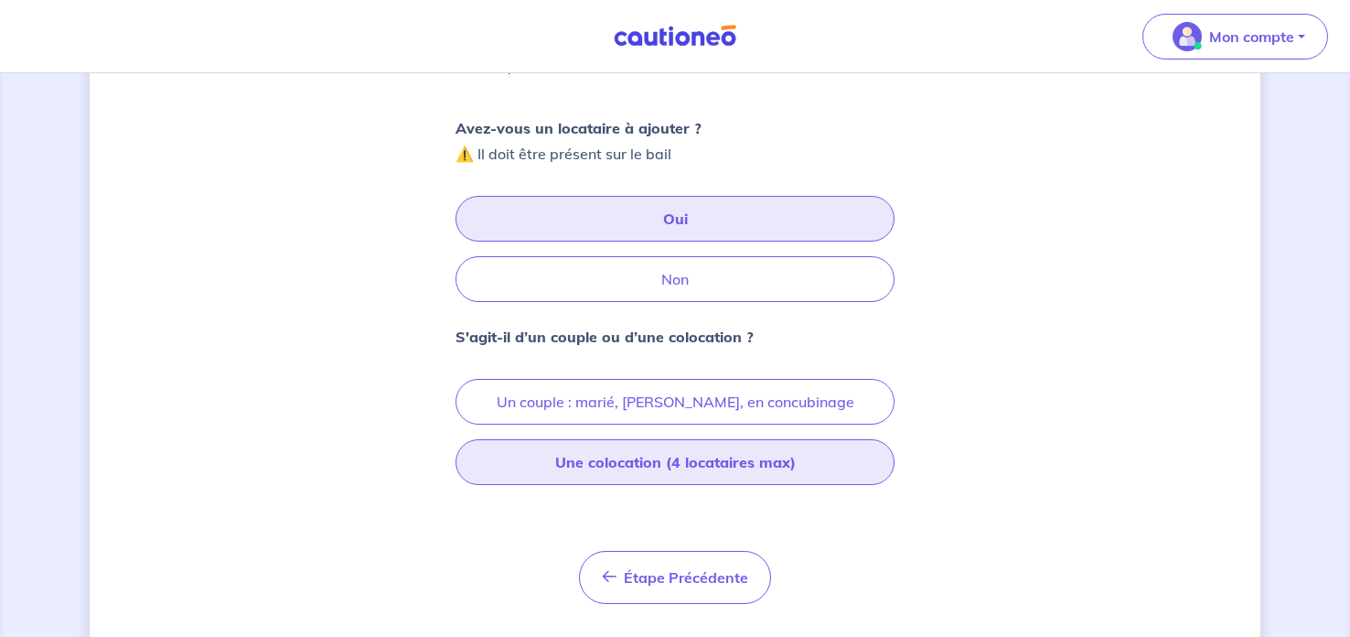
click at [807, 446] on button "Une colocation (4 locataires max)" at bounding box center [675, 462] width 439 height 46
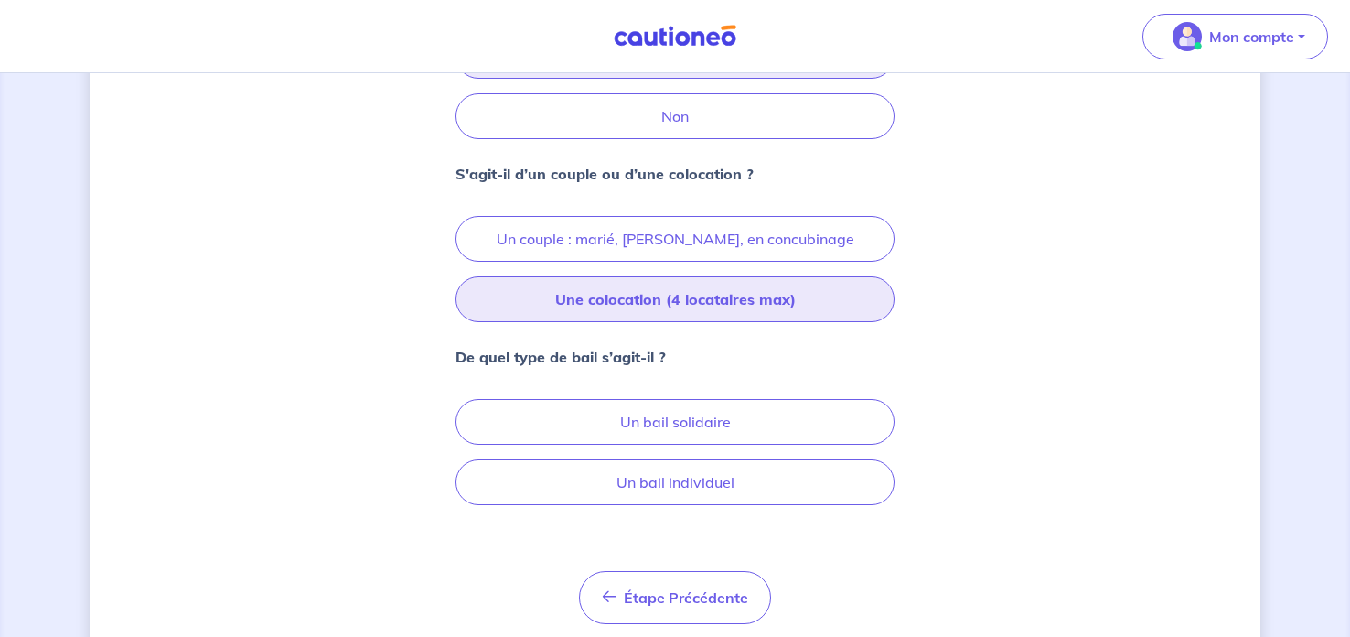
scroll to position [448, 0]
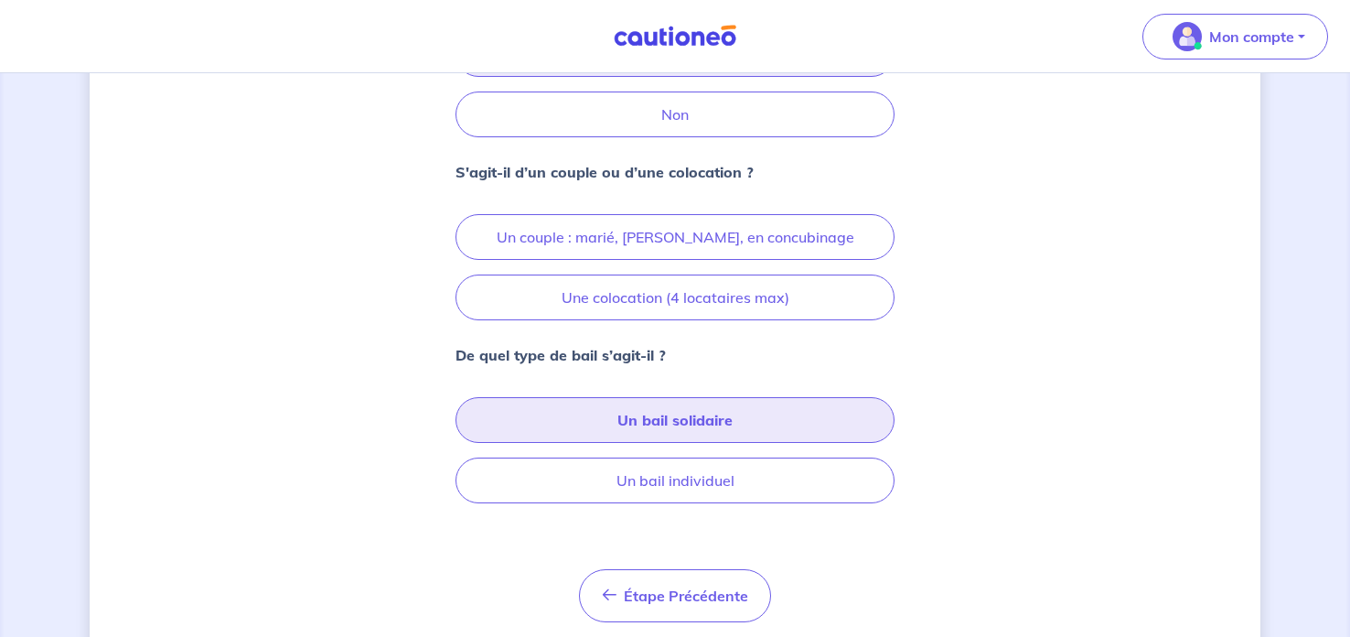
click at [835, 403] on button "Un bail solidaire" at bounding box center [675, 420] width 439 height 46
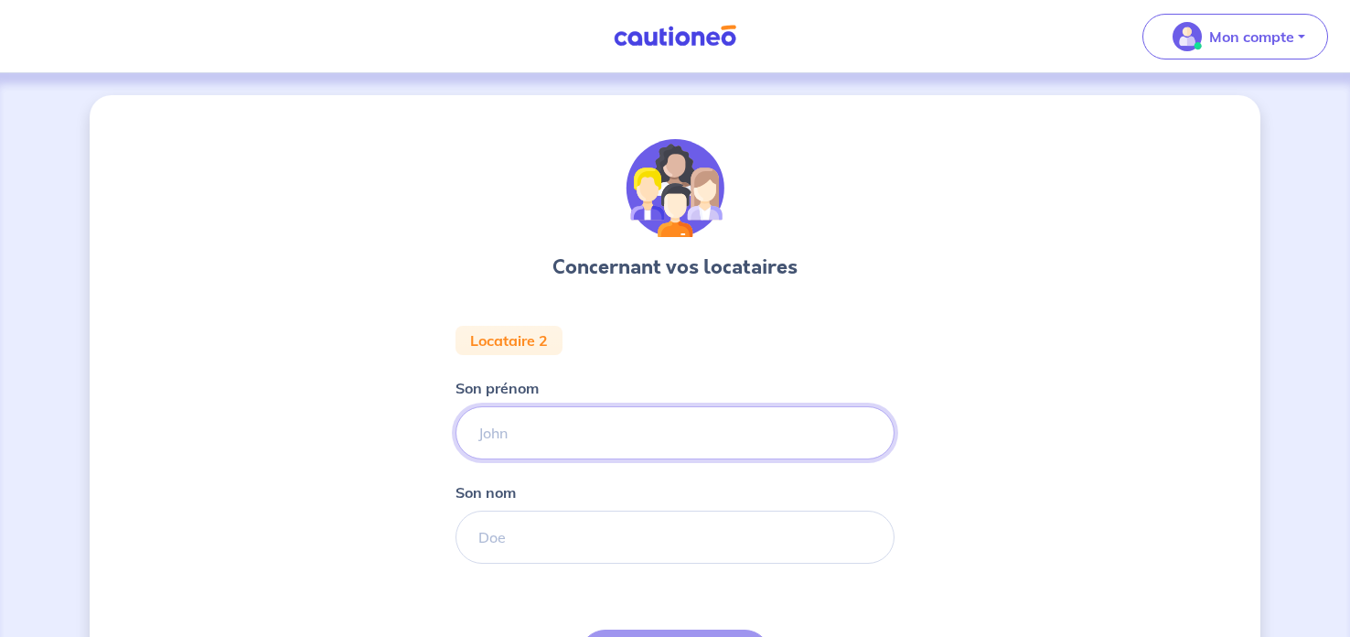
click at [754, 423] on input "Son prénom" at bounding box center [675, 432] width 439 height 53
type input "Ounissa"
click at [723, 545] on input "Son nom" at bounding box center [675, 537] width 439 height 53
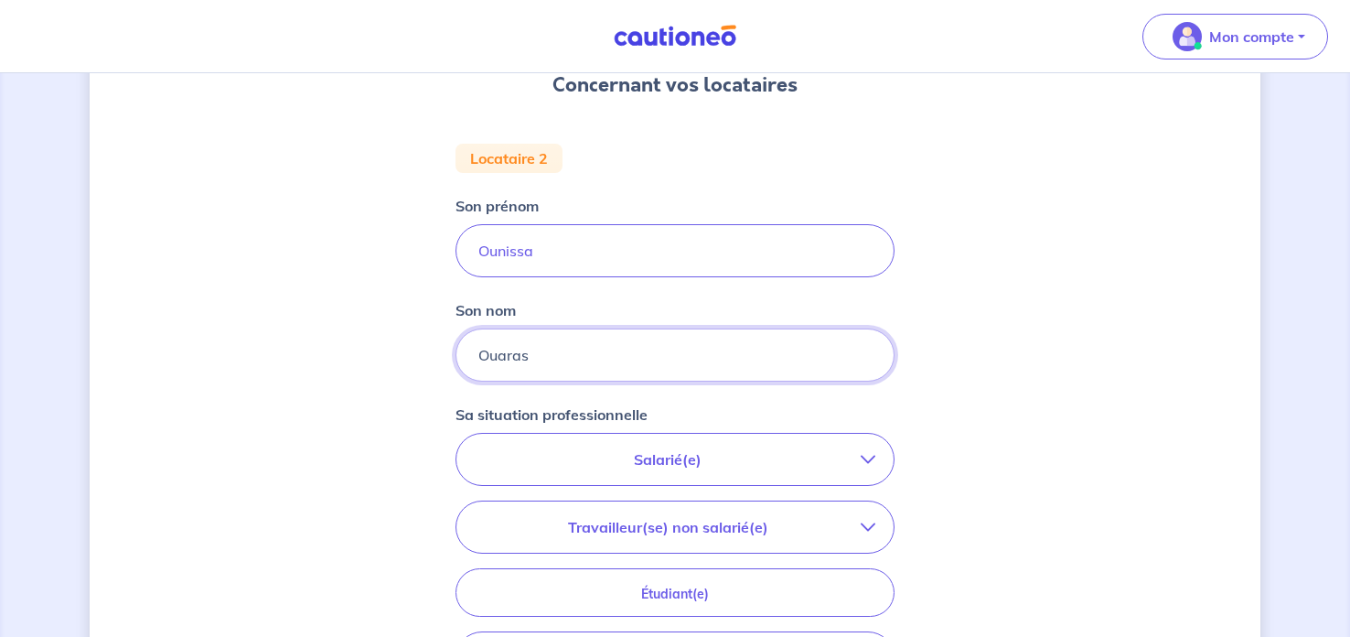
scroll to position [185, 0]
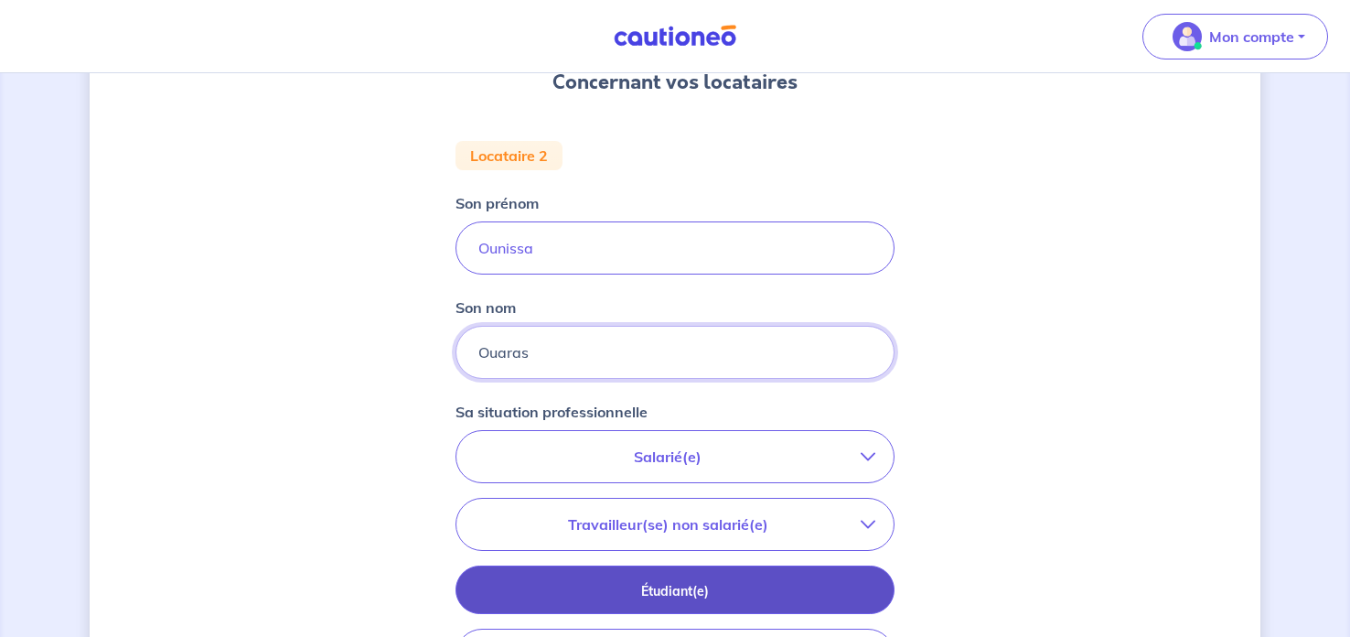
type input "Ouaras"
click at [822, 581] on p "Étudiant(e)" at bounding box center [675, 591] width 393 height 20
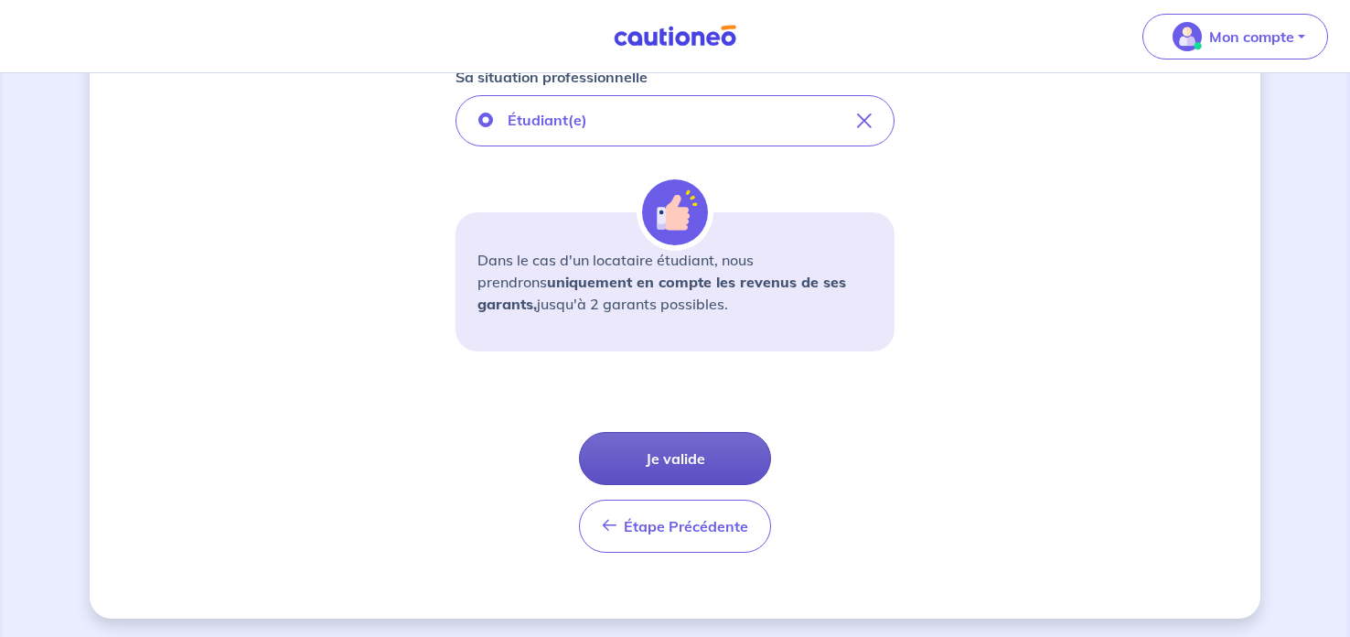
click at [695, 441] on button "Je valide" at bounding box center [675, 458] width 192 height 53
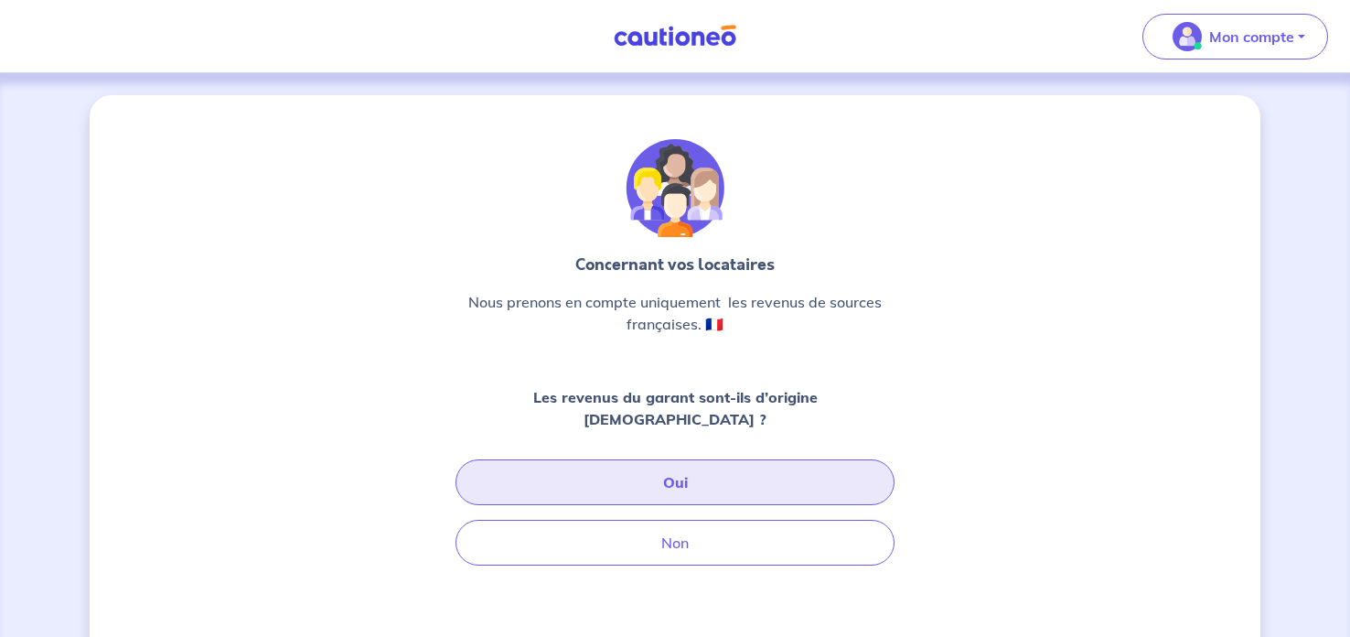
click at [799, 459] on button "Oui" at bounding box center [675, 482] width 439 height 46
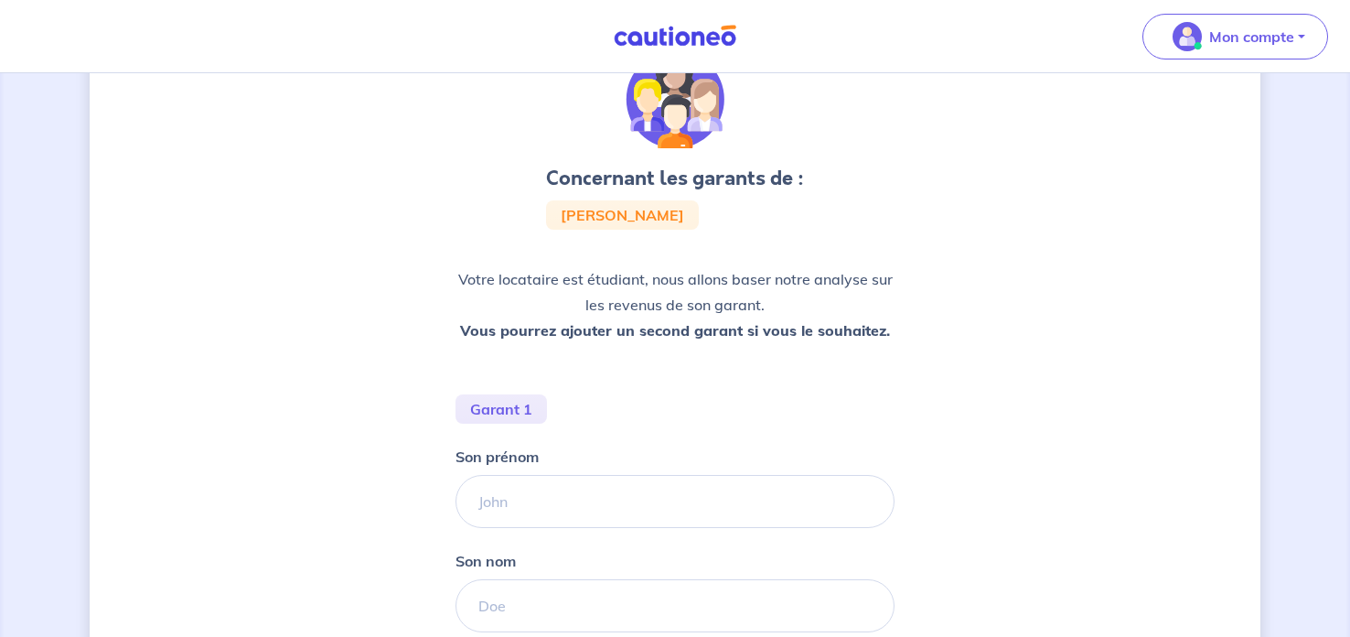
scroll to position [130, 0]
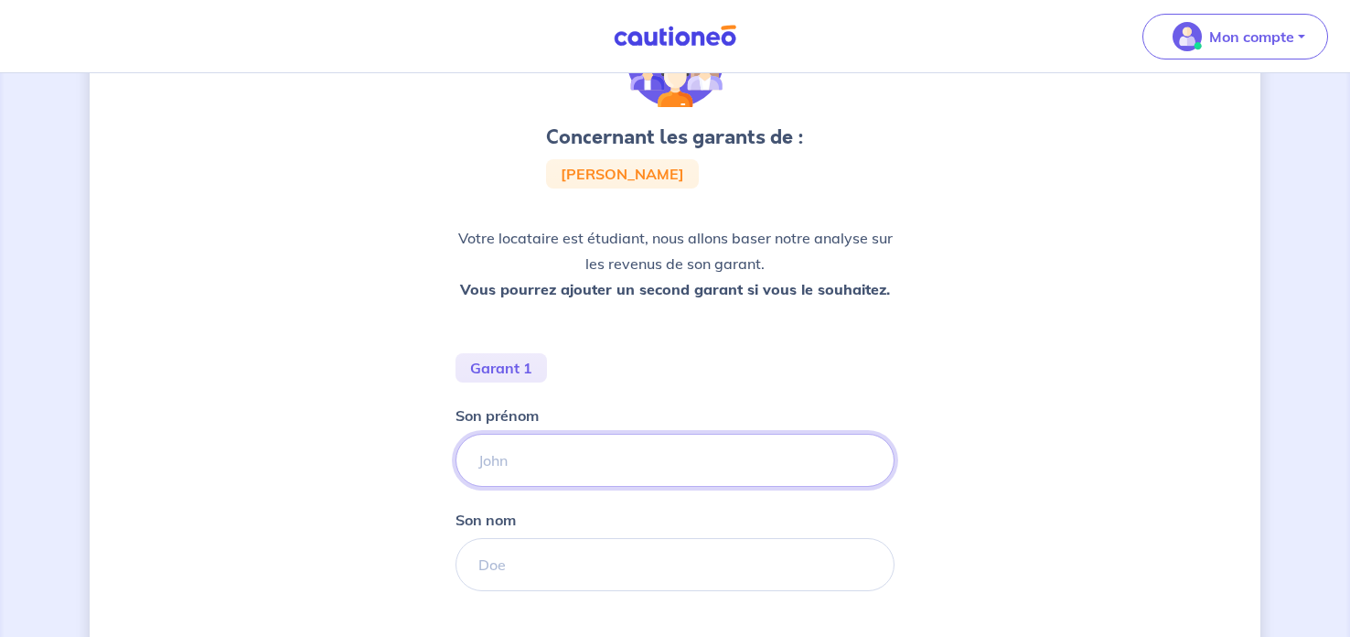
click at [780, 458] on input "Son prénom" at bounding box center [675, 460] width 439 height 53
type input "Clea"
click at [703, 571] on input "Son nom" at bounding box center [675, 564] width 439 height 53
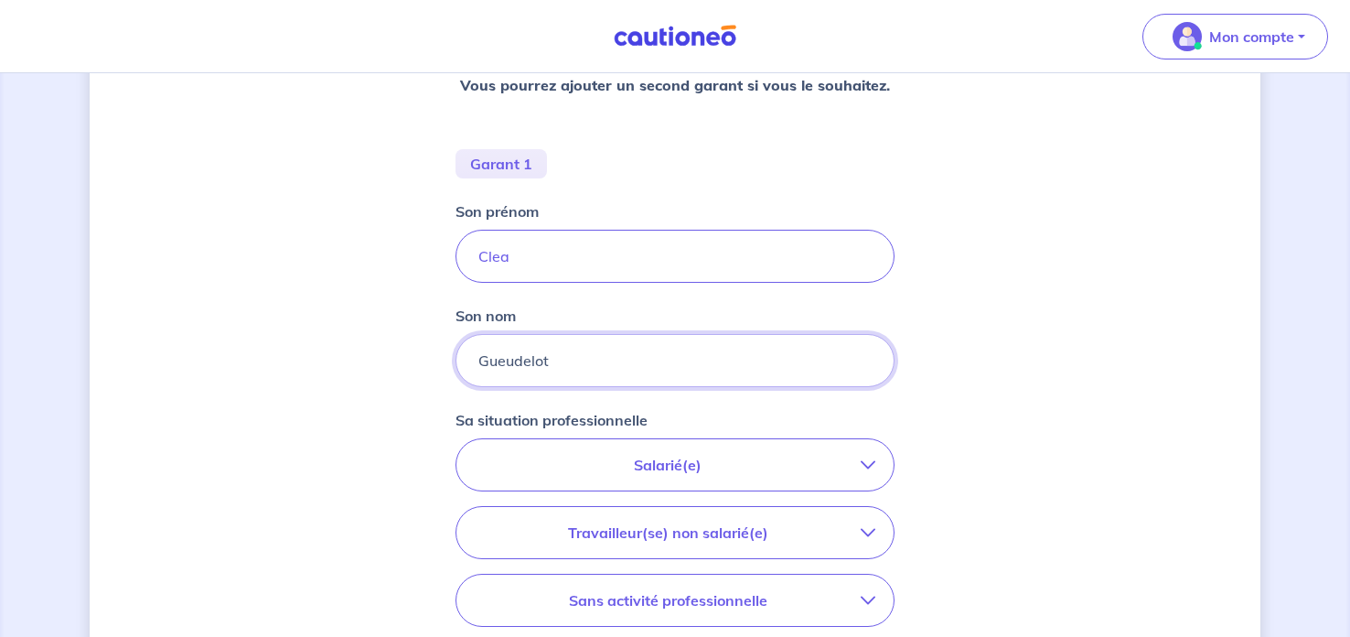
scroll to position [338, 0]
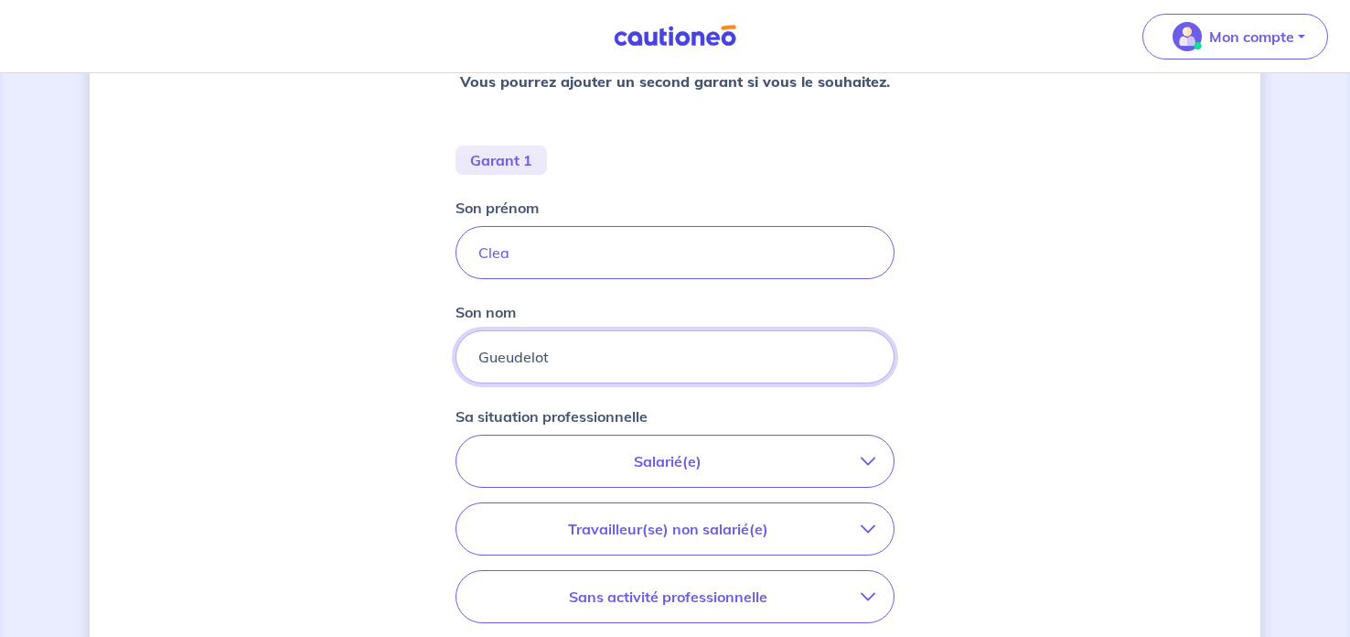
type input "Gueudelot"
click at [883, 460] on button "Salarié(e)" at bounding box center [675, 461] width 437 height 51
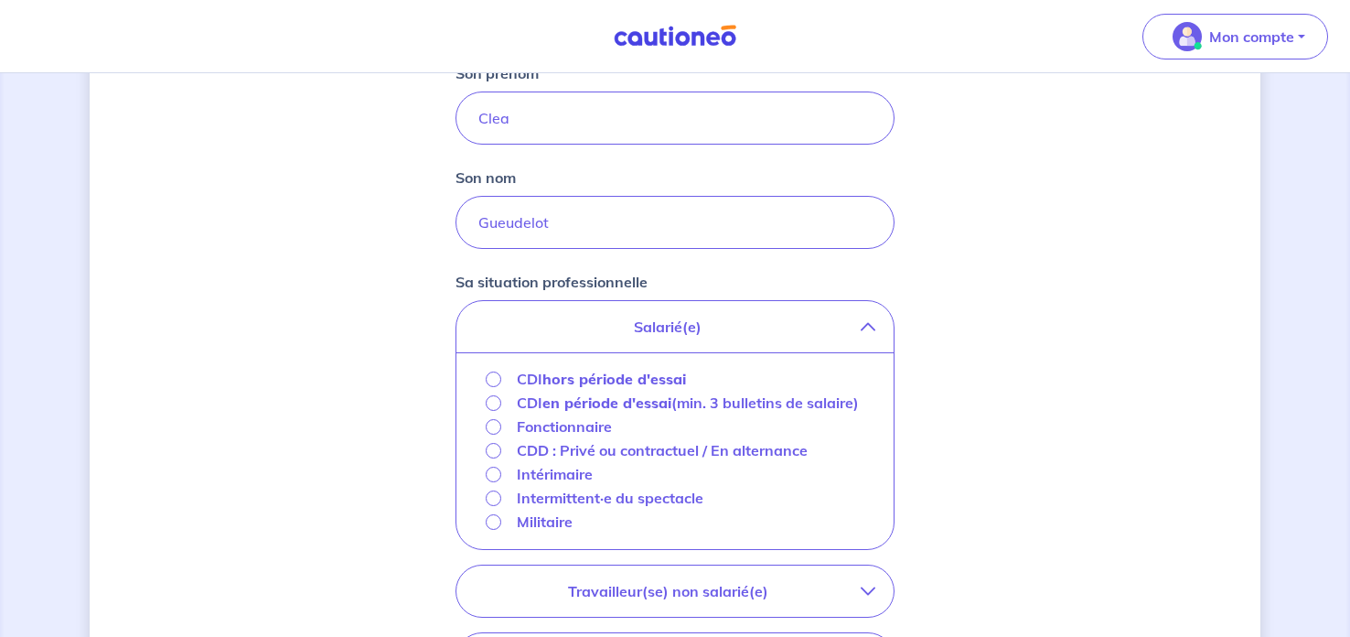
scroll to position [474, 0]
click at [680, 372] on strong "hors période d'essai" at bounding box center [615, 377] width 144 height 18
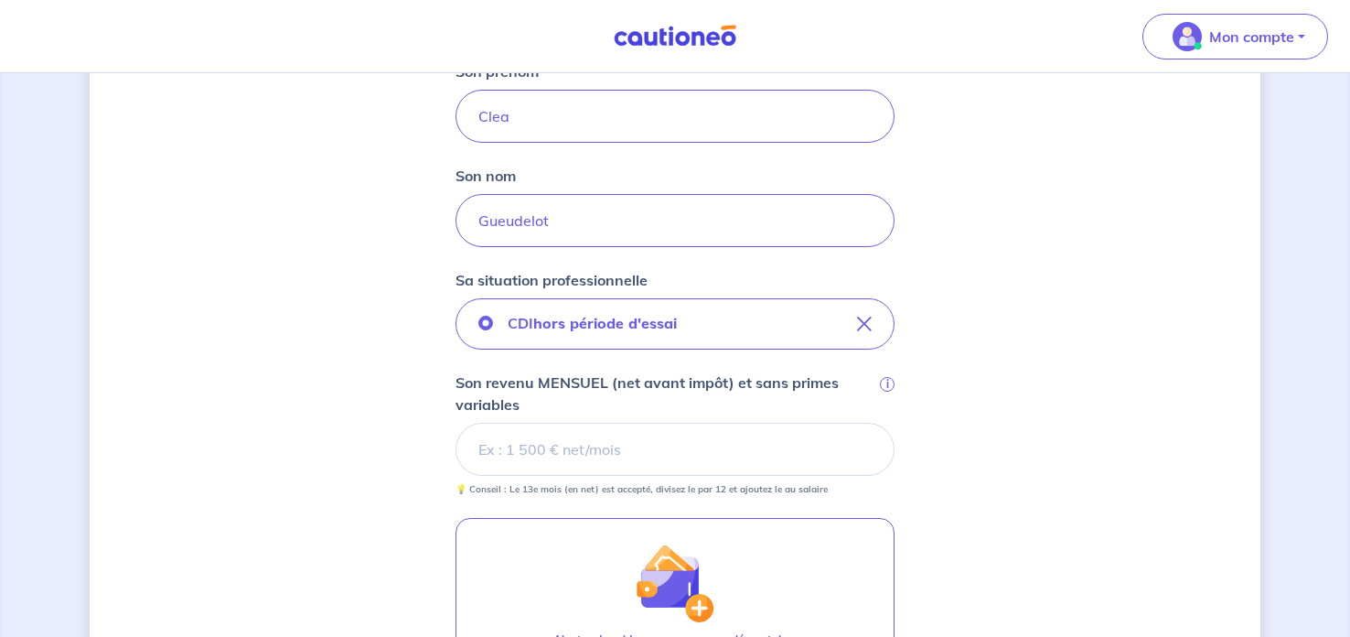
click at [712, 448] on input "Son revenu MENSUEL (net avant impôt) et sans primes variables i" at bounding box center [675, 449] width 439 height 53
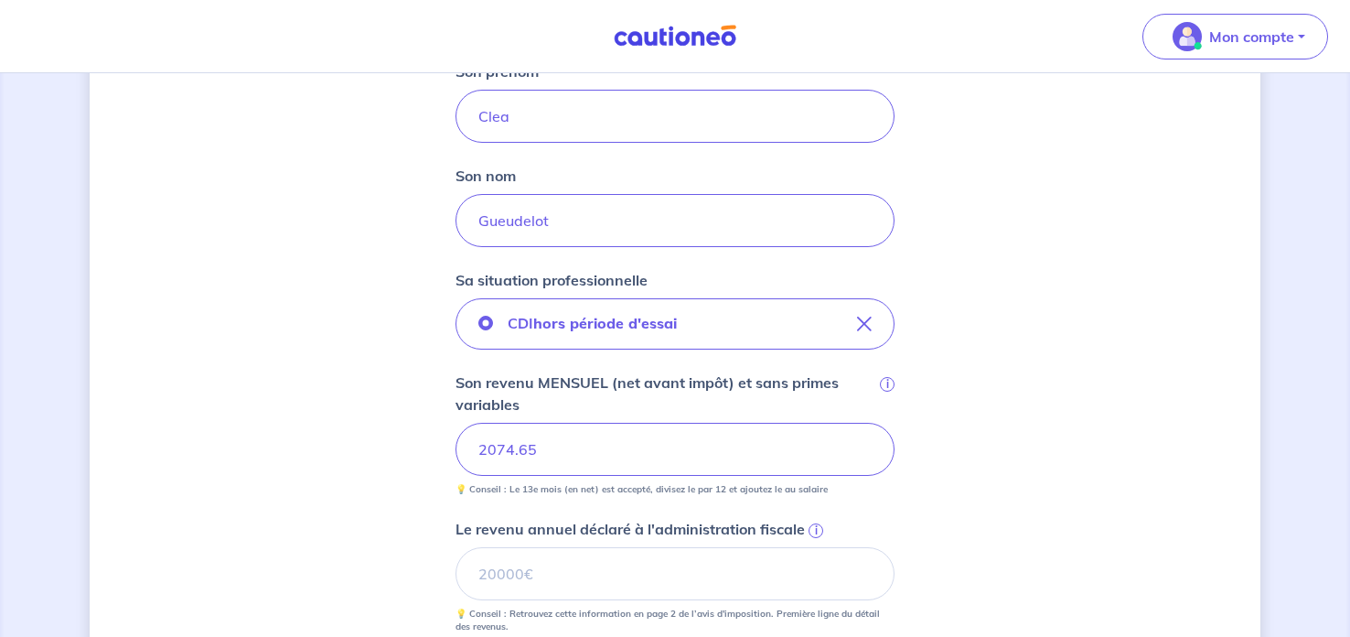
click at [994, 396] on div "Concernant les garants de : Ounissa Ouaras Votre locataire est étudiant, nous a…" at bounding box center [675, 355] width 1171 height 1469
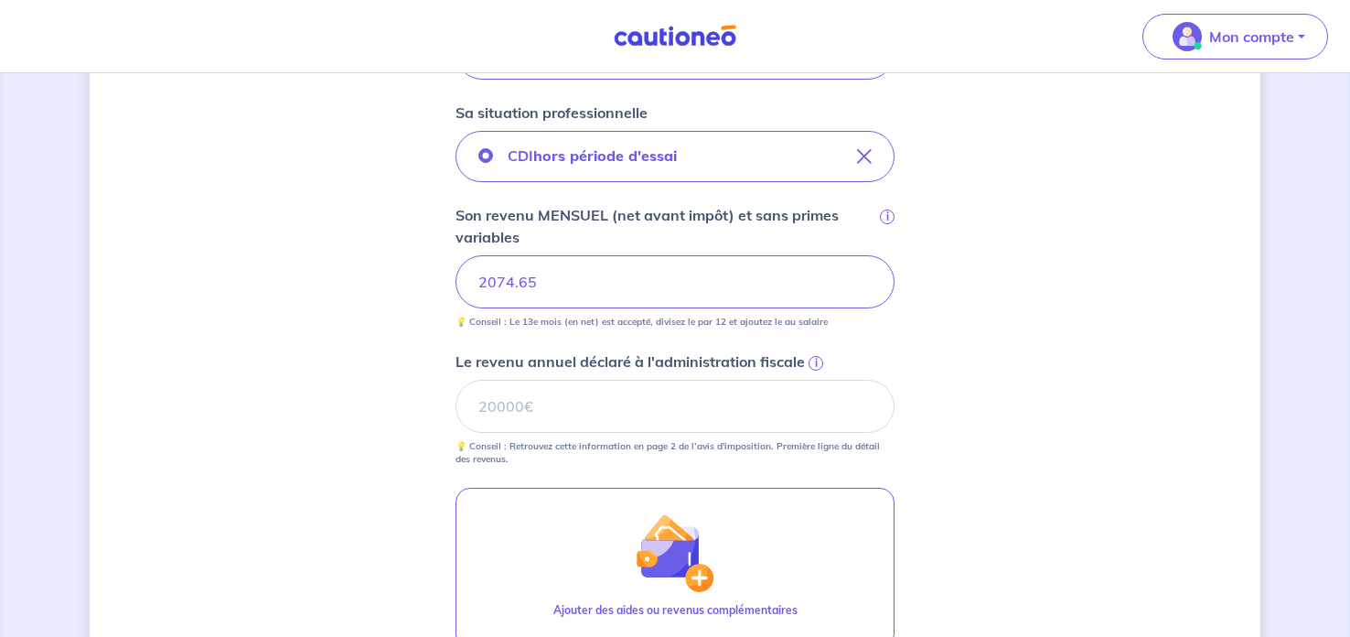
scroll to position [644, 0]
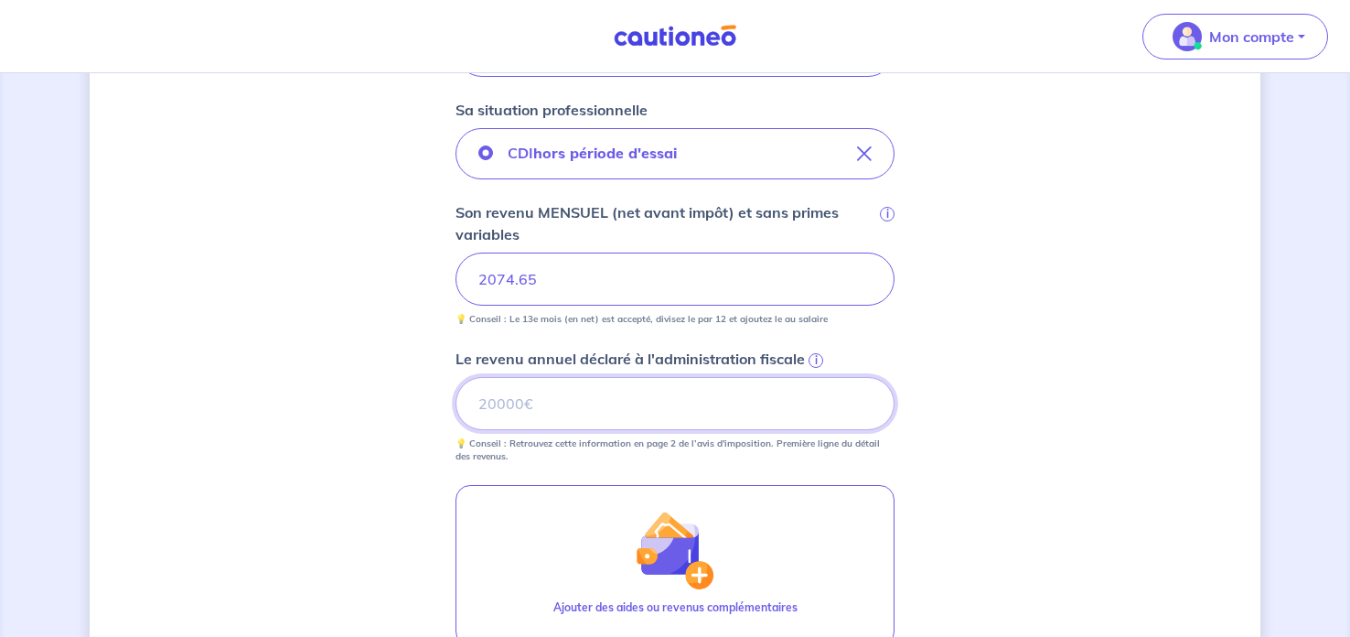
click at [781, 422] on input "Le revenu annuel déclaré à l'administration fiscale i" at bounding box center [675, 403] width 439 height 53
type input "24888"
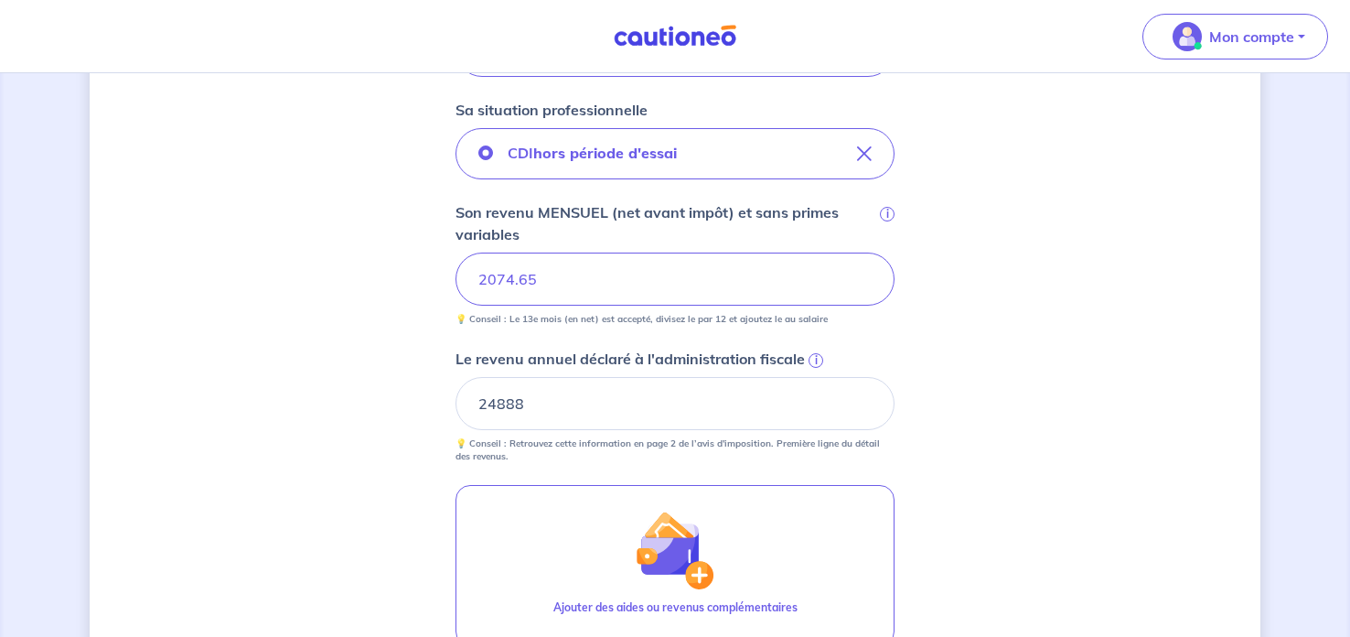
click at [1061, 412] on div "Concernant les garants de : Ounissa Ouaras Votre locataire est étudiant, nous a…" at bounding box center [675, 185] width 1171 height 1469
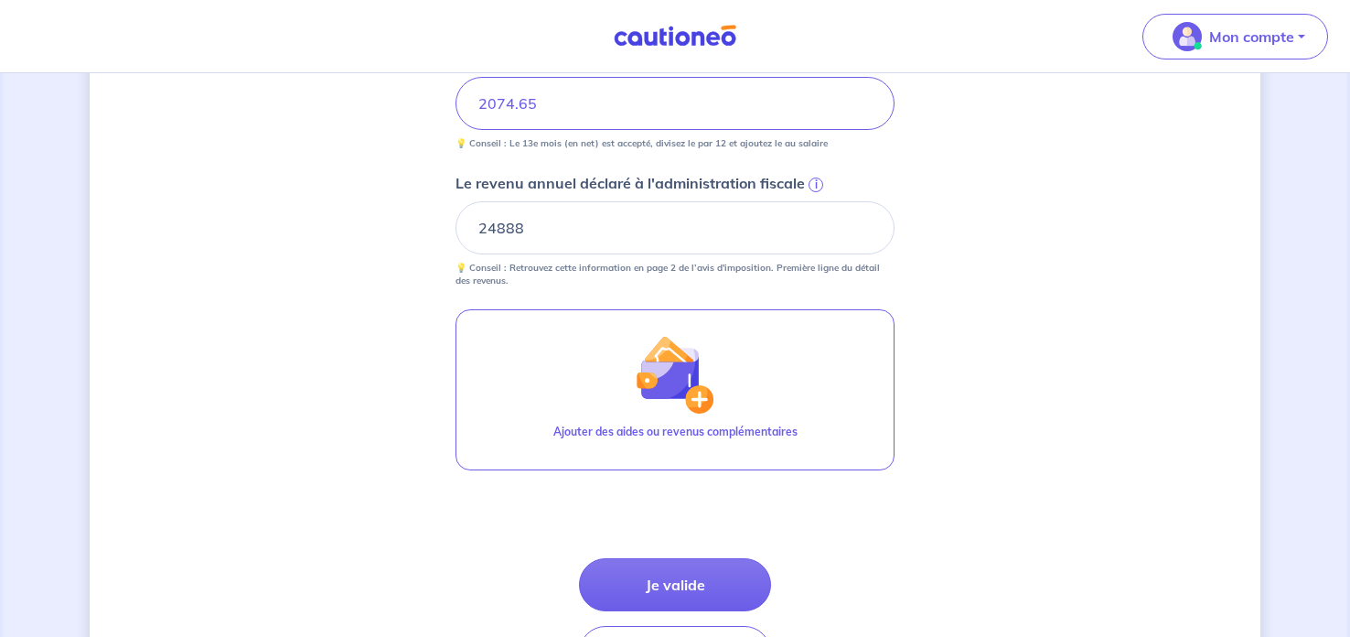
scroll to position [821, 0]
click at [649, 591] on button "Je valide" at bounding box center [675, 583] width 192 height 53
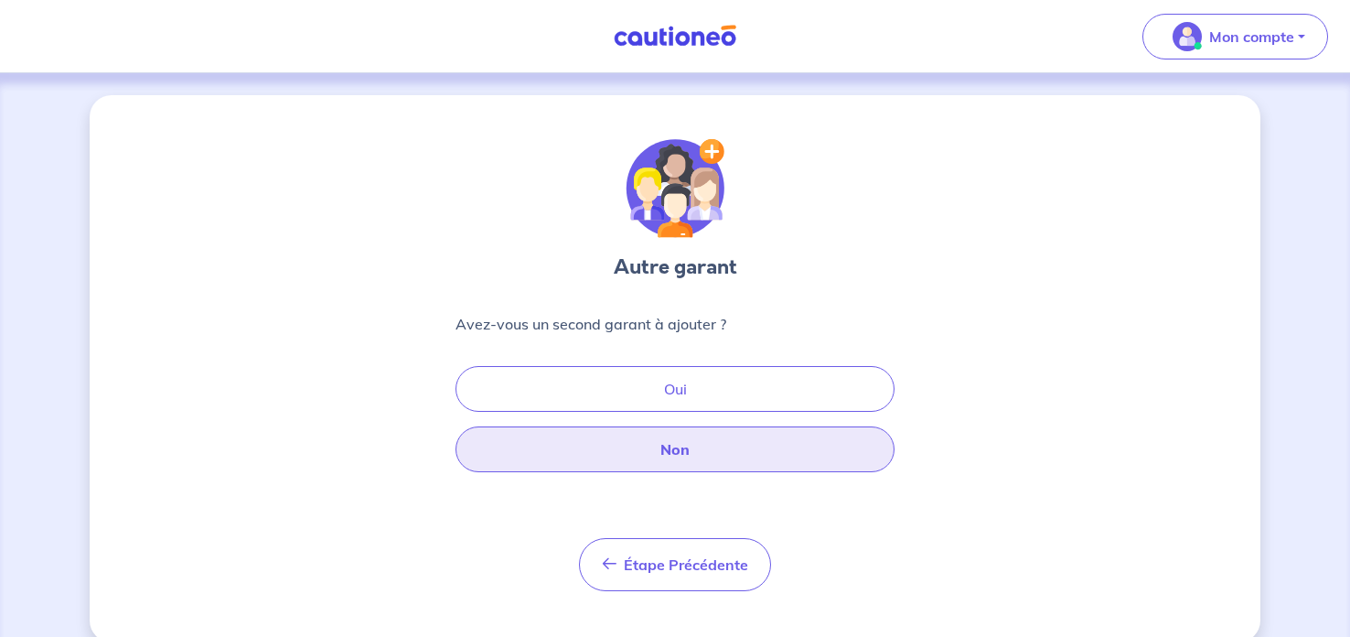
click at [795, 454] on button "Non" at bounding box center [675, 449] width 439 height 46
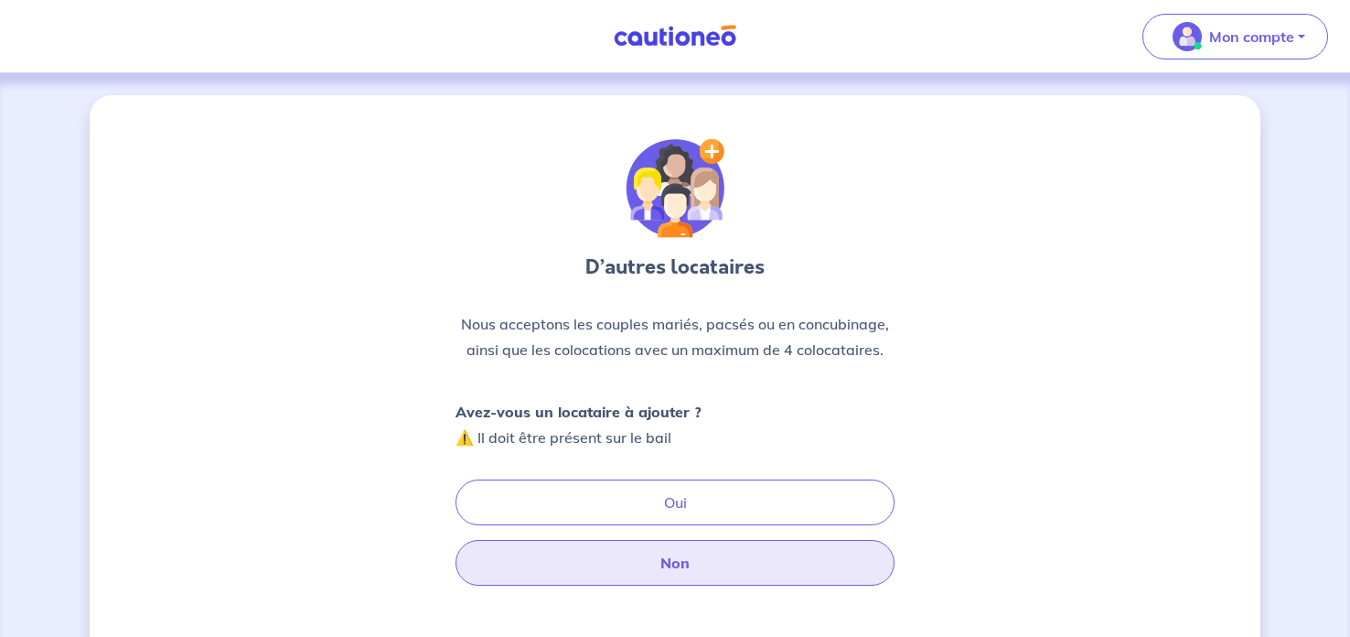
click at [775, 559] on button "Non" at bounding box center [675, 563] width 439 height 46
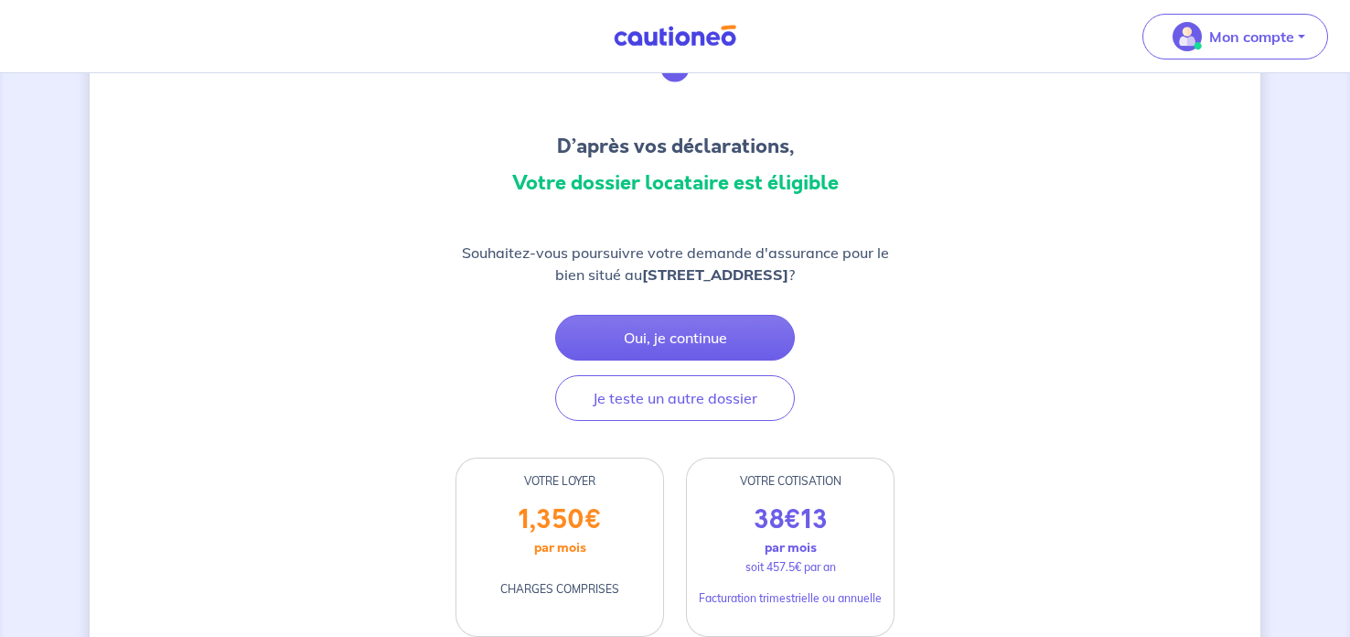
scroll to position [122, 0]
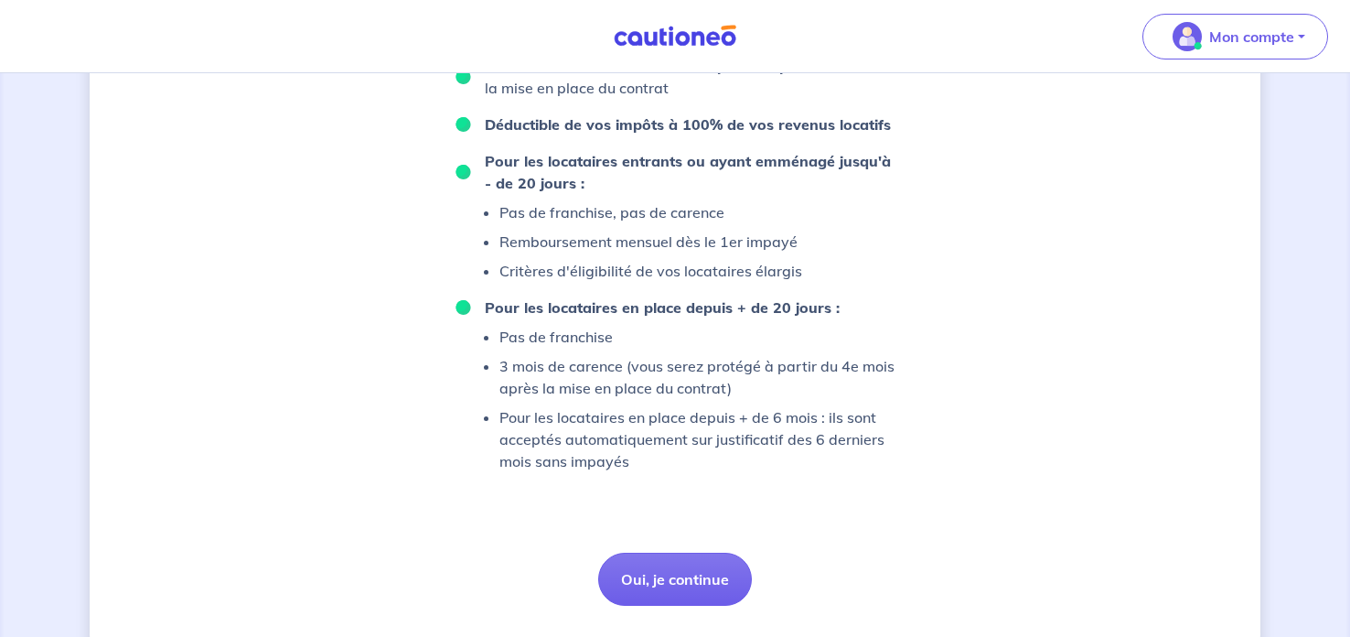
scroll to position [1277, 0]
